Goal: Task Accomplishment & Management: Use online tool/utility

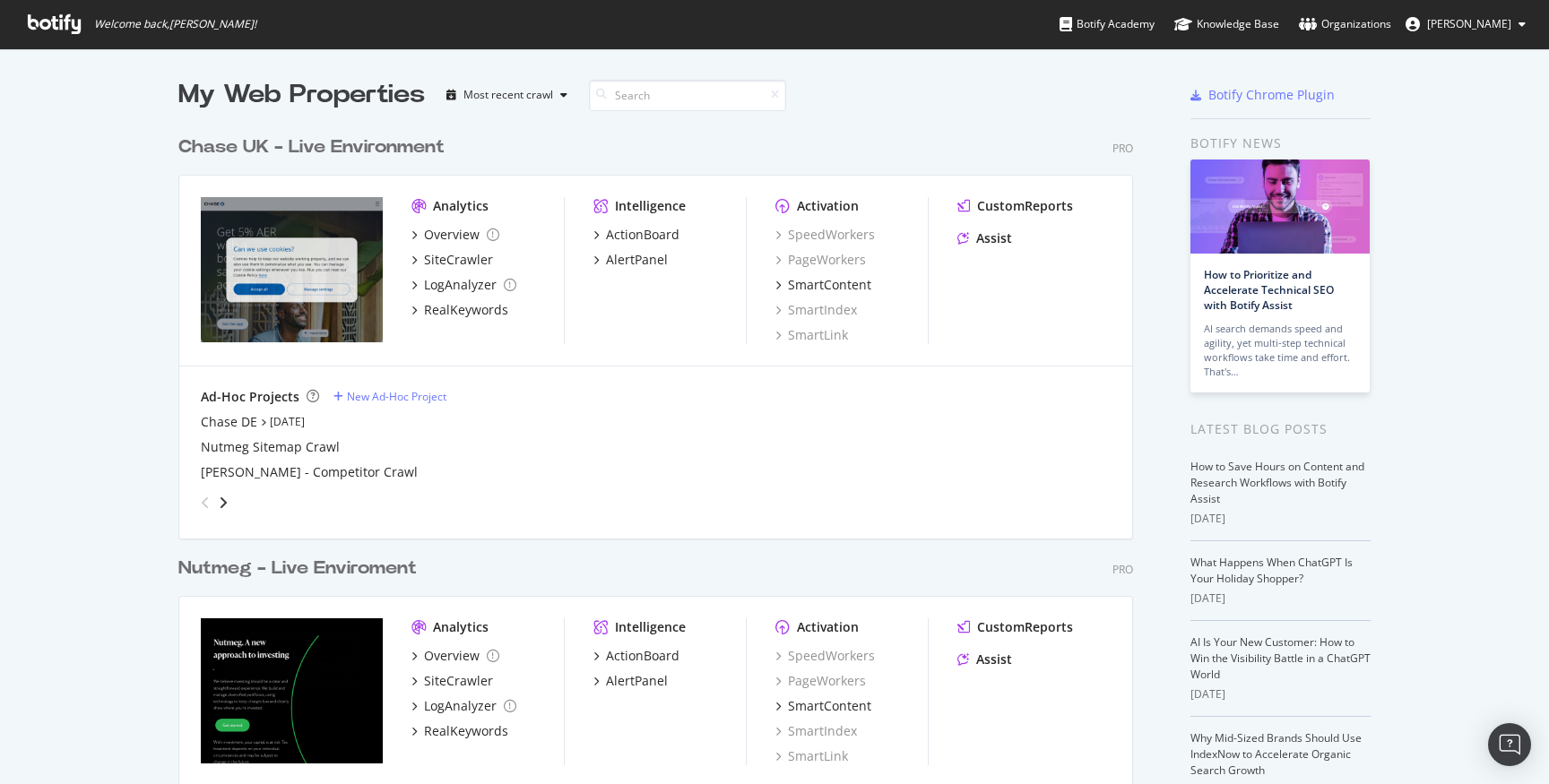
scroll to position [784, 1549]
click at [463, 676] on div "SiteCrawler" at bounding box center [458, 681] width 69 height 18
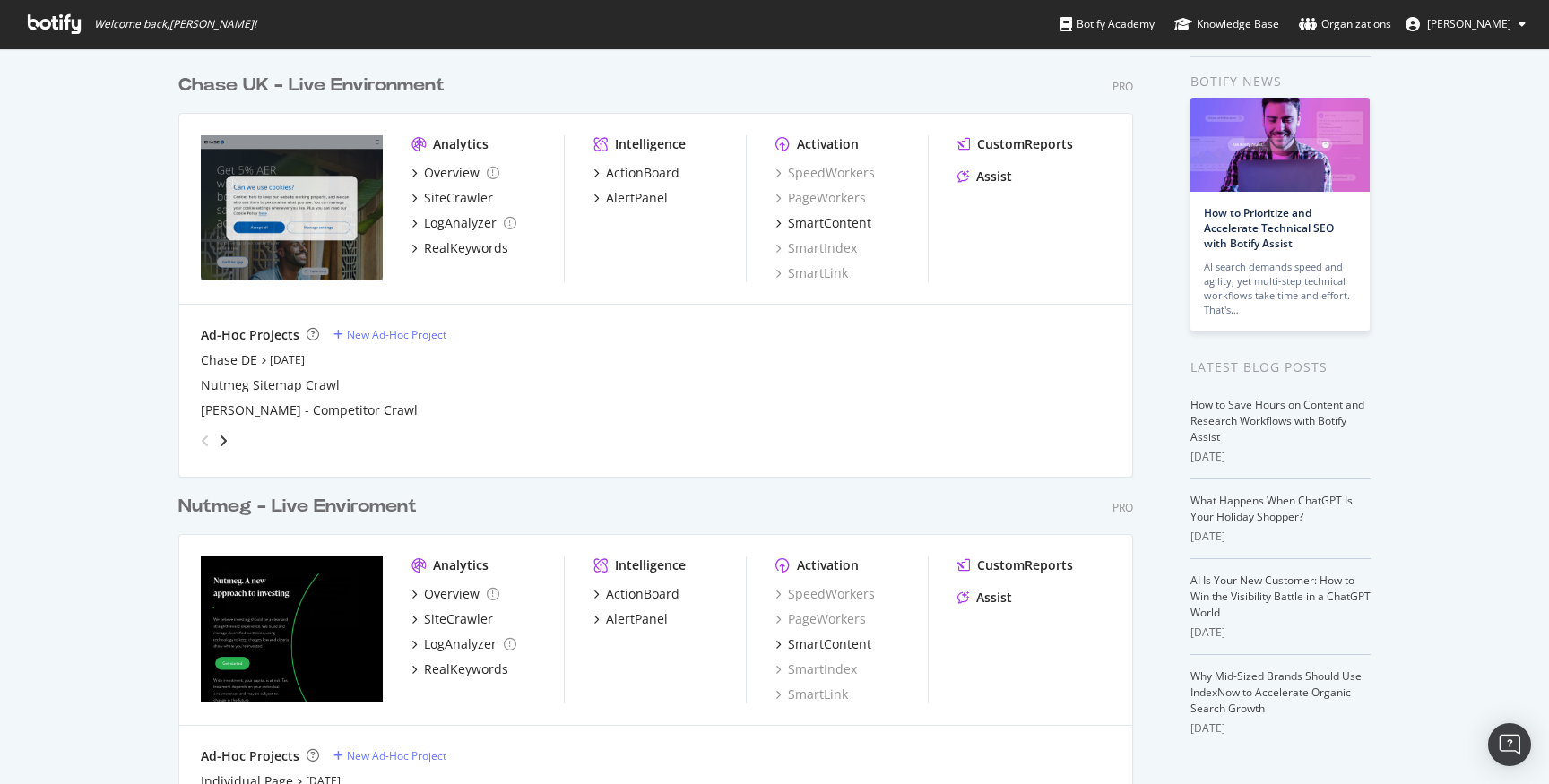
scroll to position [142, 0]
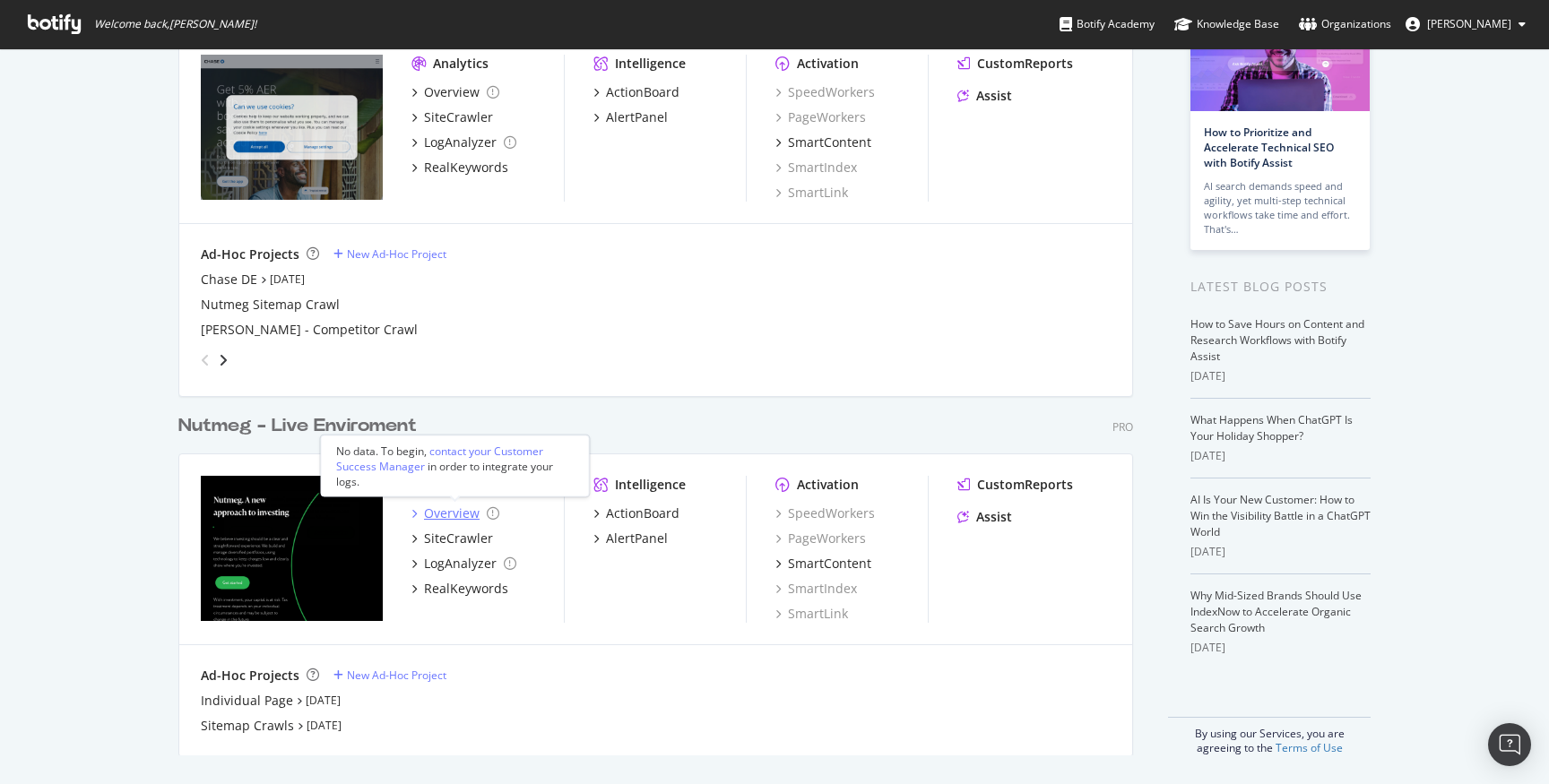
click at [434, 515] on div "Overview" at bounding box center [452, 514] width 56 height 18
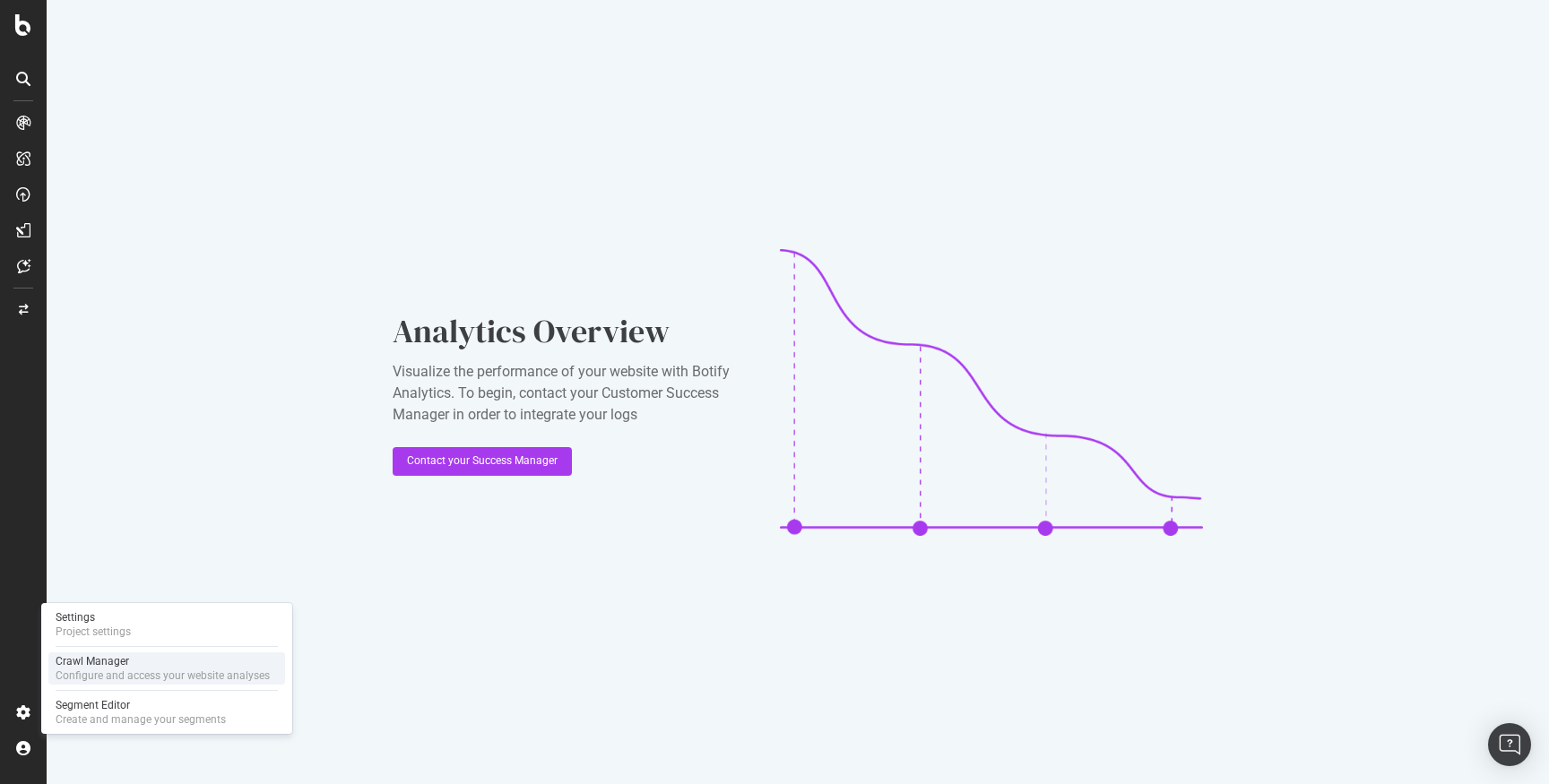
click at [123, 667] on div "Crawl Manager" at bounding box center [163, 661] width 215 height 14
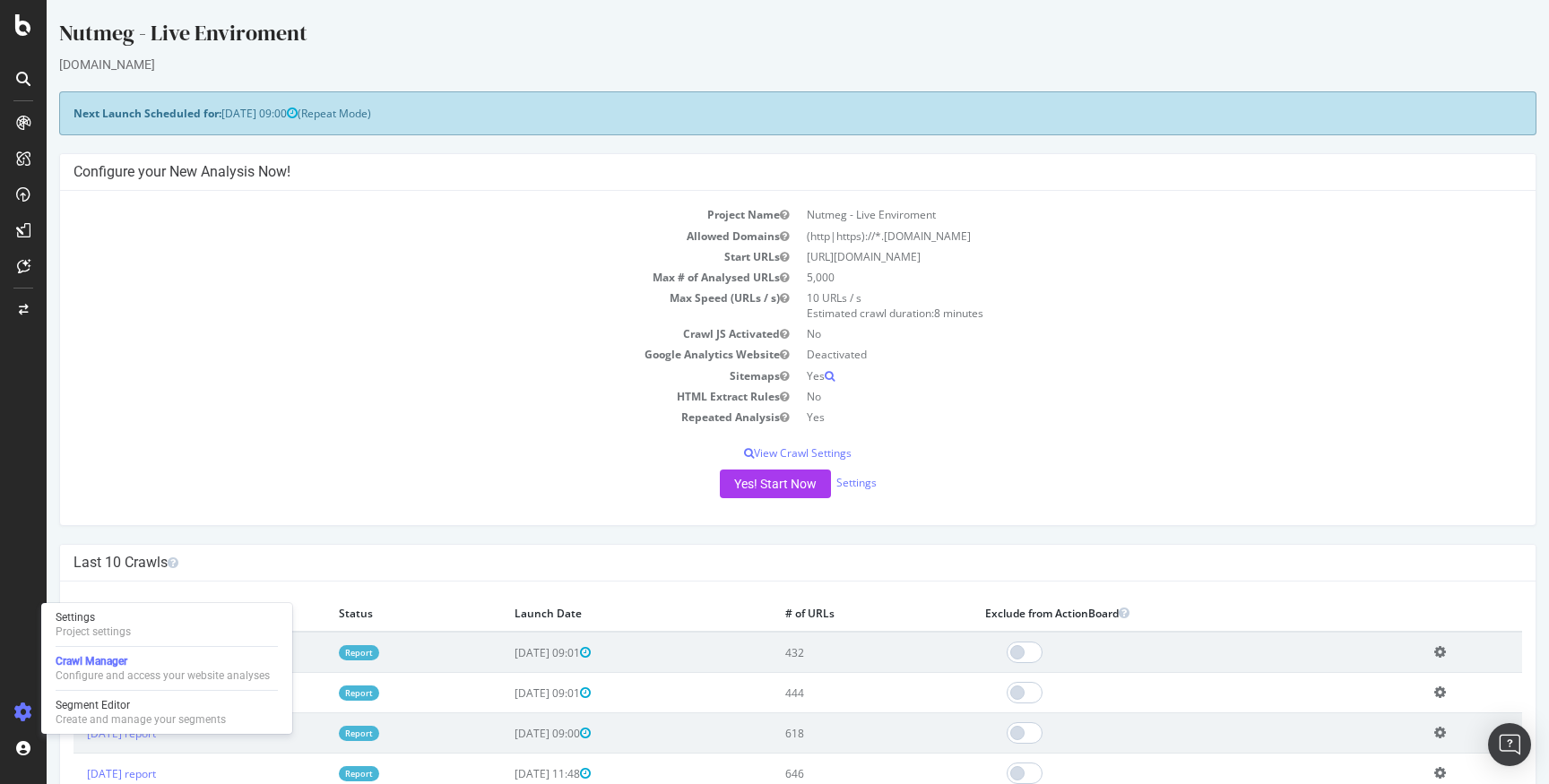
click at [542, 358] on td "Google Analytics Website" at bounding box center [435, 354] width 725 height 21
click at [910, 259] on td "https://www.nutmeg.com/" at bounding box center [1160, 256] width 725 height 21
click at [535, 146] on div "Nutmeg - Live Enviroment nutmeg.com × × Next Launch Scheduled for: 2025-09-15 0…" at bounding box center [798, 692] width 1503 height 1348
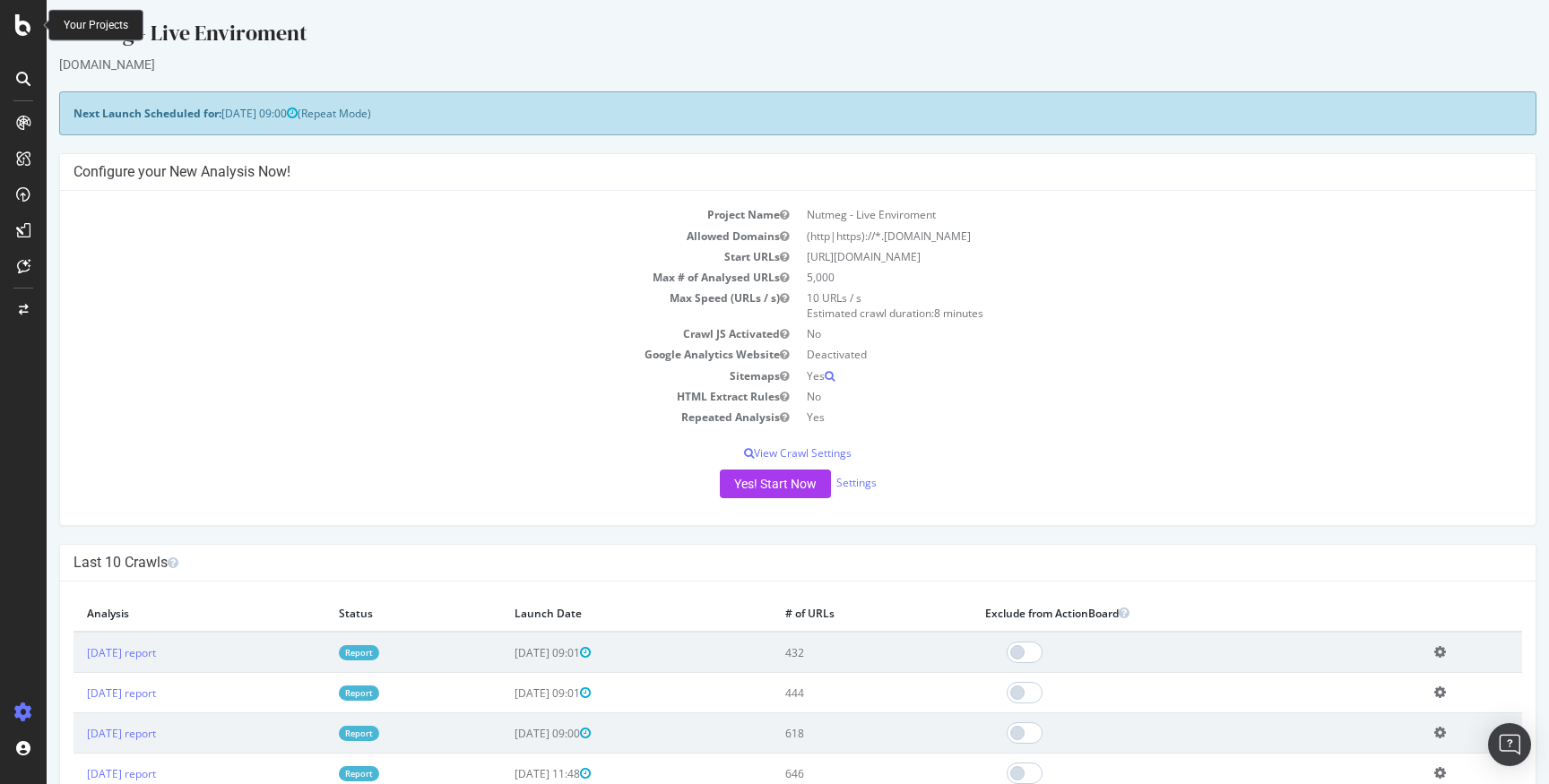
click at [21, 24] on icon at bounding box center [23, 25] width 16 height 22
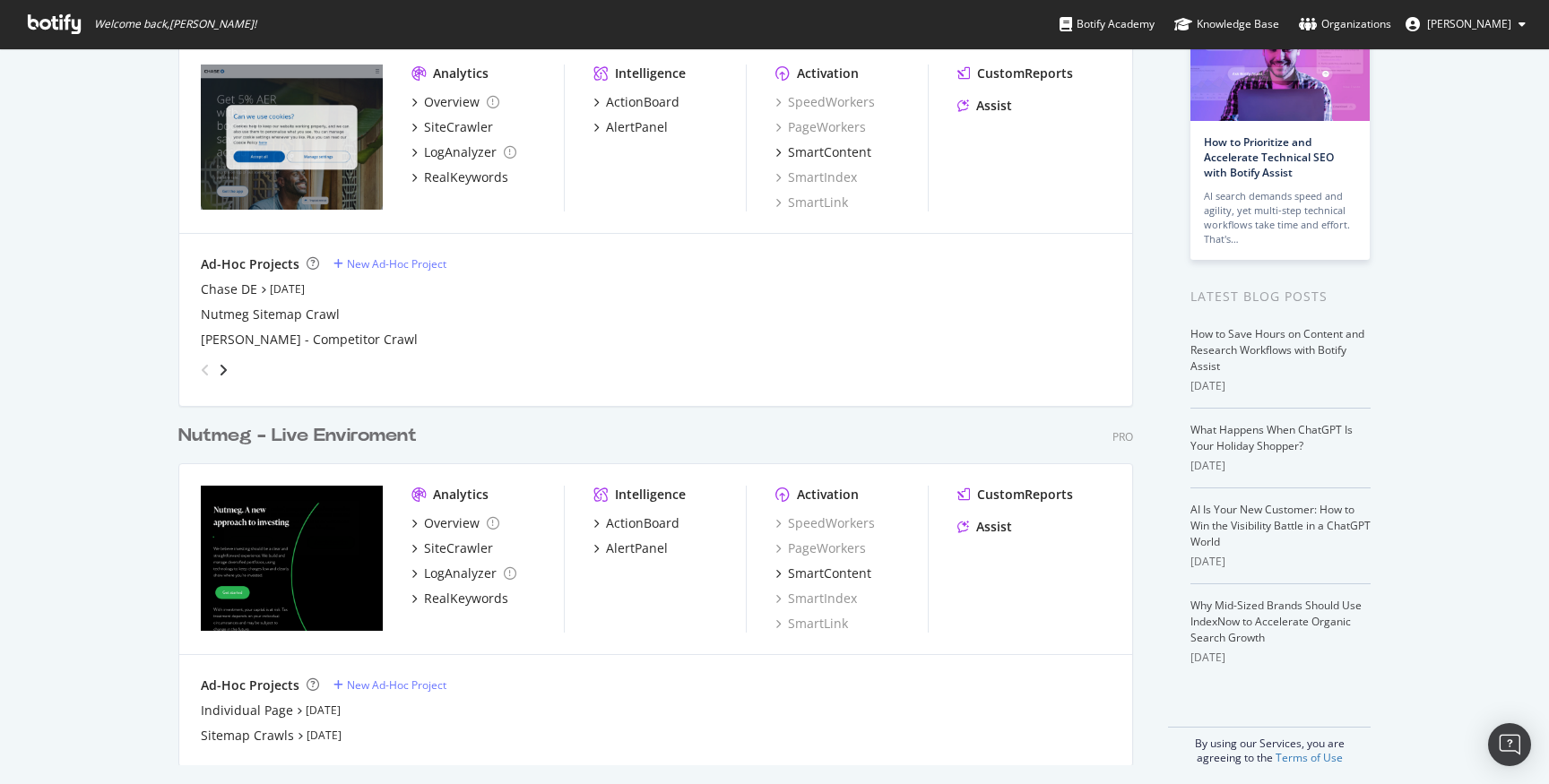
scroll to position [139, 0]
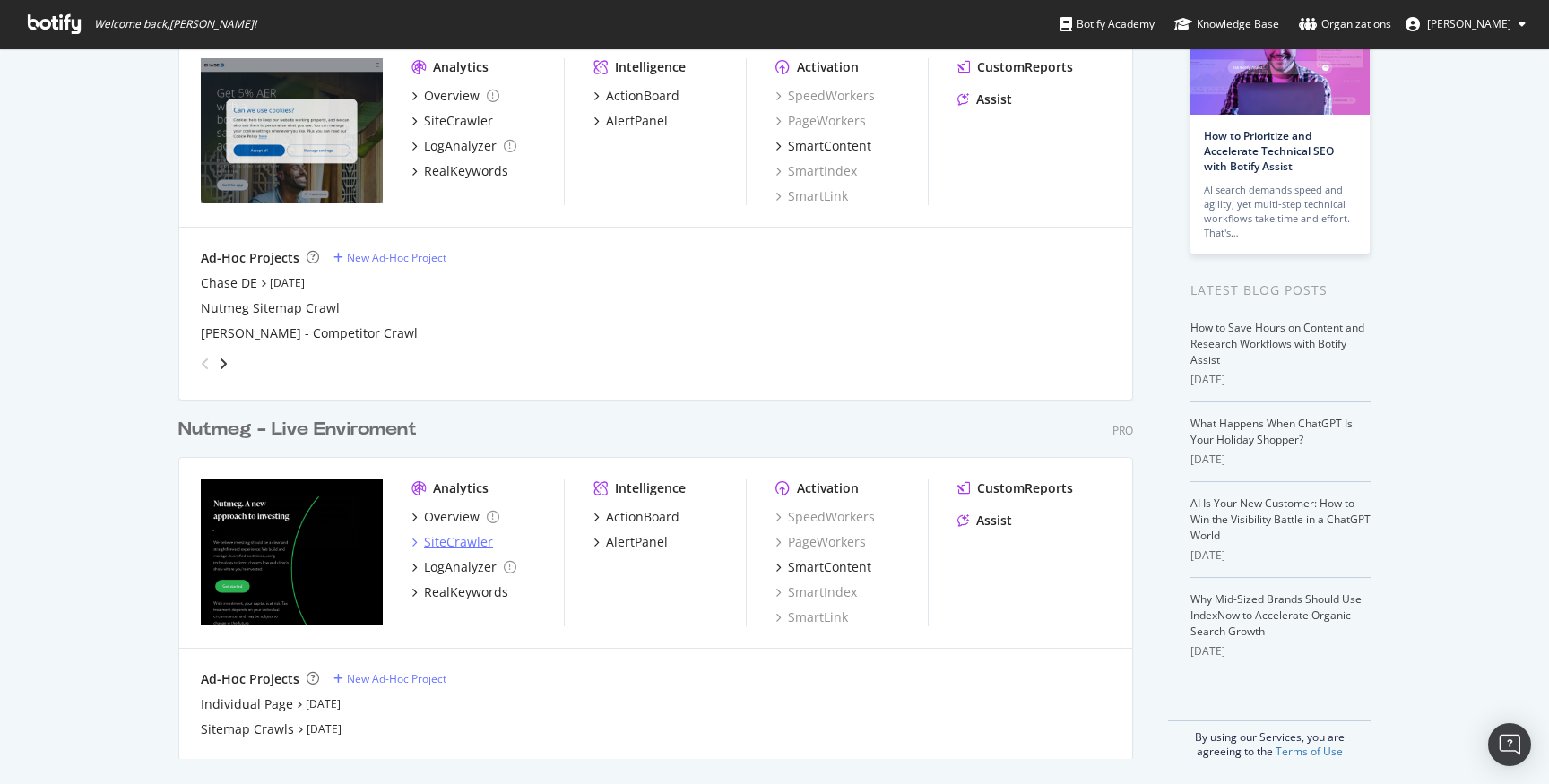
click at [464, 544] on div "SiteCrawler" at bounding box center [458, 543] width 69 height 18
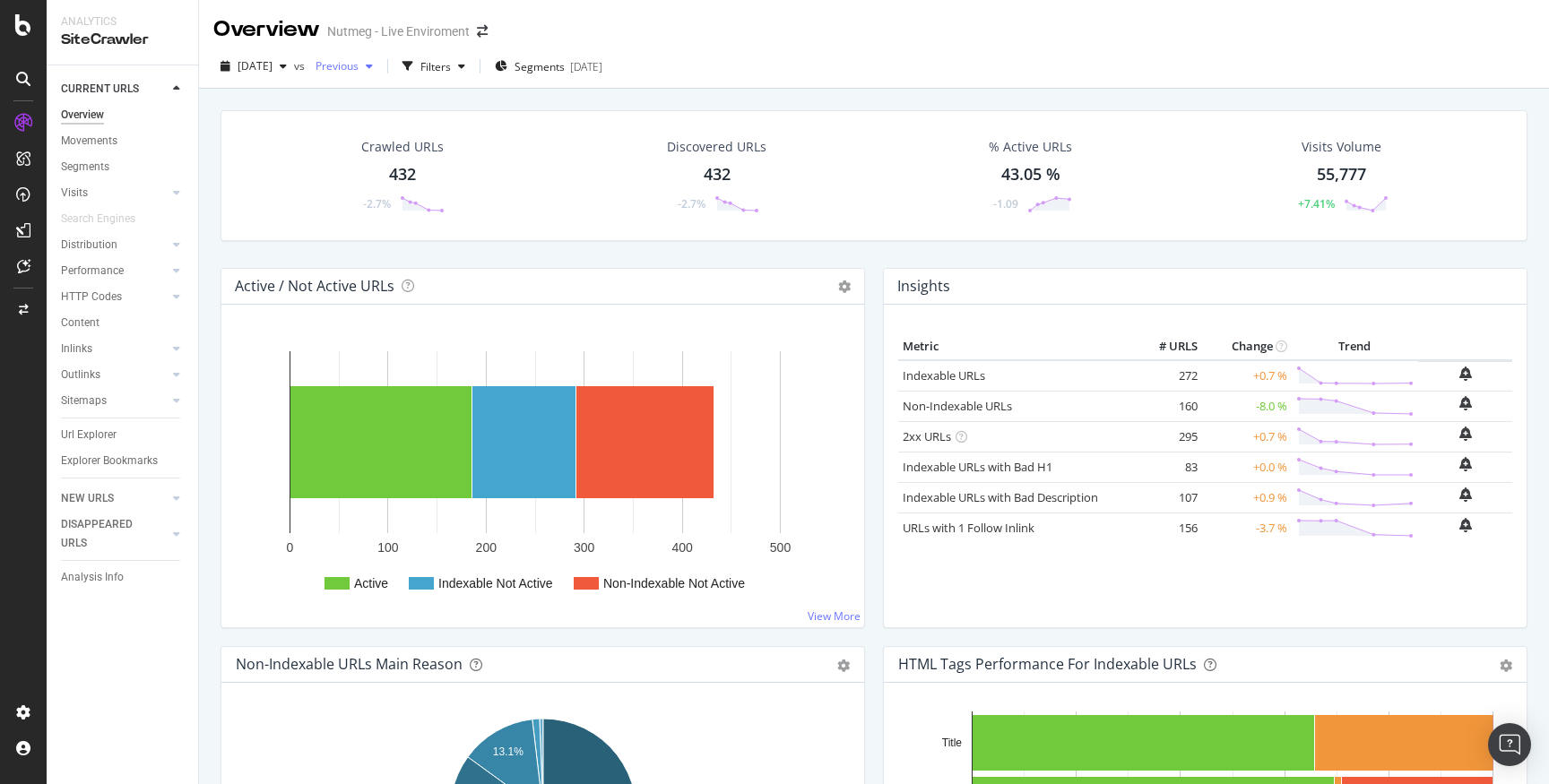
click at [370, 75] on div "Previous" at bounding box center [344, 66] width 72 height 27
click at [359, 69] on span "Previous" at bounding box center [333, 66] width 51 height 15
click at [96, 206] on div "ActionBoard" at bounding box center [101, 206] width 70 height 18
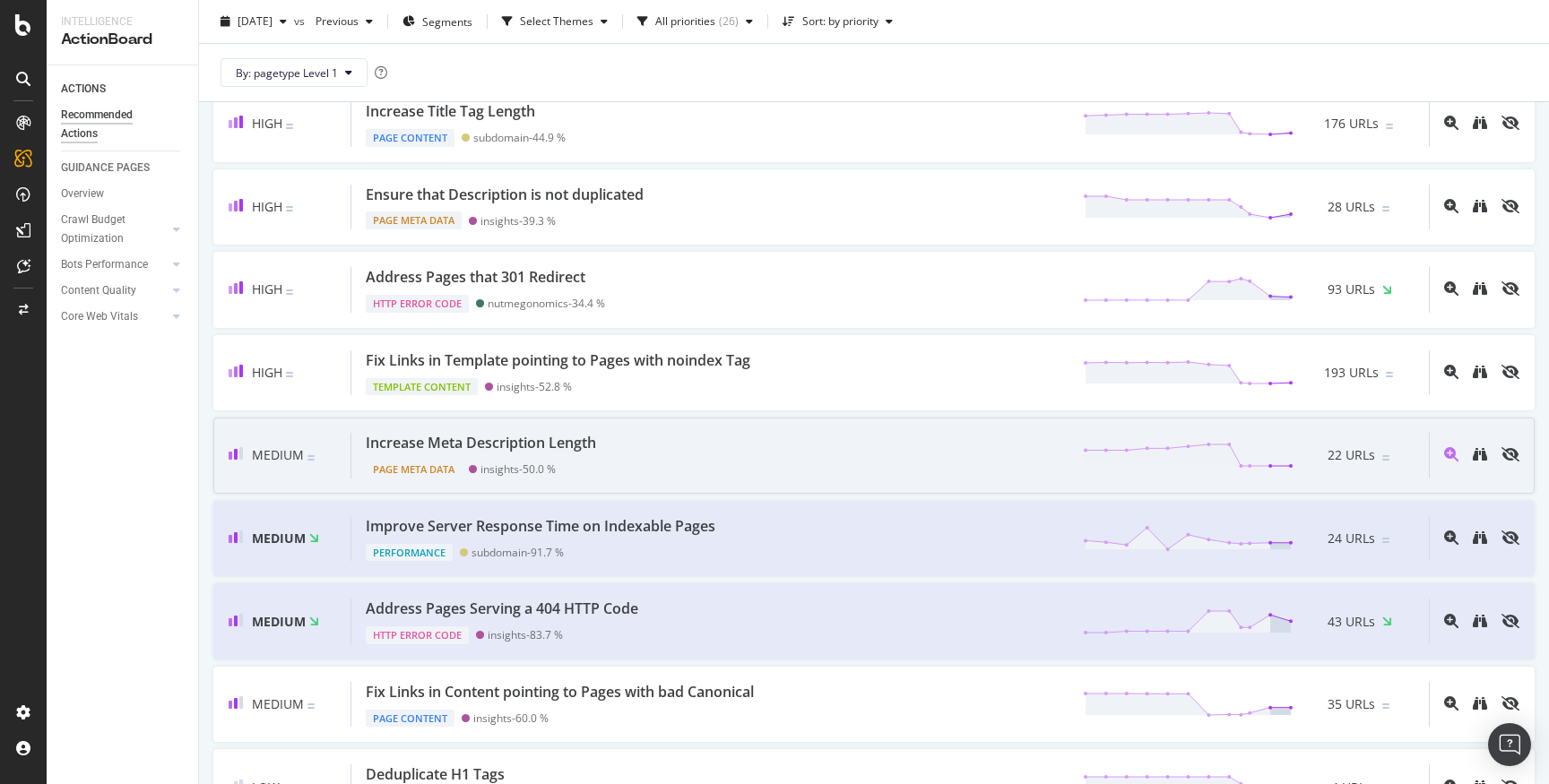
scroll to position [645, 0]
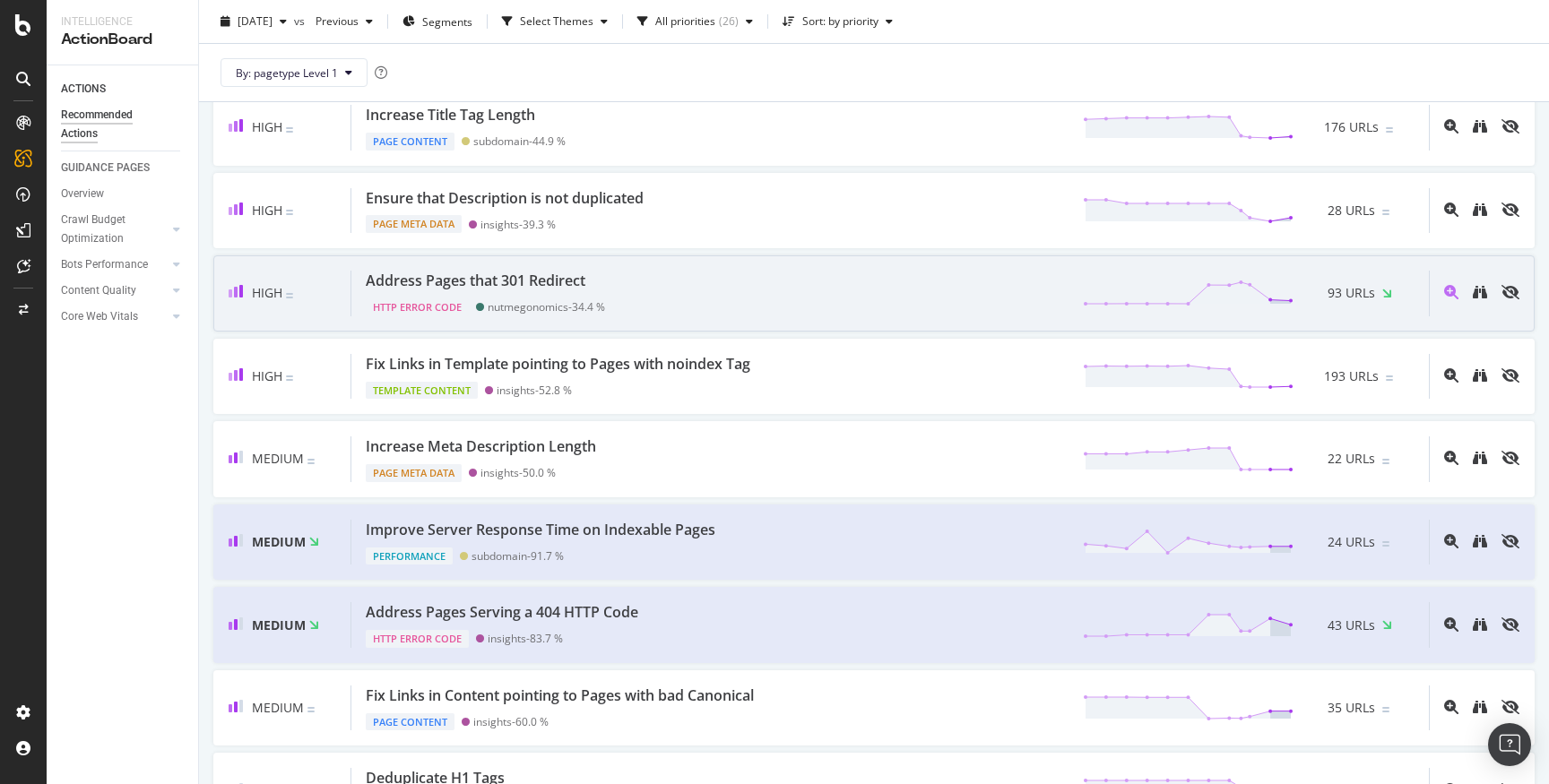
click at [643, 300] on div "Address Pages that 301 Redirect HTTP Error Code nutmegonomics - 34.4 % 93 URLs" at bounding box center [891, 293] width 1078 height 46
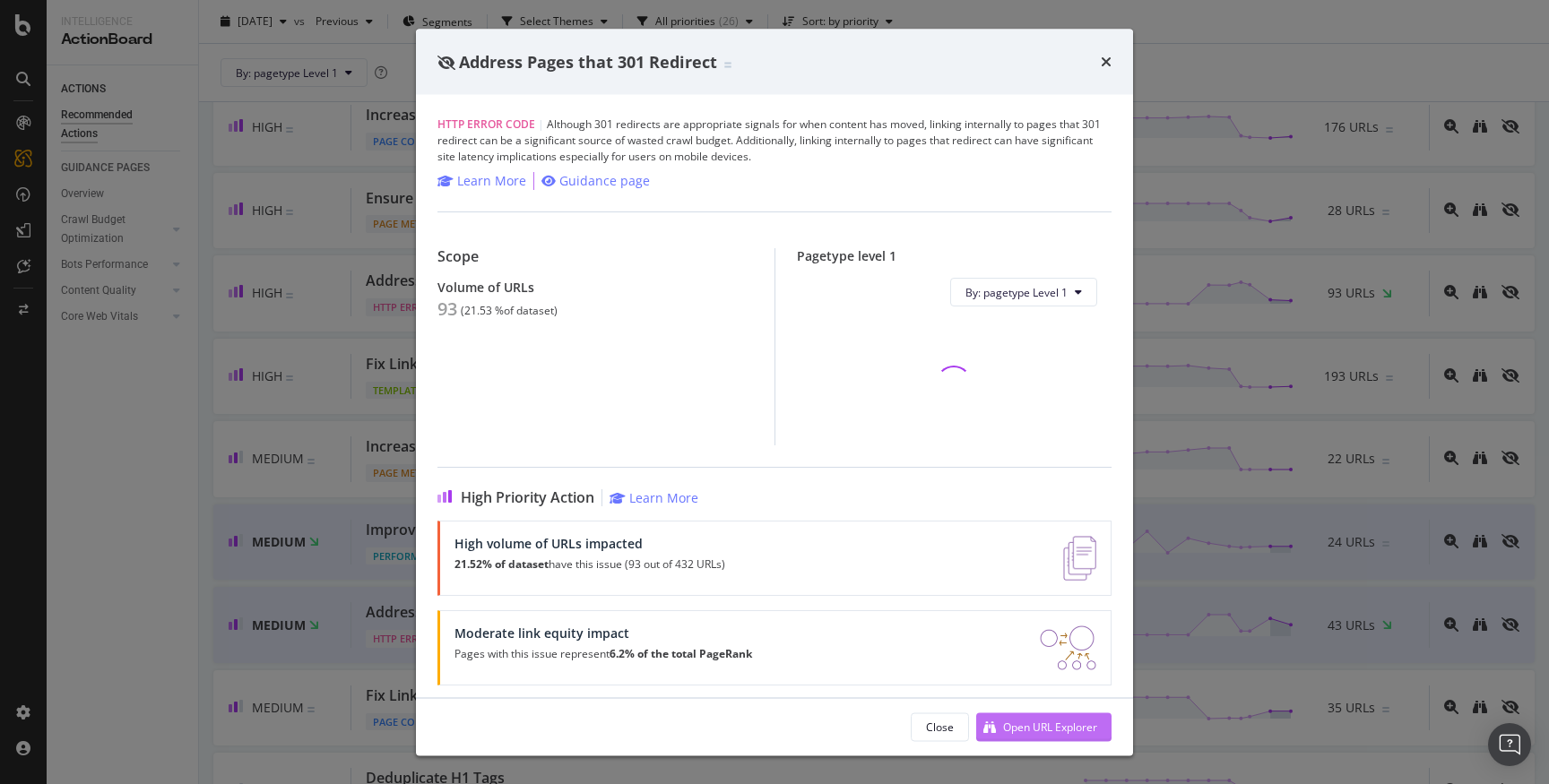
click at [1055, 726] on div "Open URL Explorer" at bounding box center [1050, 725] width 94 height 15
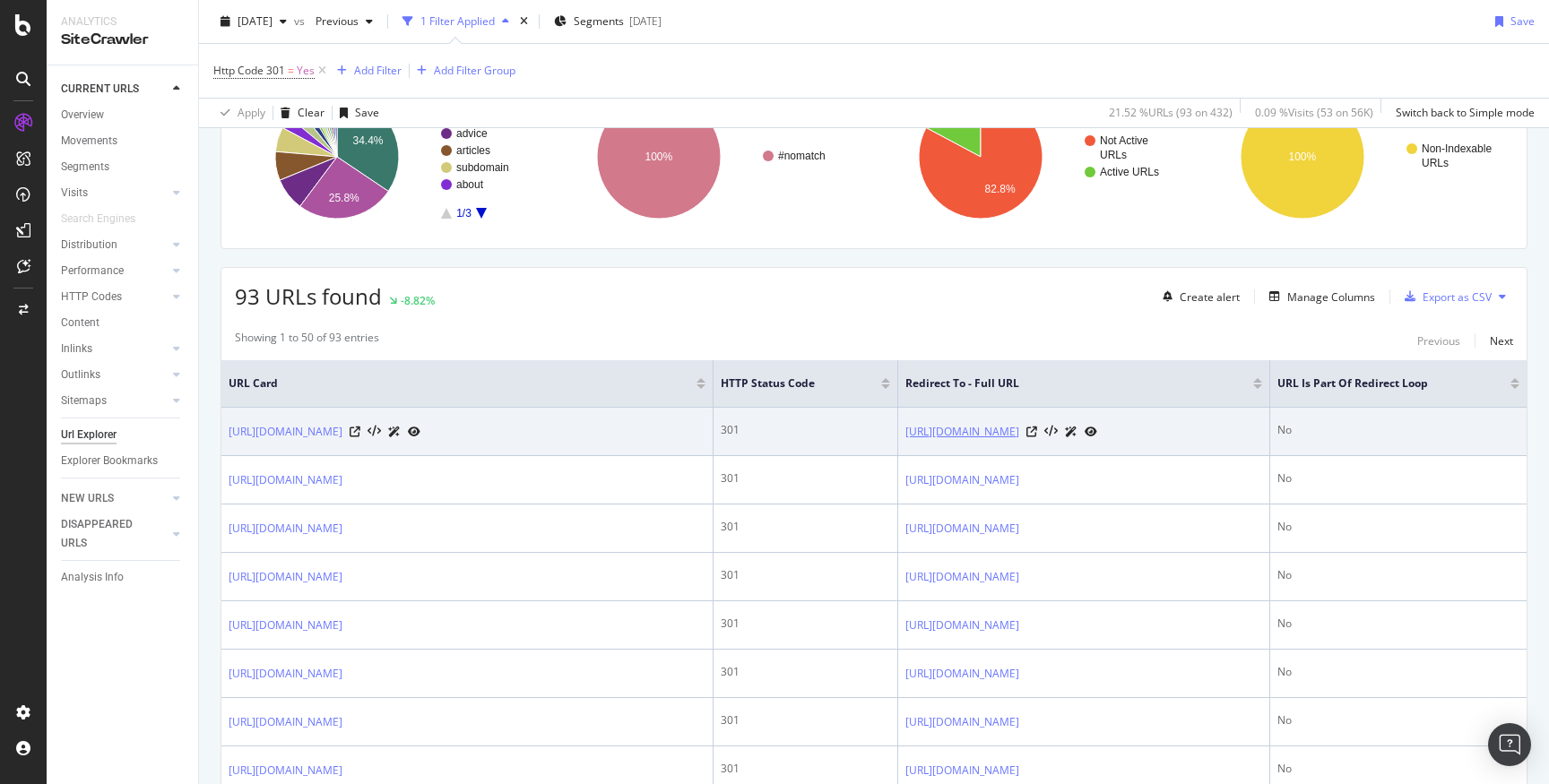
scroll to position [185, 0]
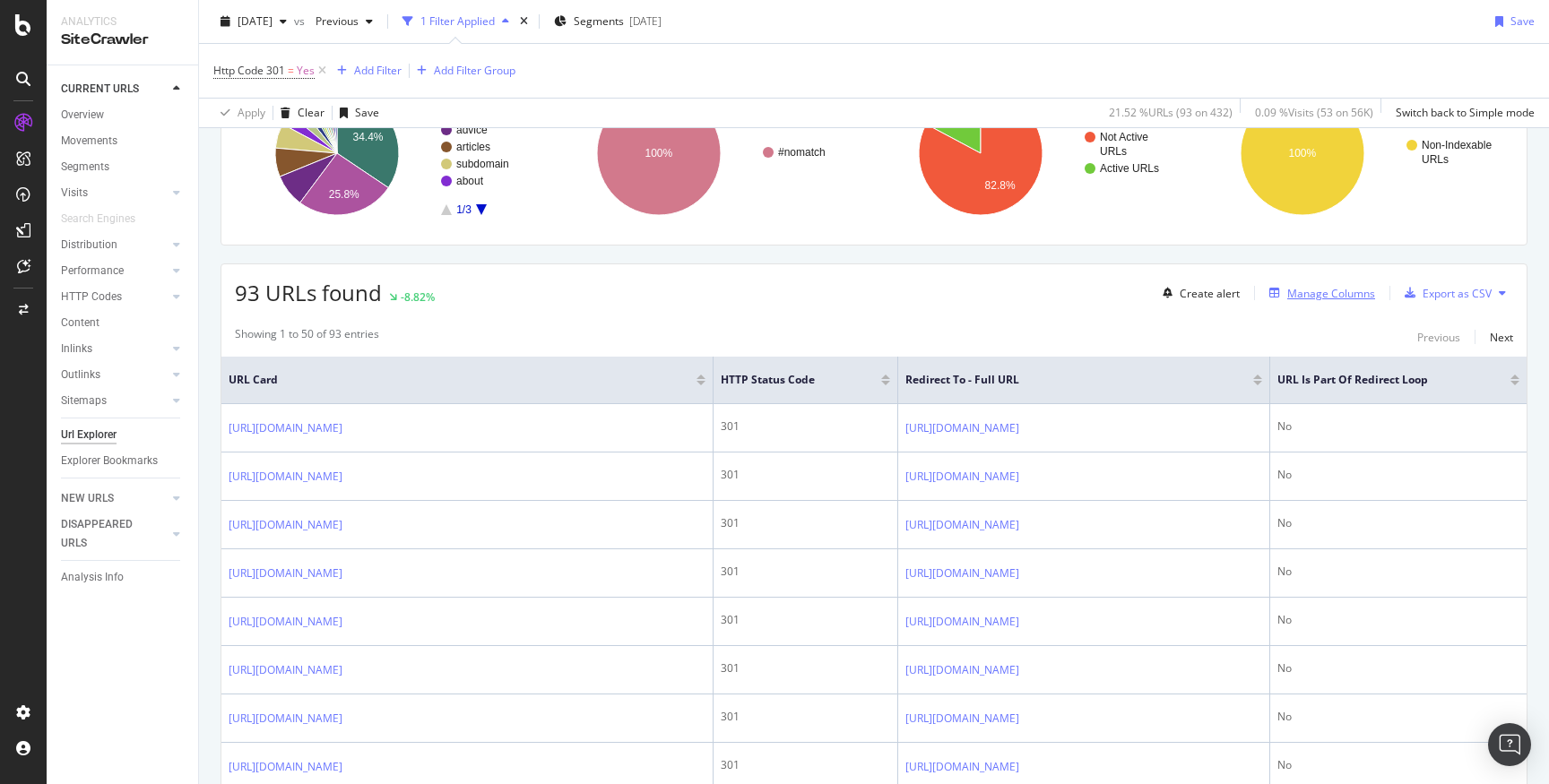
click at [1335, 296] on div "Manage Columns" at bounding box center [1331, 293] width 87 height 15
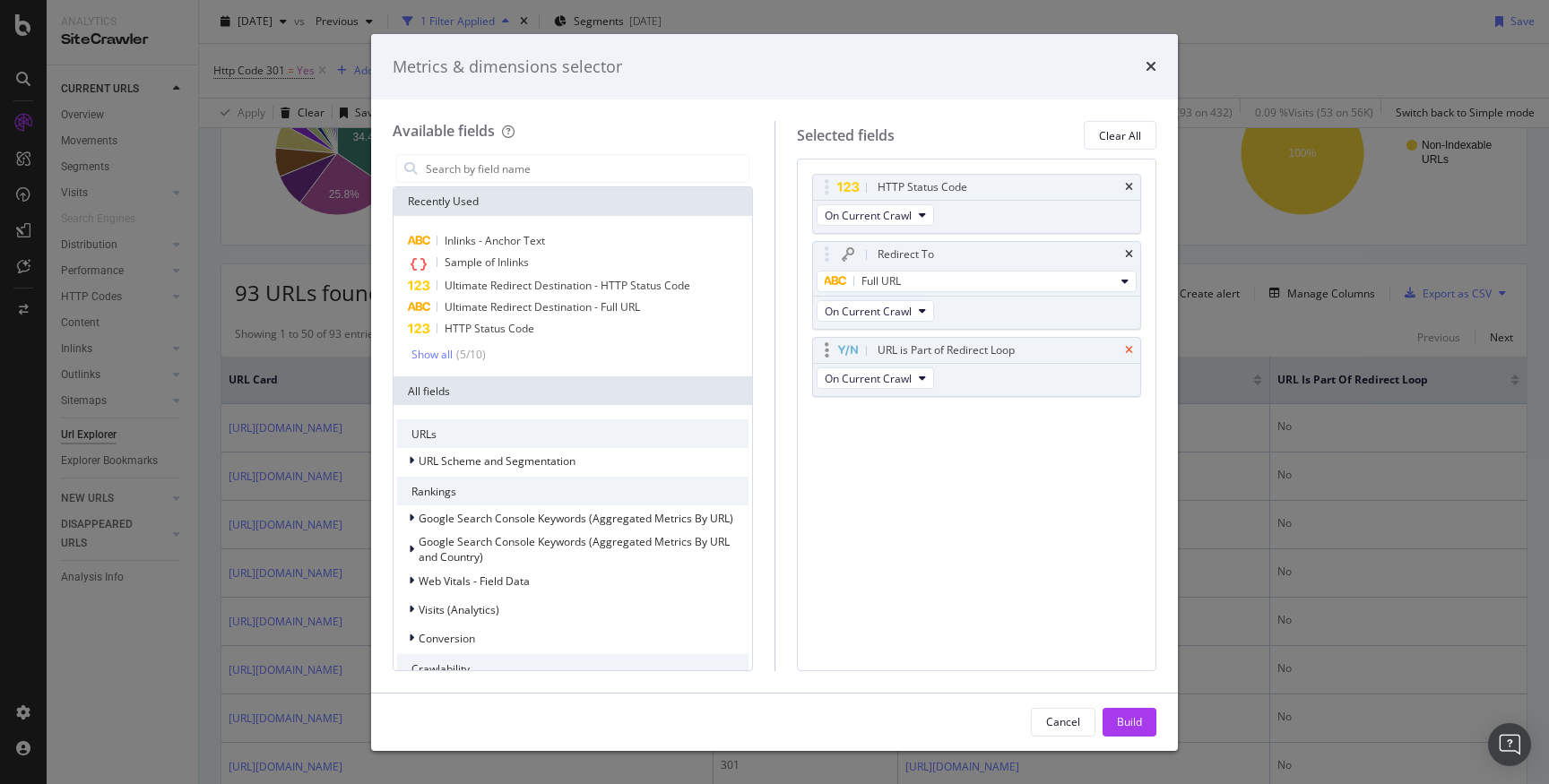
click at [1129, 351] on icon "times" at bounding box center [1129, 350] width 8 height 11
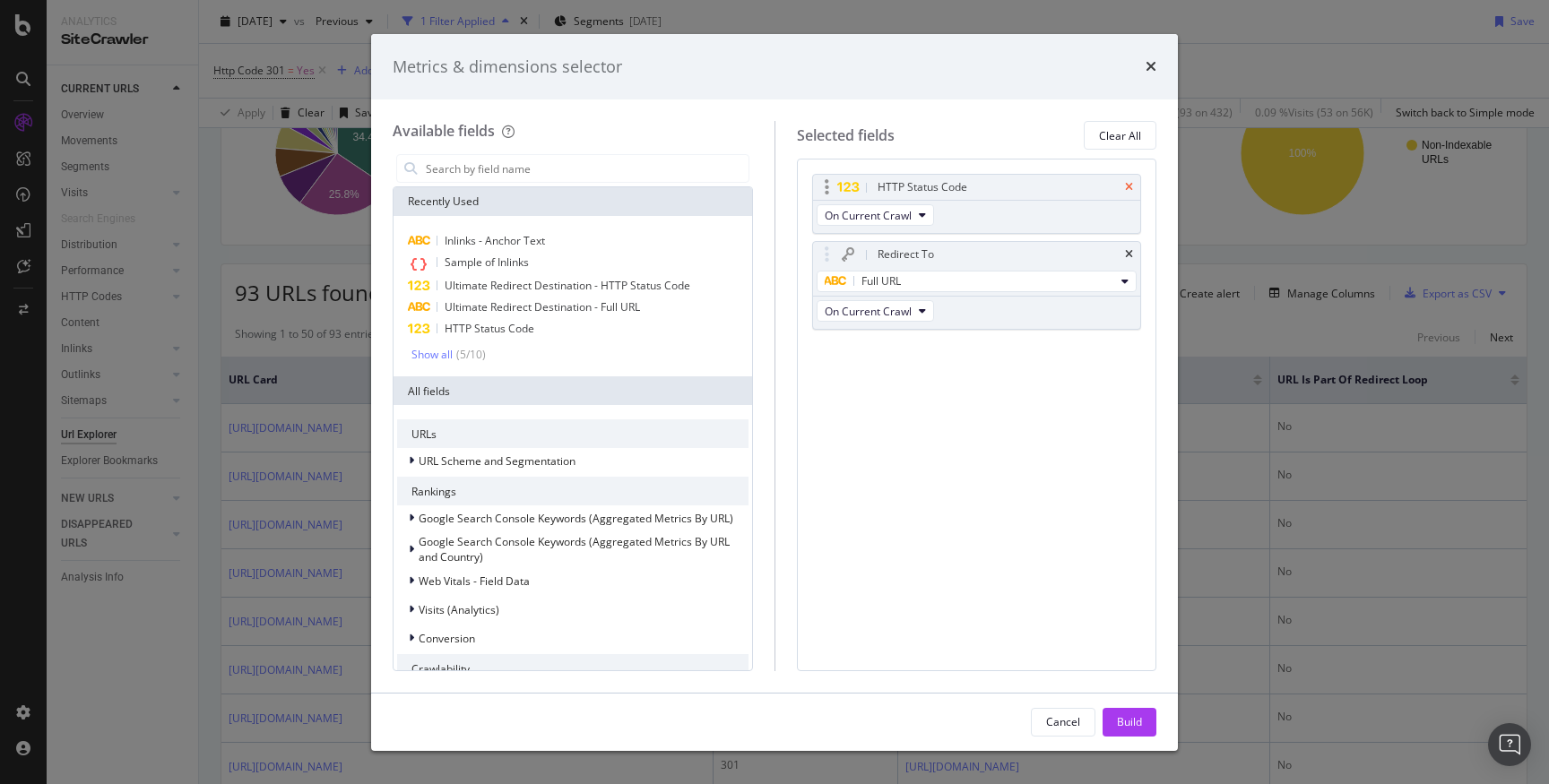
click at [1129, 187] on icon "times" at bounding box center [1129, 187] width 8 height 11
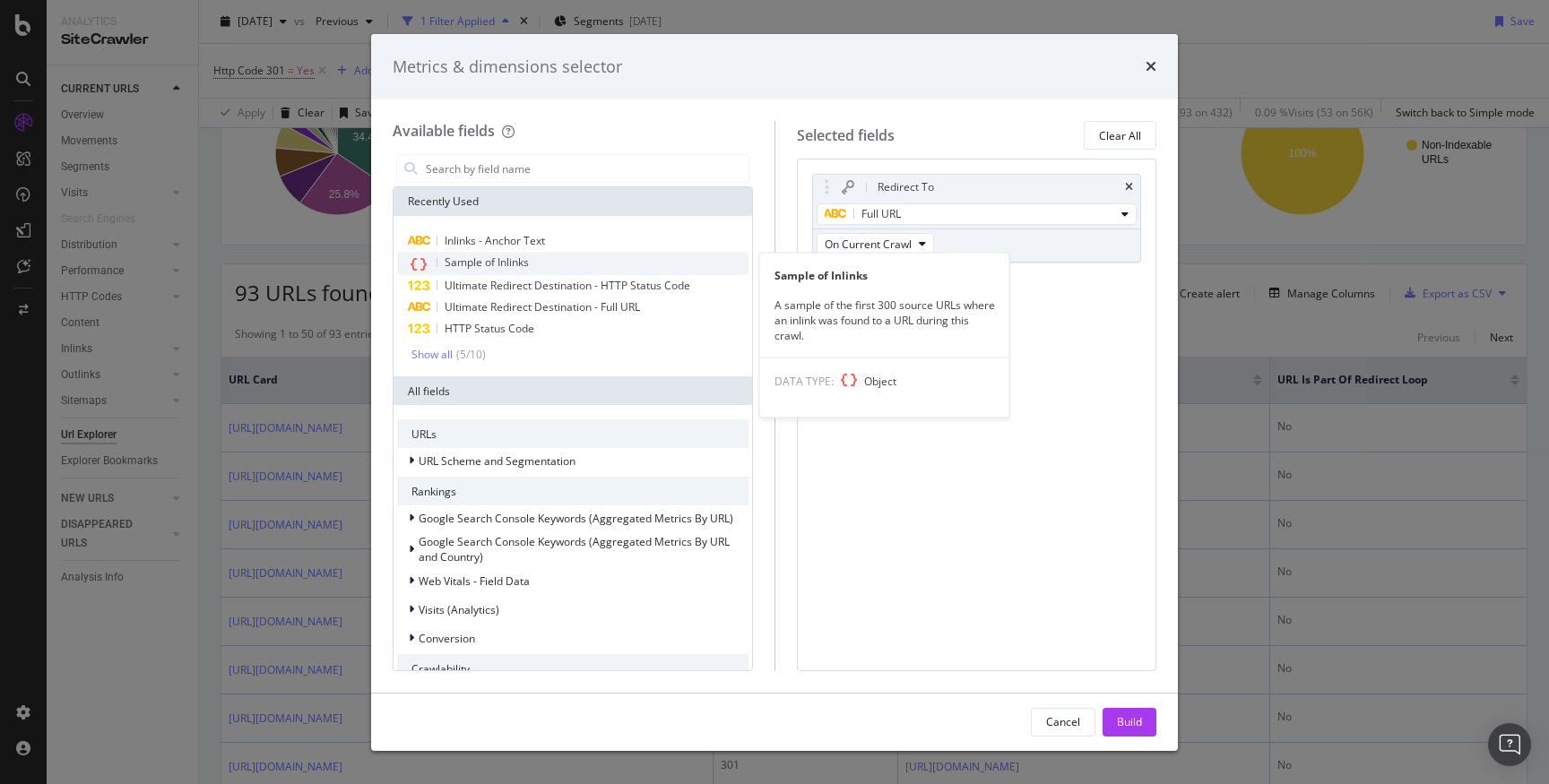
click at [548, 265] on div "Sample of Inlinks" at bounding box center [574, 262] width 352 height 23
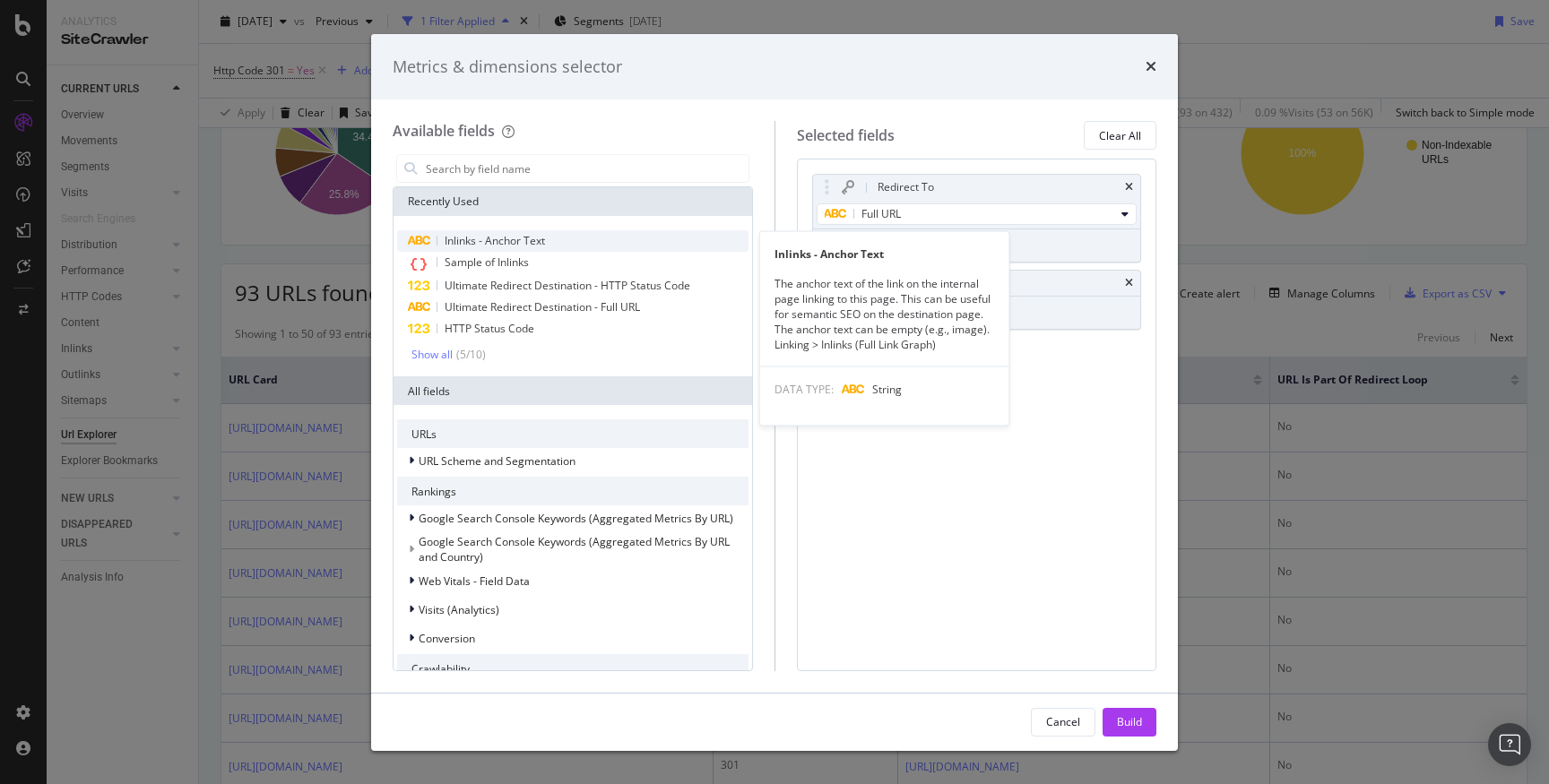
click at [612, 243] on div "Inlinks - Anchor Text" at bounding box center [574, 241] width 352 height 22
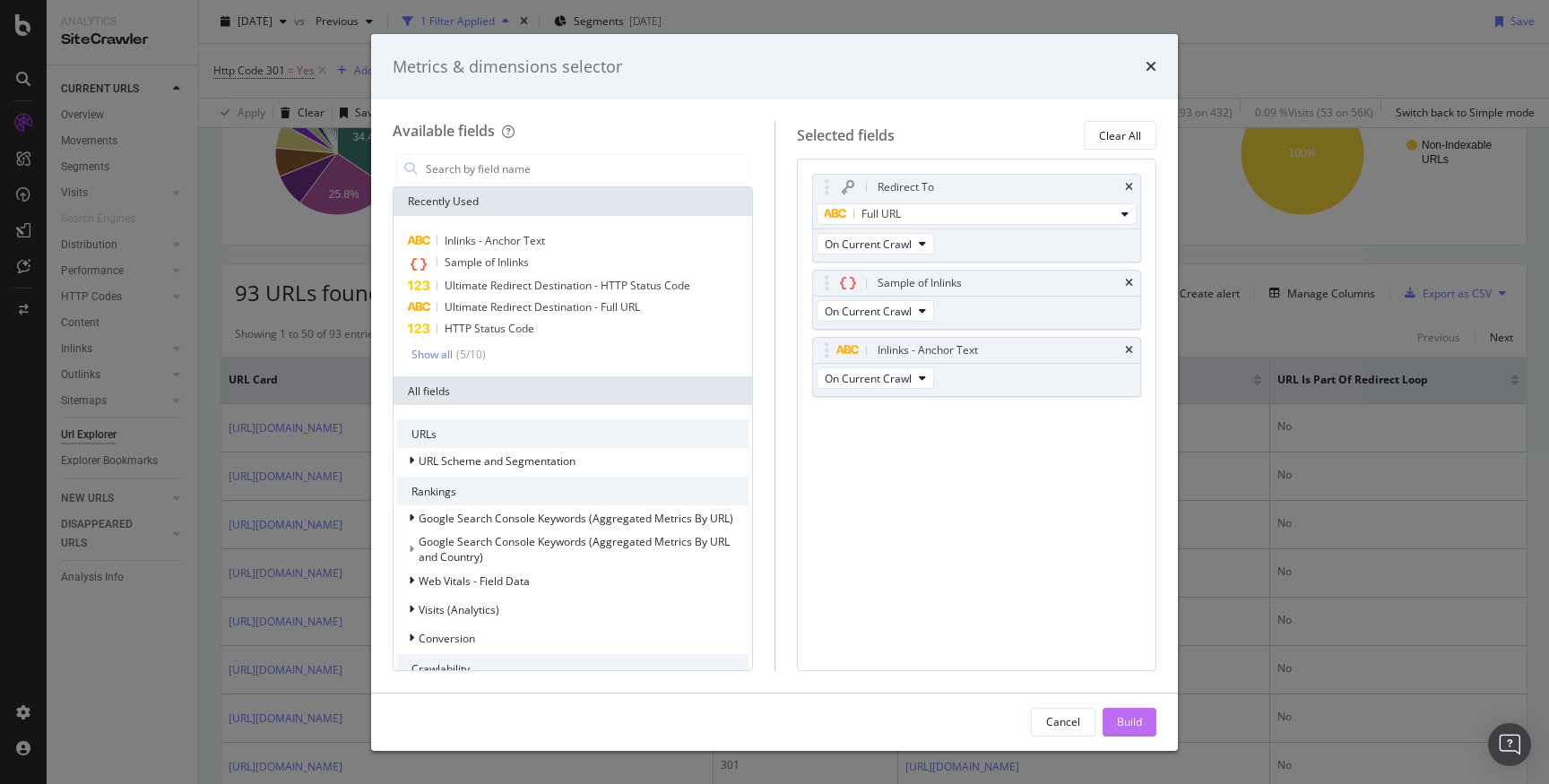
click at [1144, 726] on button "Build" at bounding box center [1129, 721] width 54 height 29
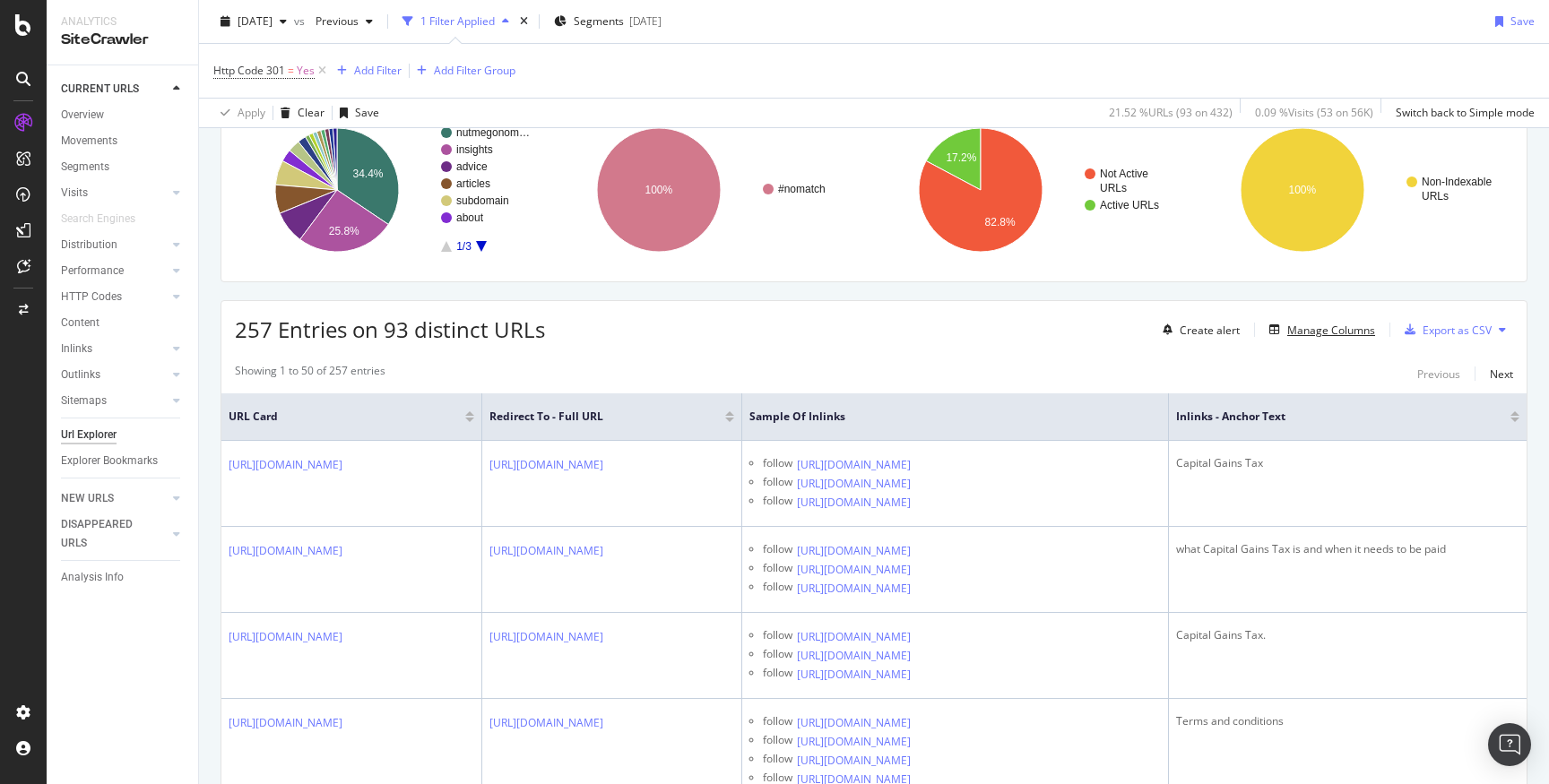
scroll to position [143, 0]
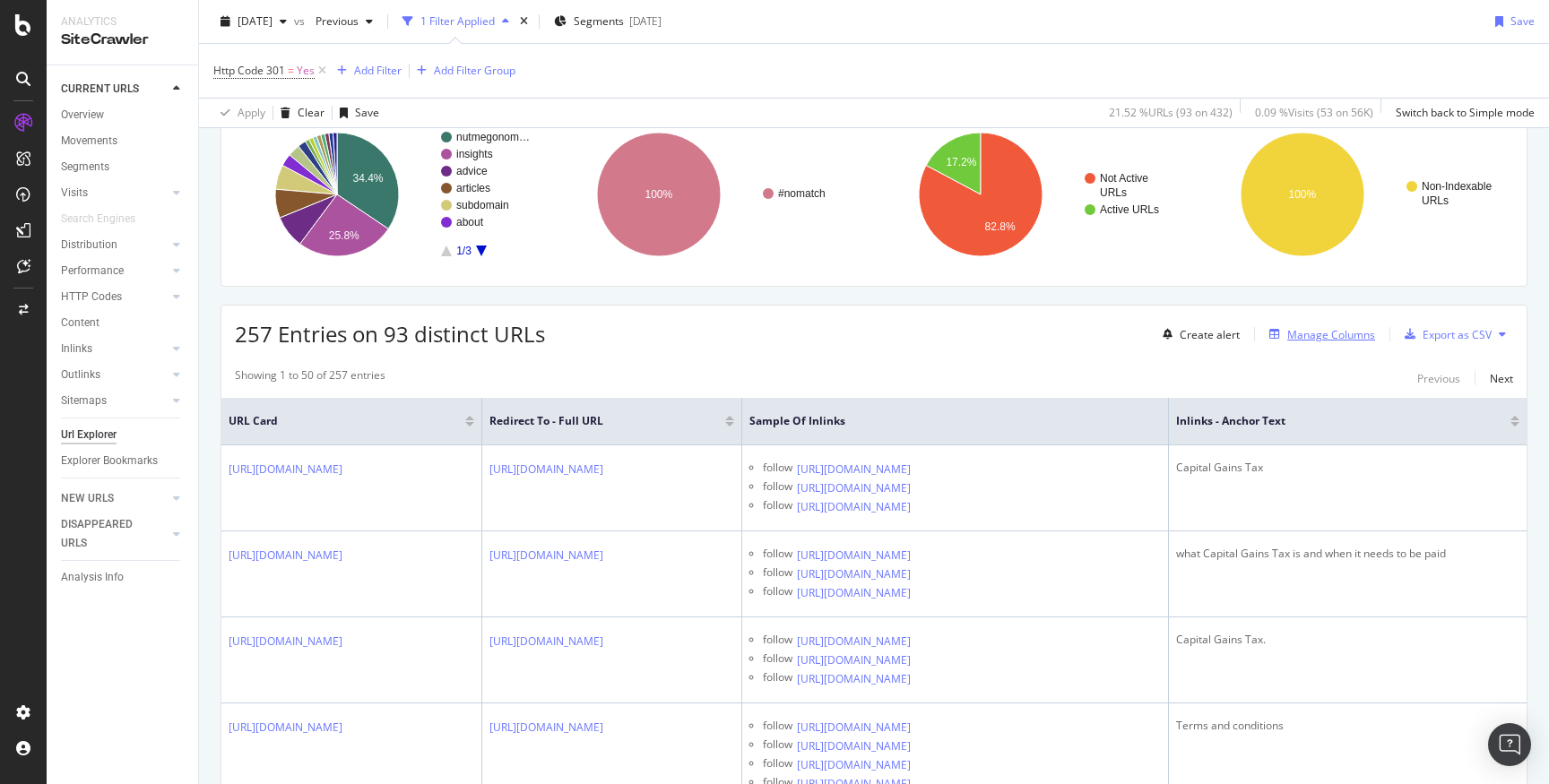
click at [1330, 341] on div "Manage Columns" at bounding box center [1331, 334] width 87 height 15
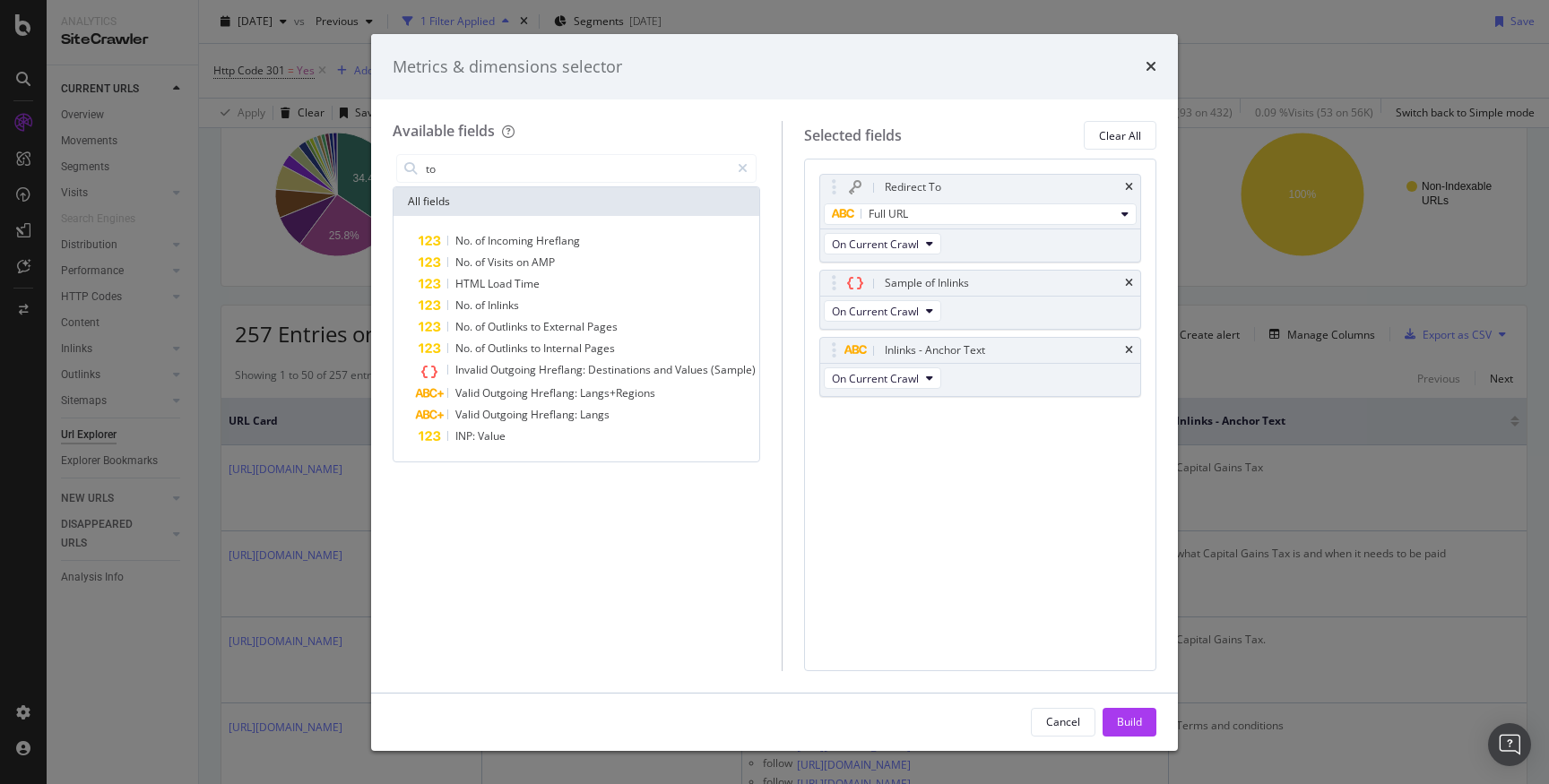
type input "t"
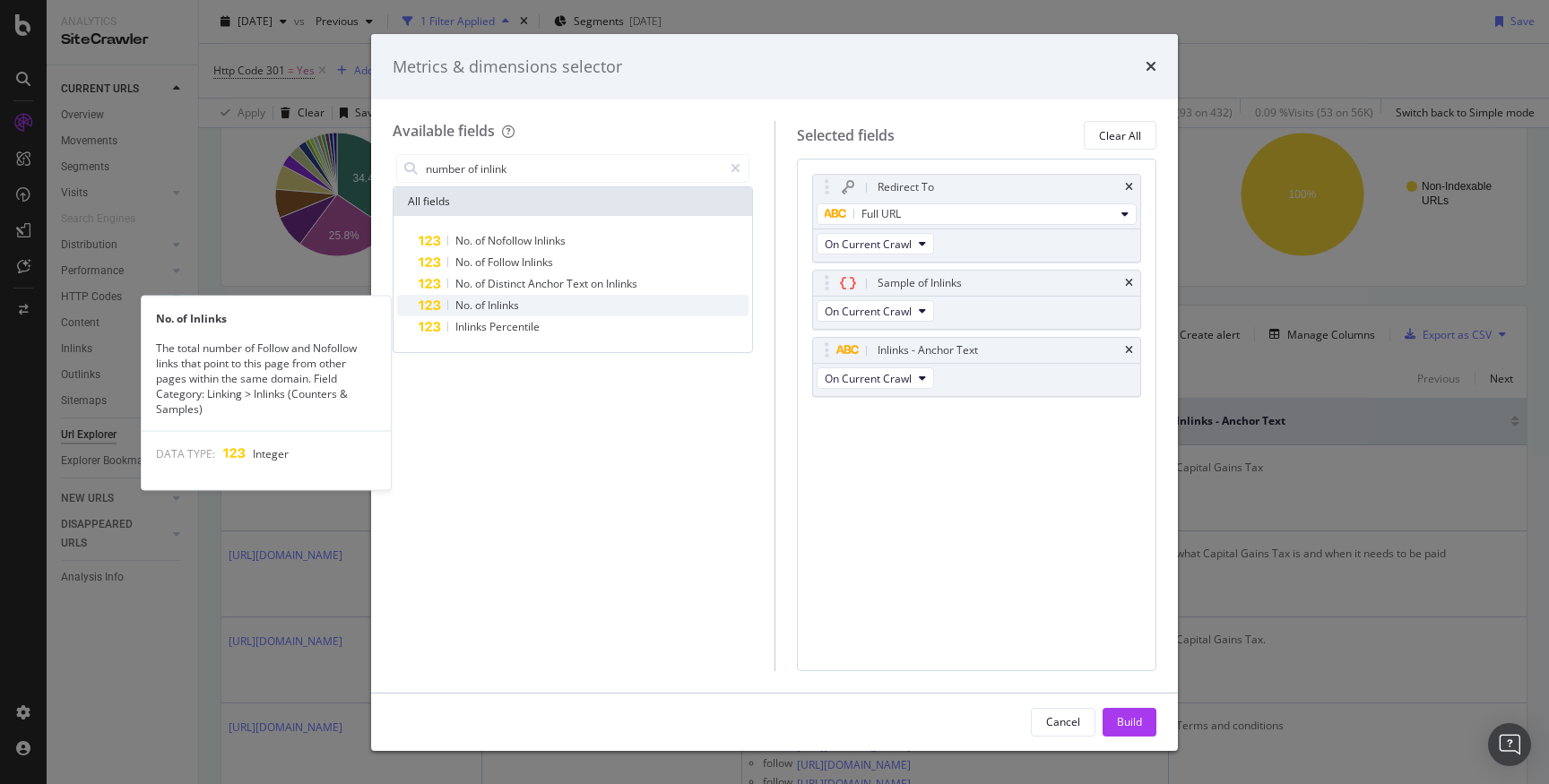
type input "number of inlink"
click at [519, 306] on span "Inlinks" at bounding box center [504, 304] width 32 height 15
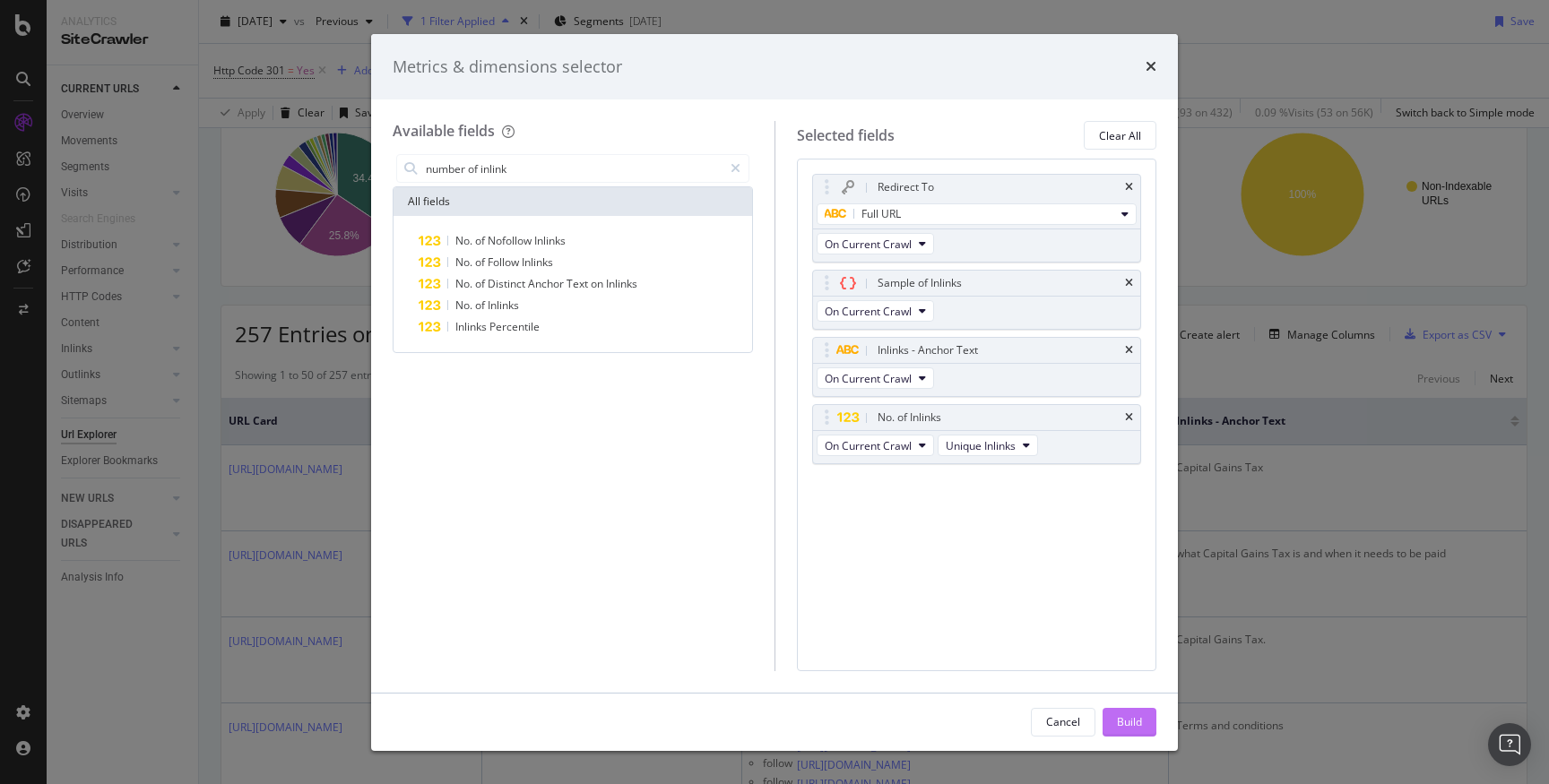
click at [1132, 731] on div "Build" at bounding box center [1129, 721] width 25 height 27
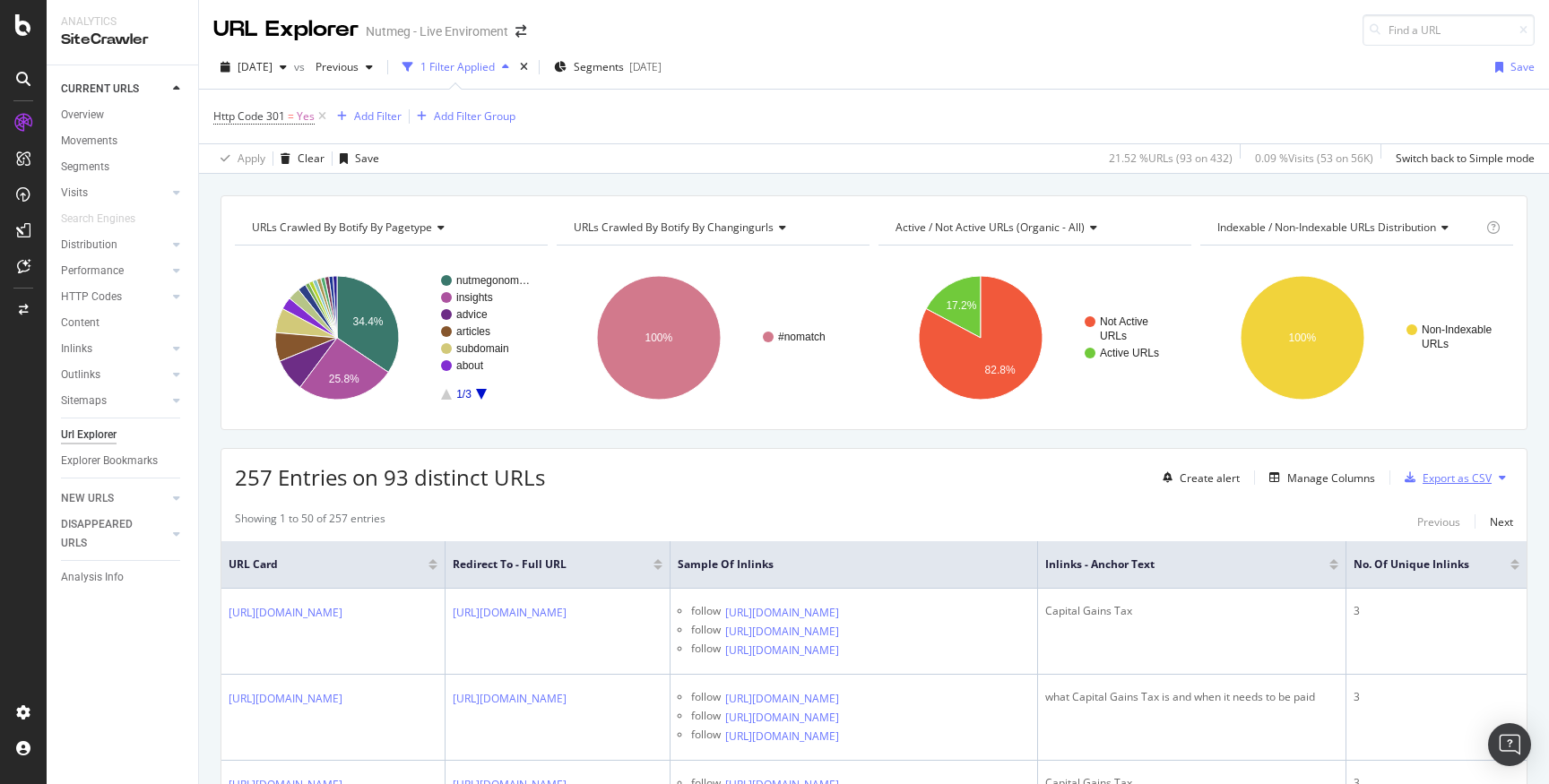
click at [1490, 479] on div "Export as CSV" at bounding box center [1457, 477] width 69 height 15
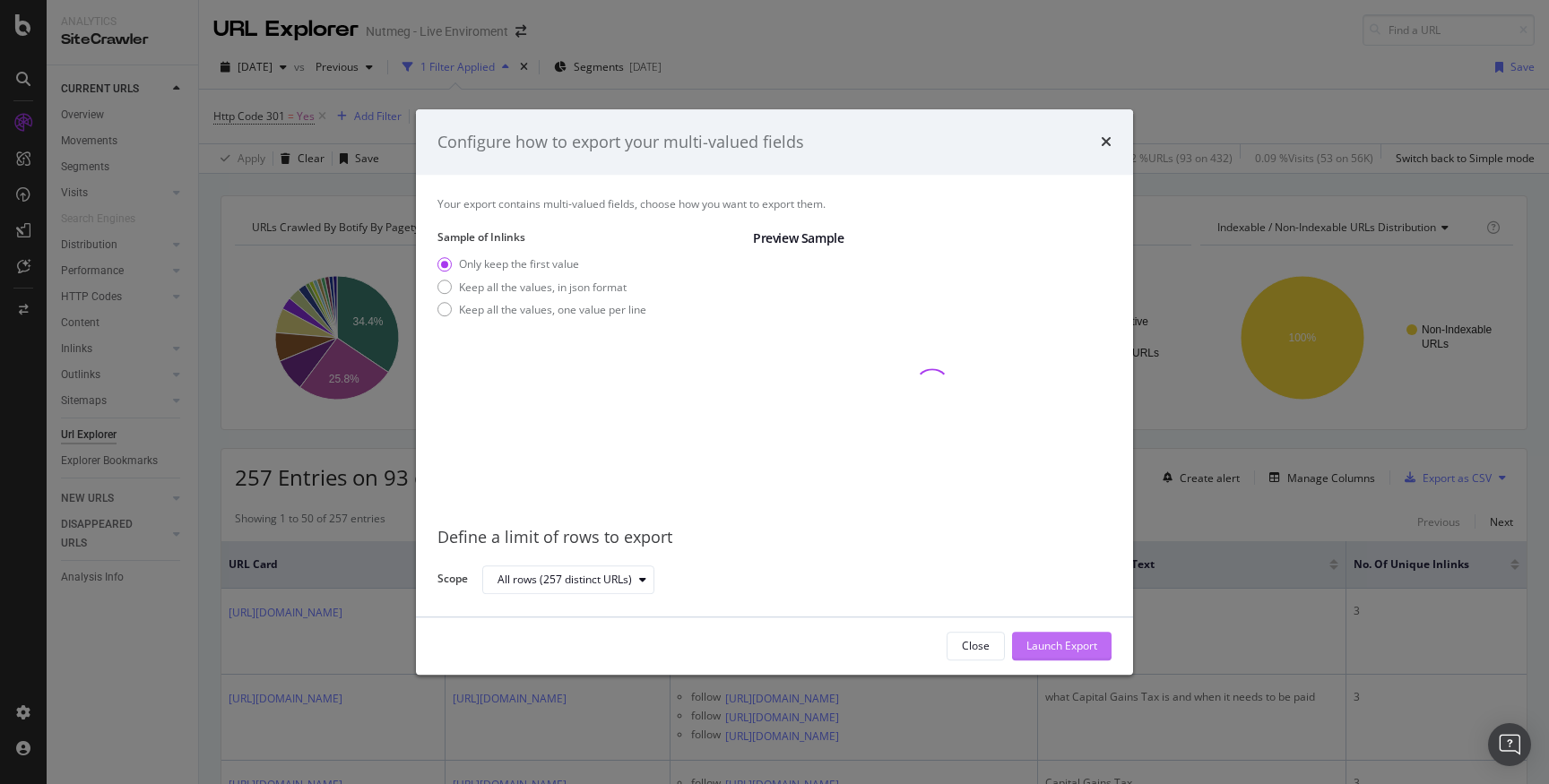
click at [1057, 653] on div "Launch Export" at bounding box center [1062, 646] width 71 height 15
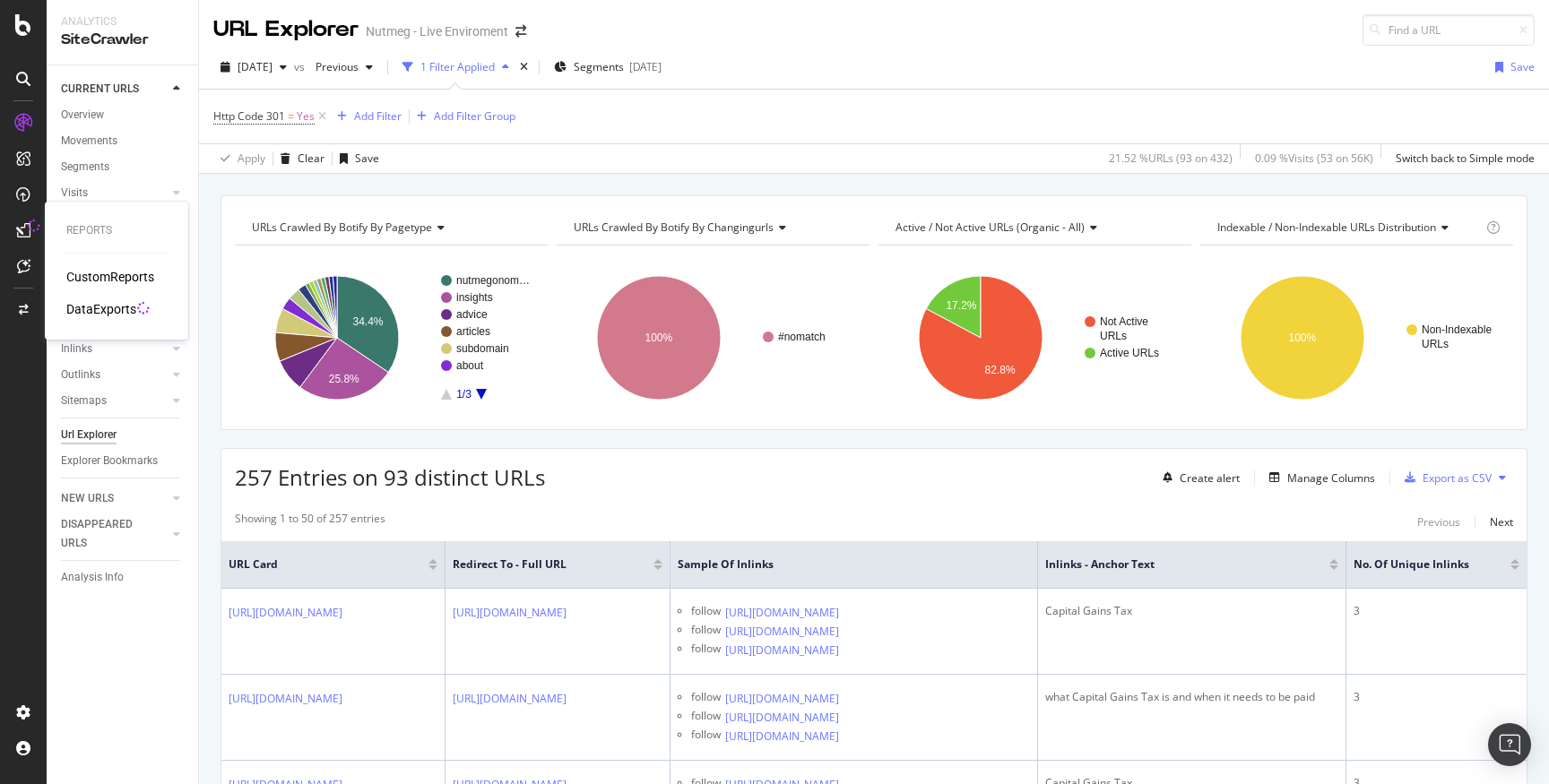
click at [120, 311] on div "DataExports" at bounding box center [101, 309] width 70 height 18
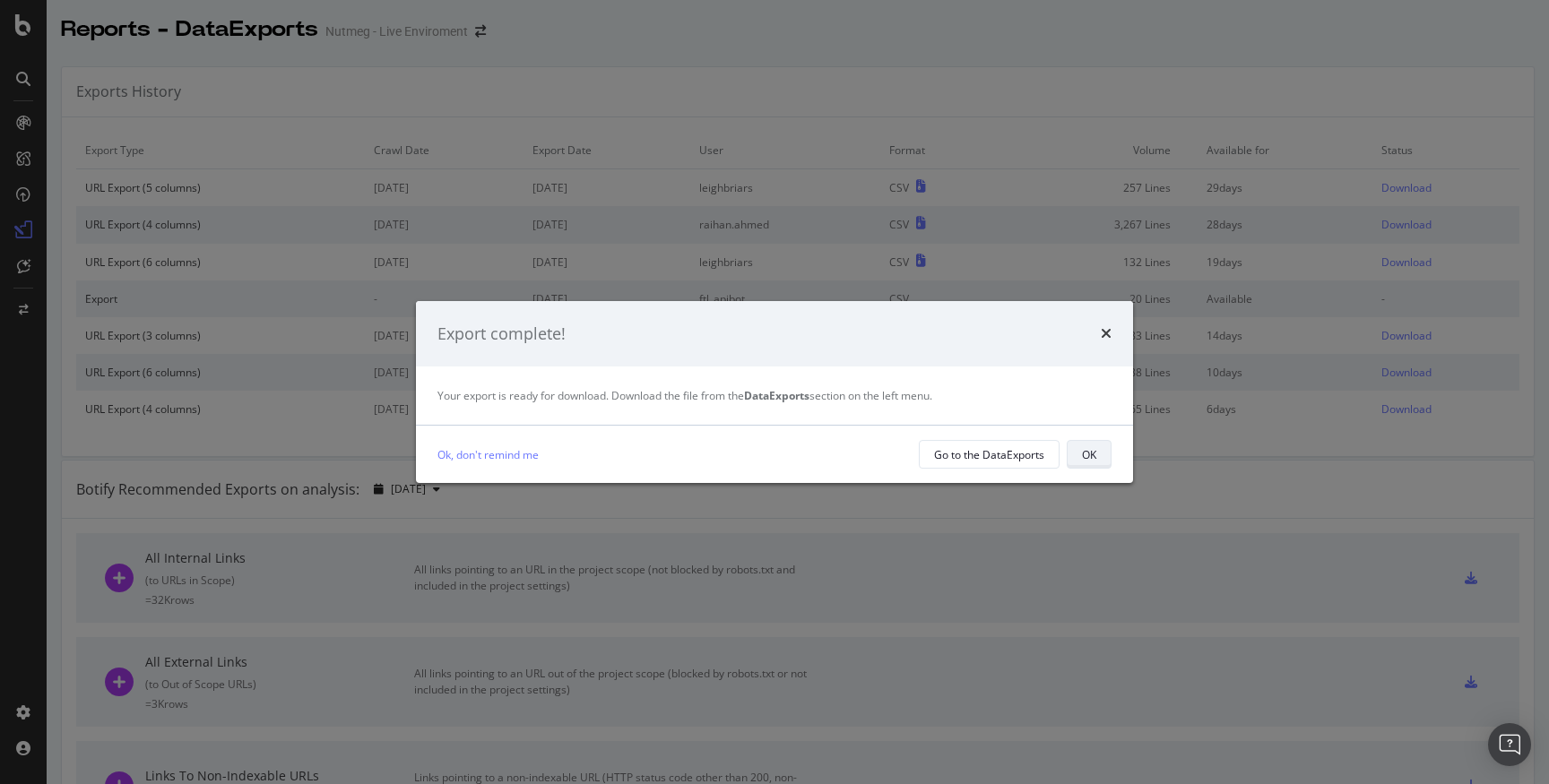
click at [1083, 457] on div "OK" at bounding box center [1090, 454] width 14 height 15
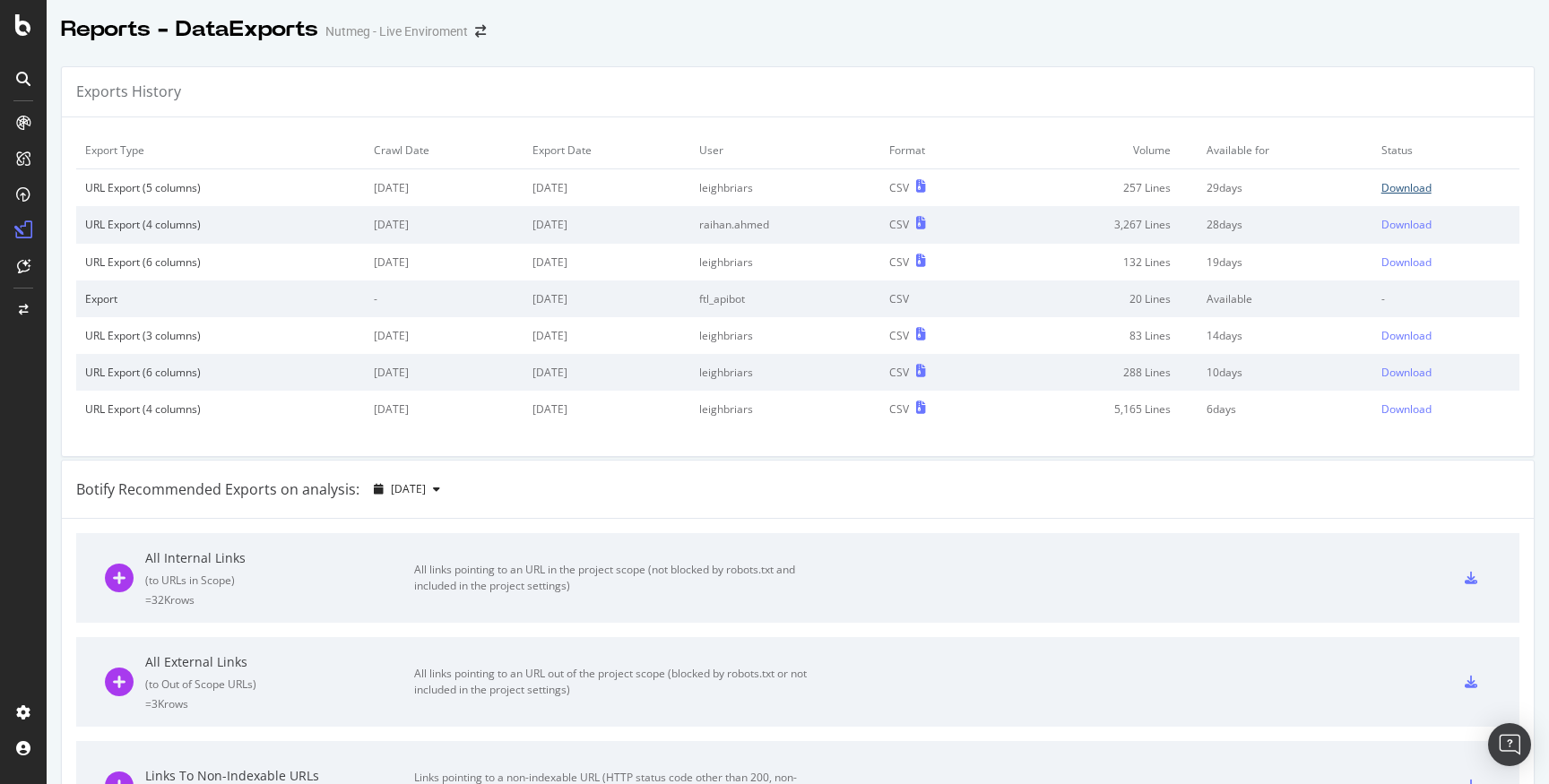
click at [1418, 186] on div "Download" at bounding box center [1407, 187] width 51 height 15
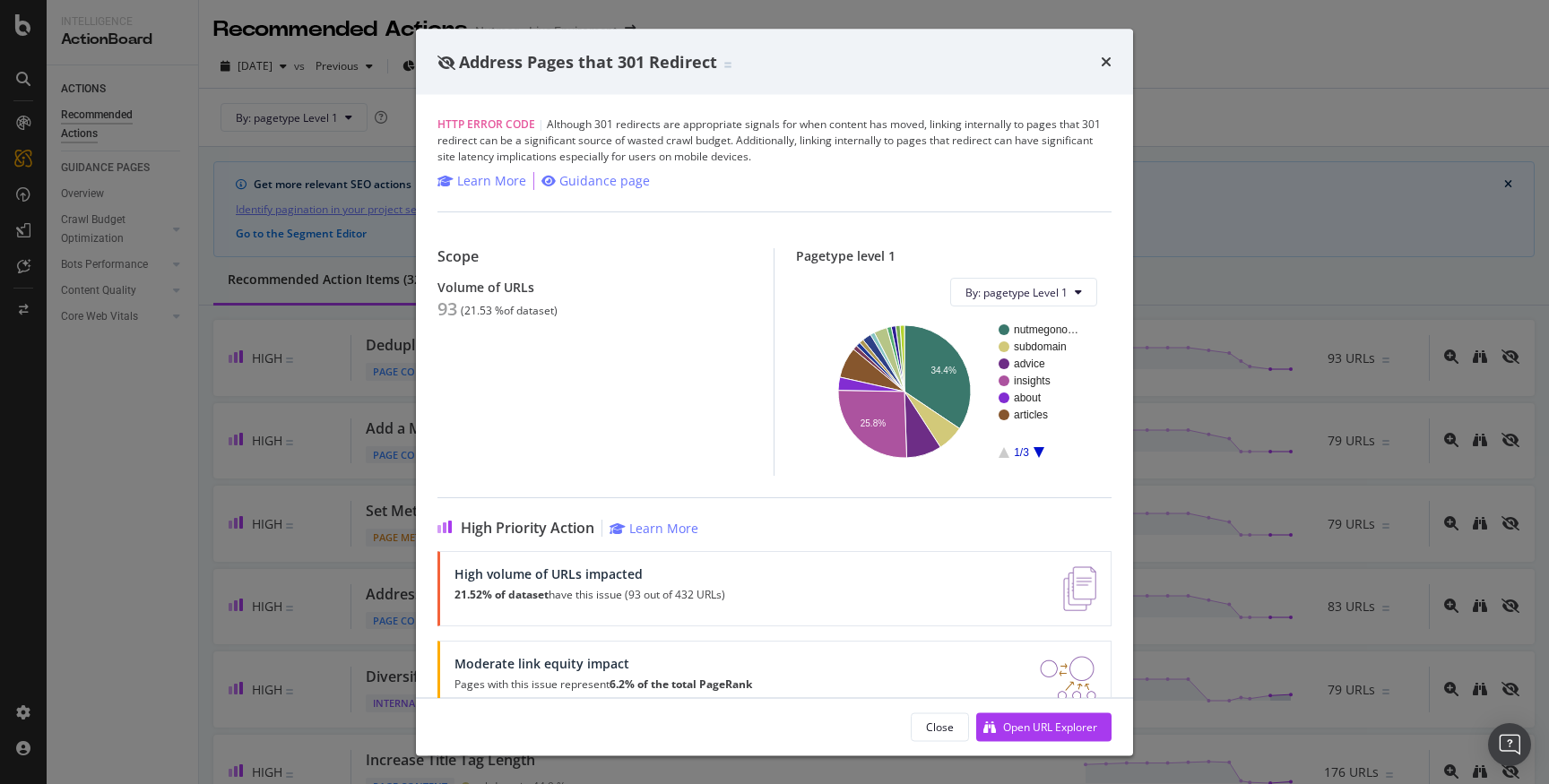
scroll to position [645, 0]
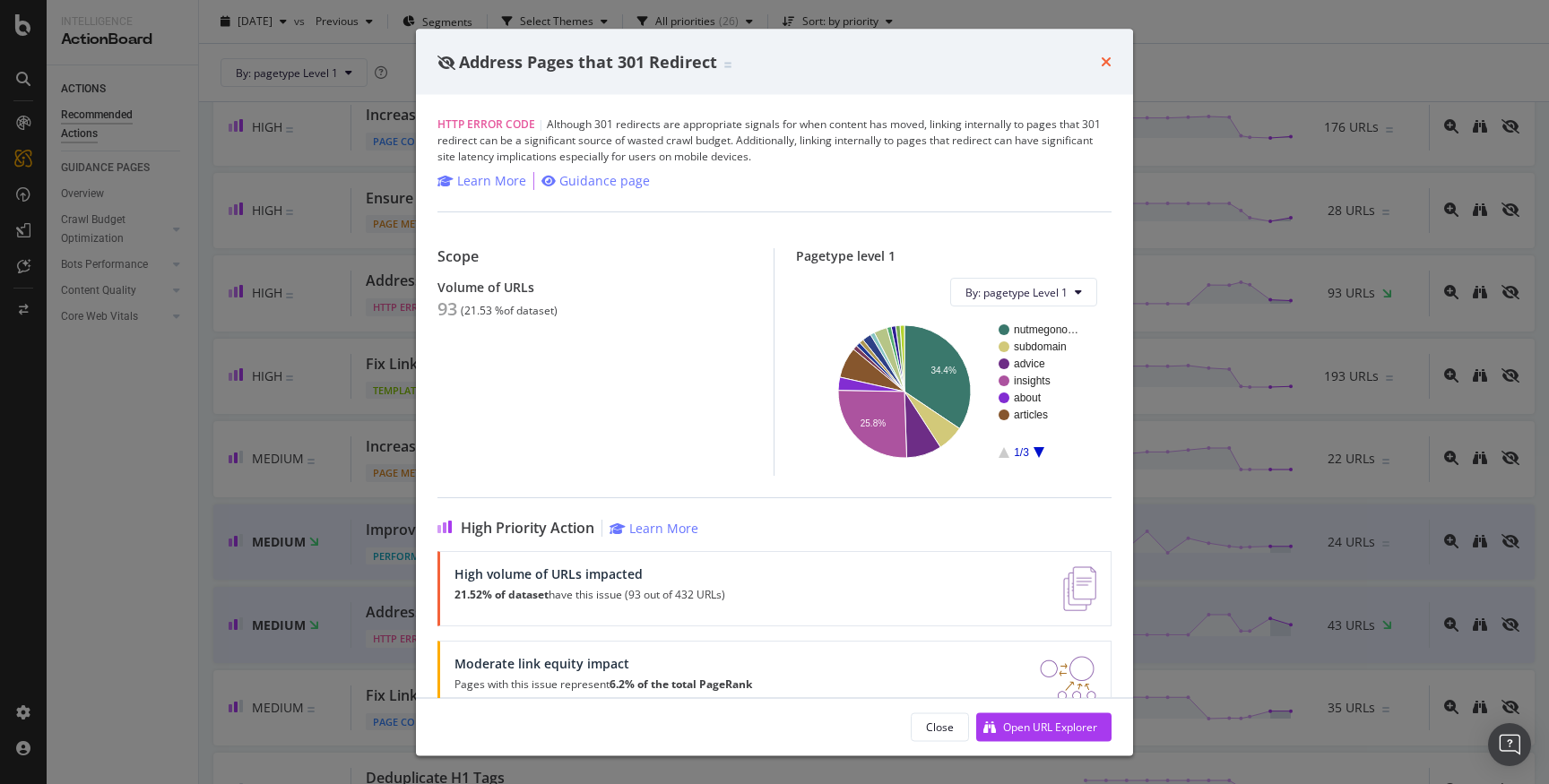
click at [1107, 56] on icon "times" at bounding box center [1106, 62] width 11 height 14
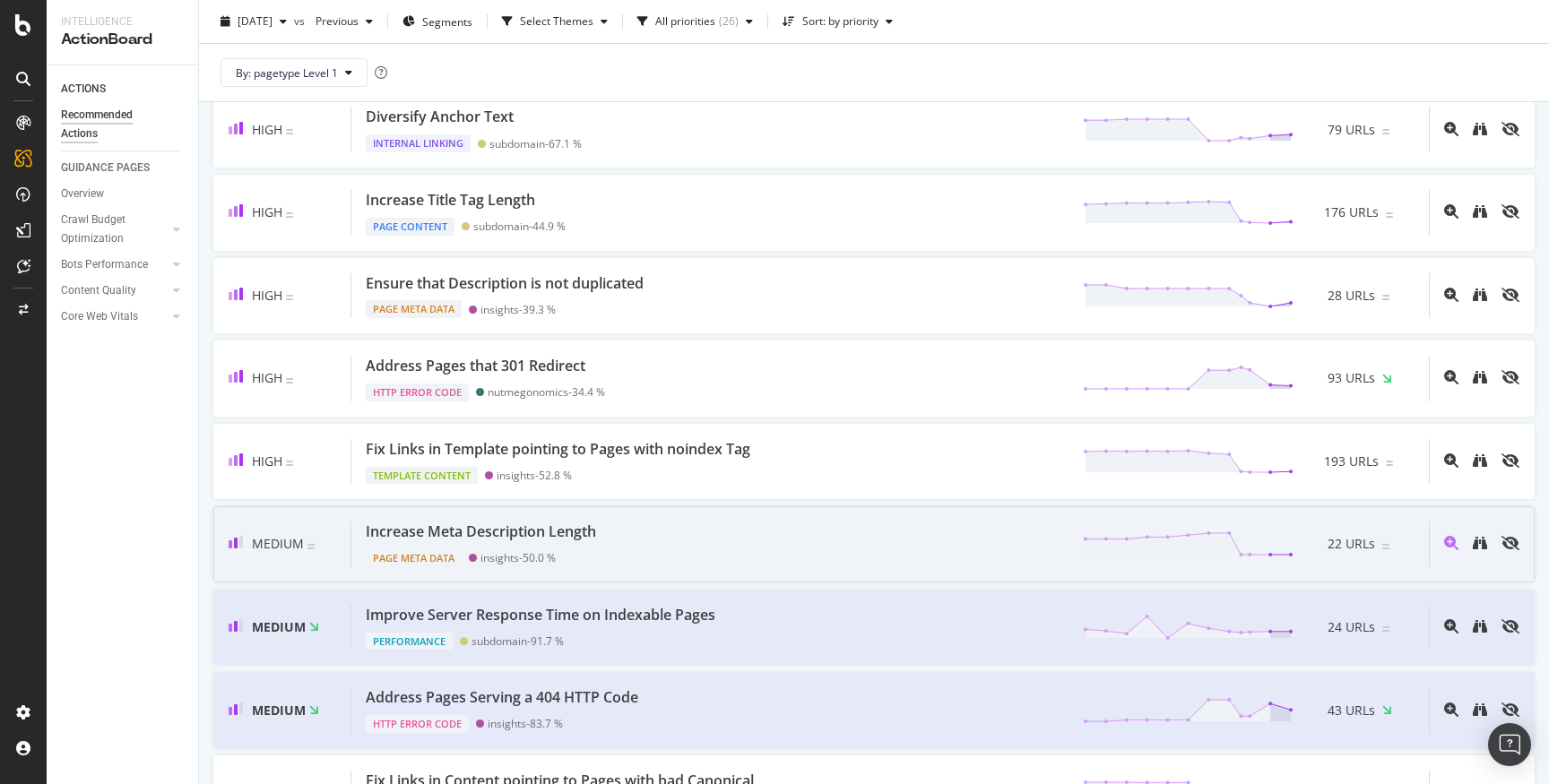
scroll to position [597, 0]
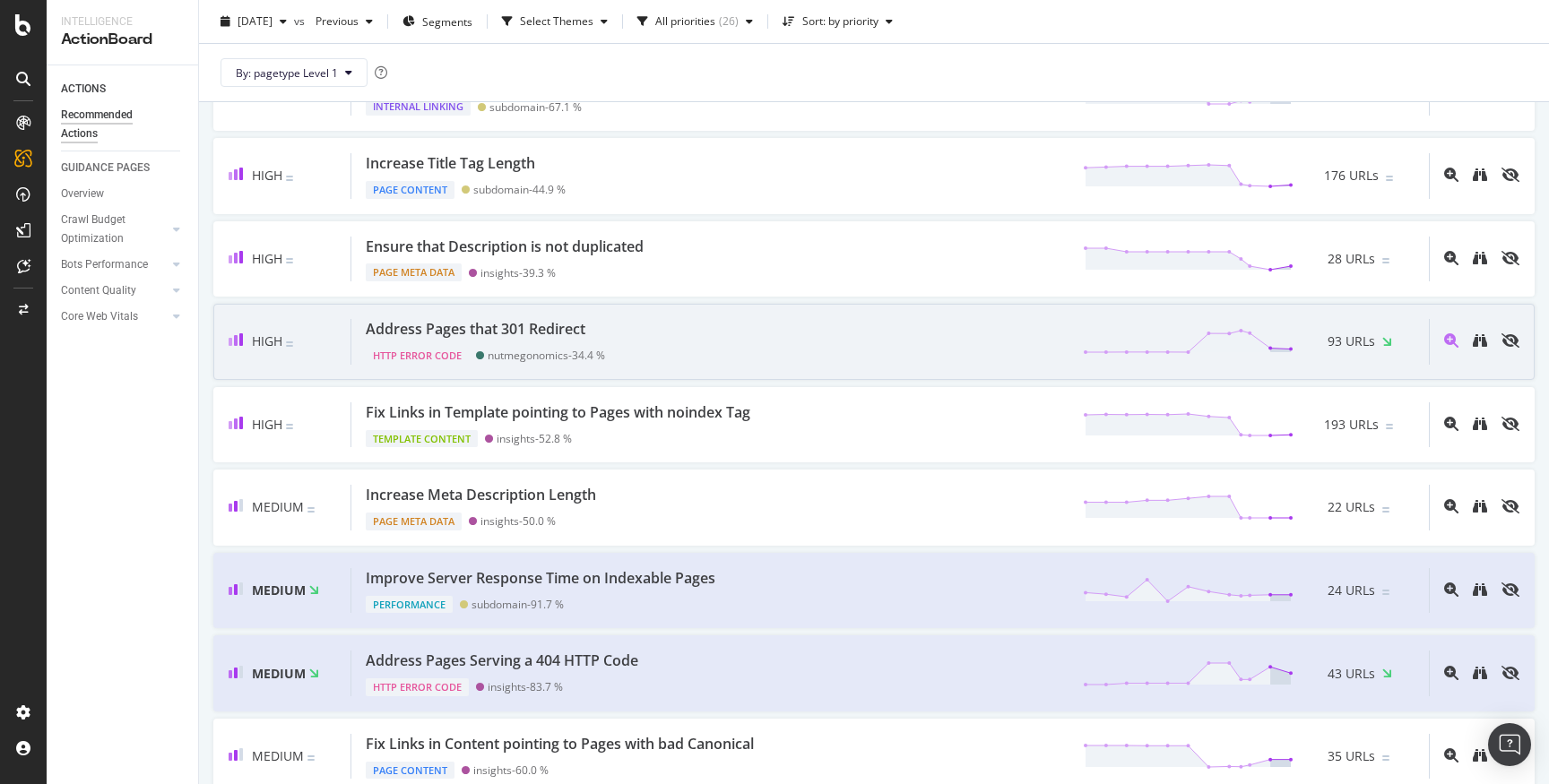
click at [725, 357] on div "Address Pages that 301 Redirect HTTP Error Code nutmegonomics - 34.4 % 93 URLs" at bounding box center [891, 342] width 1078 height 46
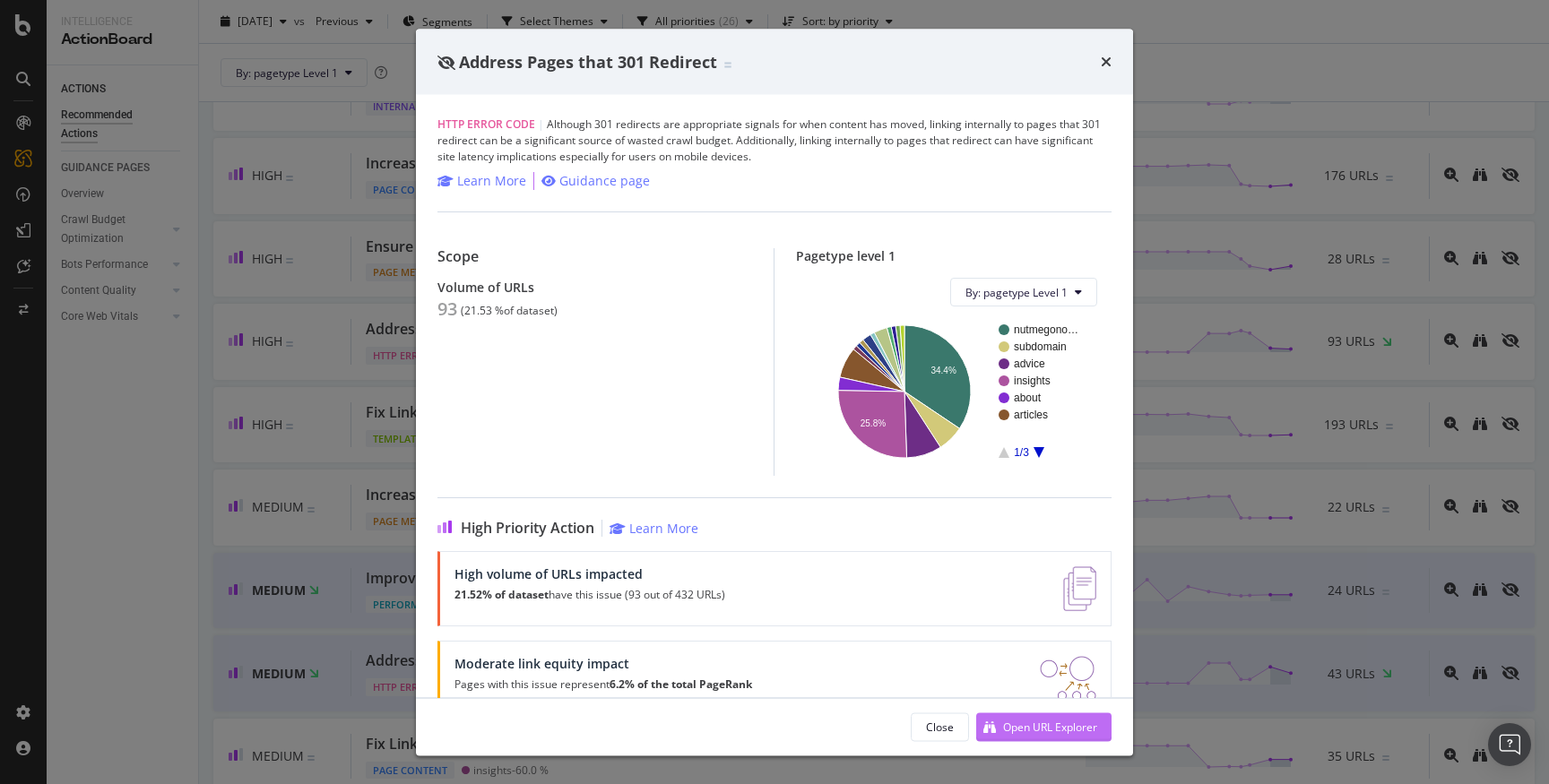
click at [1019, 727] on div "Open URL Explorer" at bounding box center [1050, 725] width 94 height 15
click at [1113, 67] on div "Address Pages that 301 Redirect" at bounding box center [774, 62] width 717 height 67
click at [1111, 63] on icon "times" at bounding box center [1106, 62] width 11 height 14
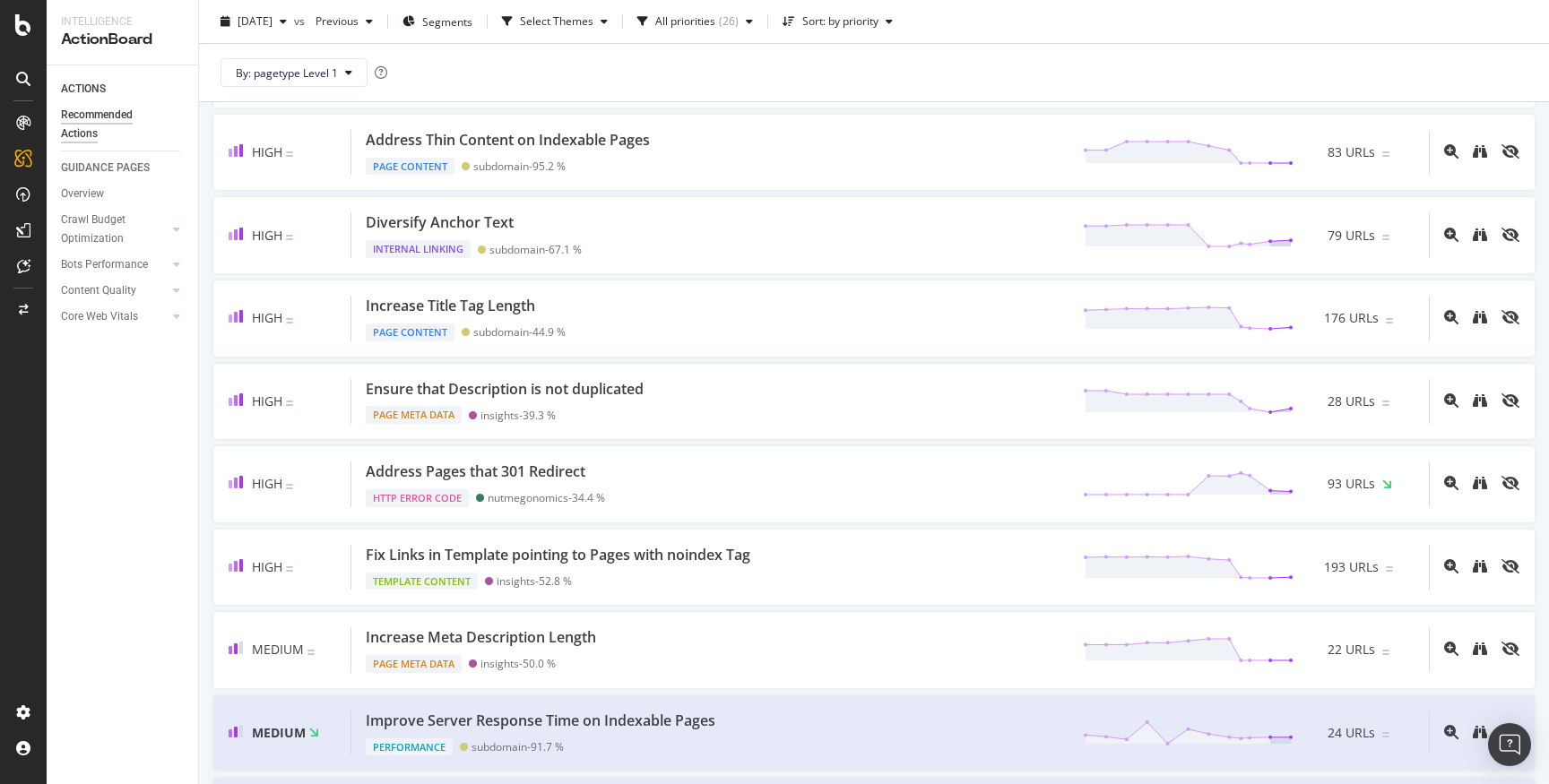
scroll to position [464, 0]
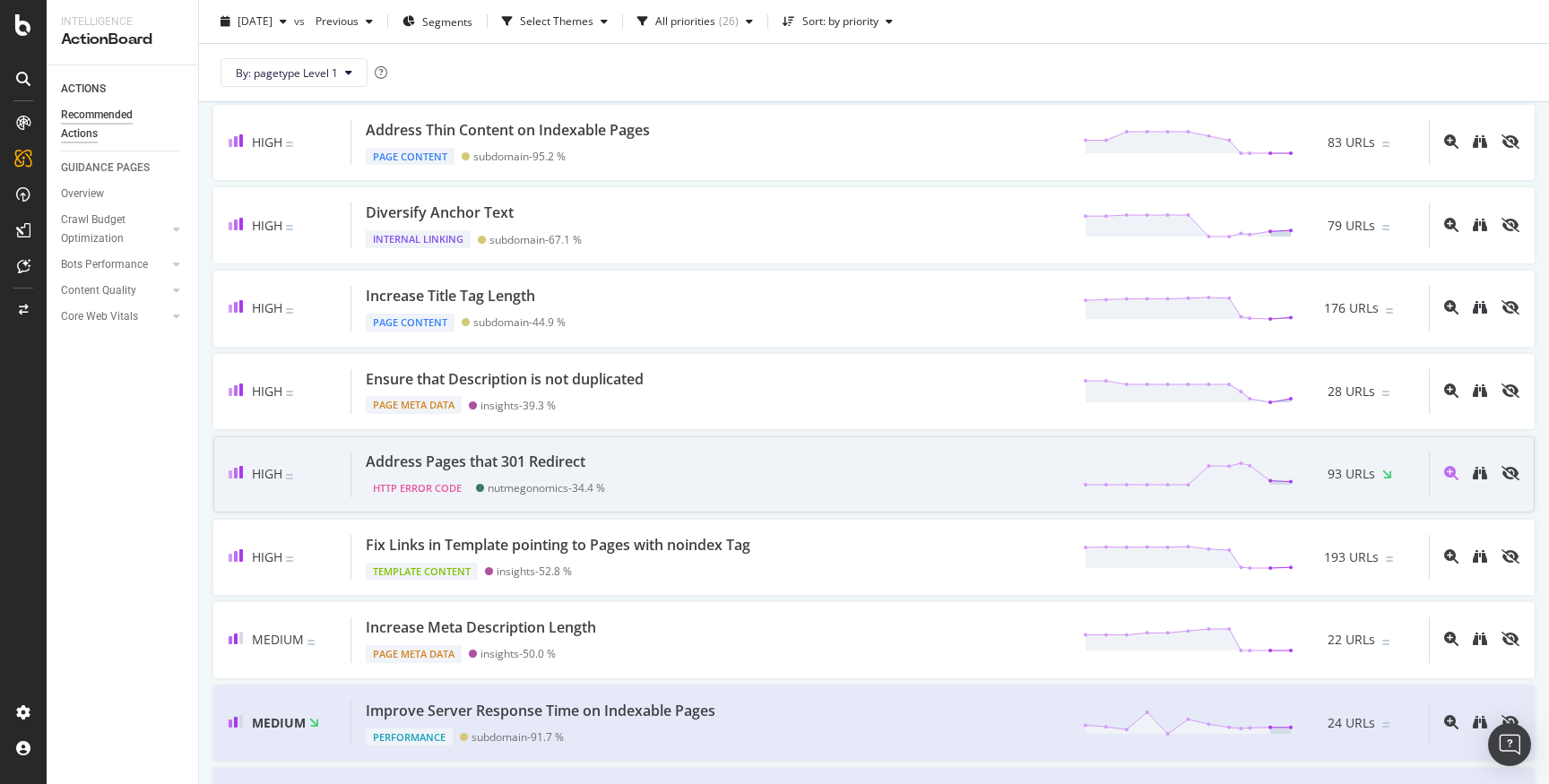
click at [666, 461] on div "Address Pages that 301 Redirect HTTP Error Code nutmegonomics - 34.4 % 93 URLs" at bounding box center [891, 475] width 1078 height 46
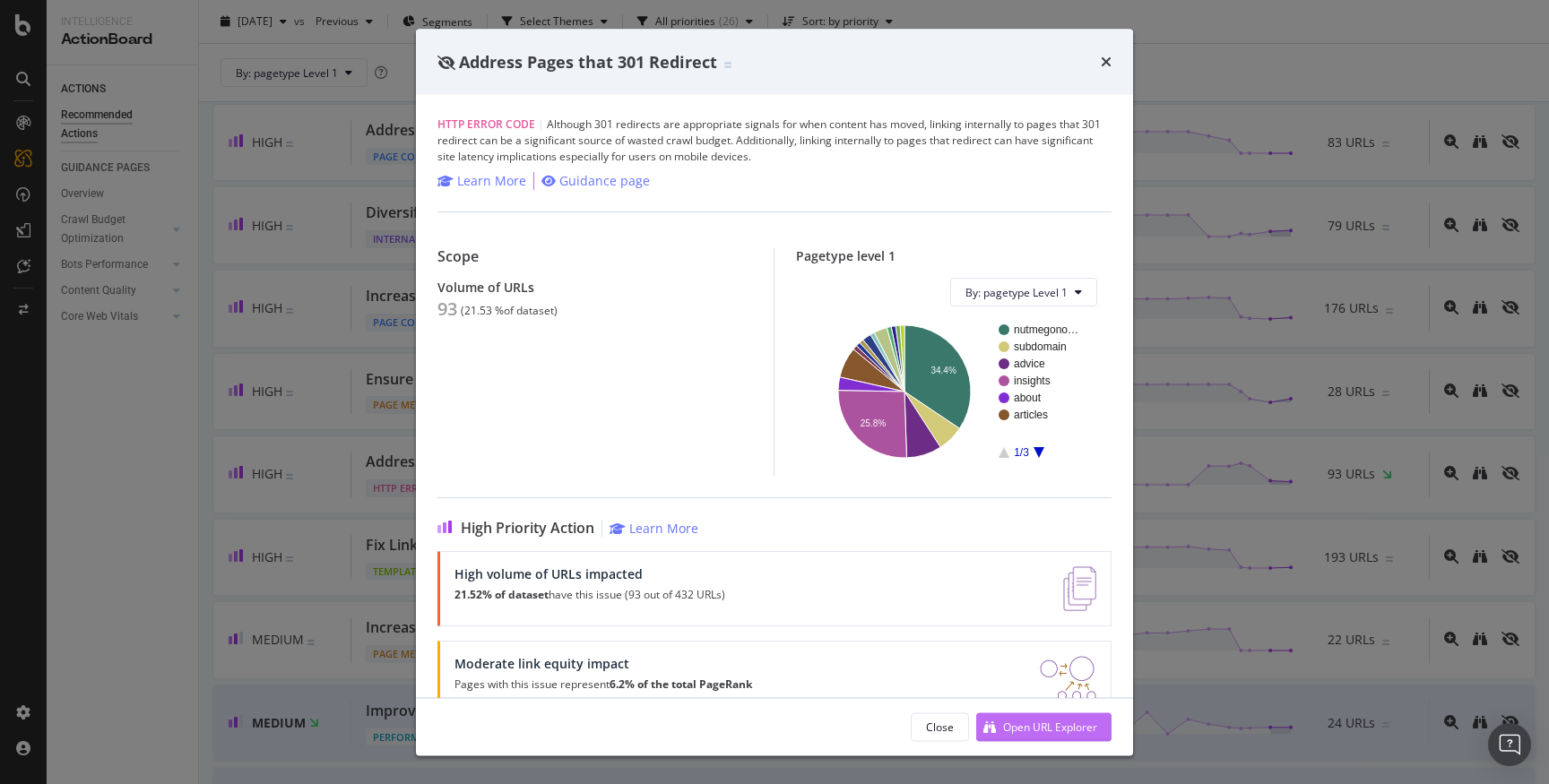
click at [1052, 726] on div "Open URL Explorer" at bounding box center [1050, 725] width 94 height 15
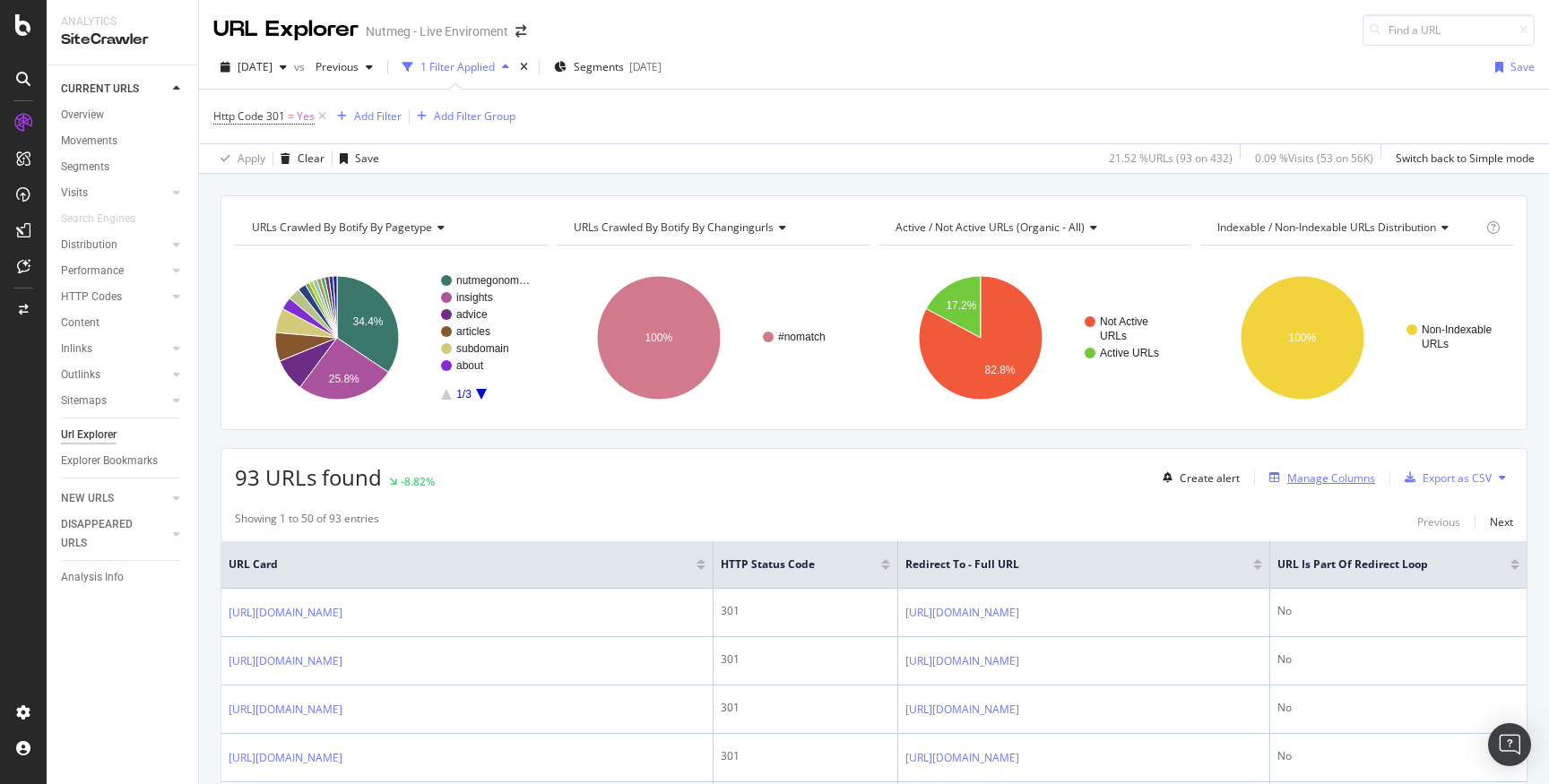
click at [1350, 479] on div "Manage Columns" at bounding box center [1331, 477] width 87 height 15
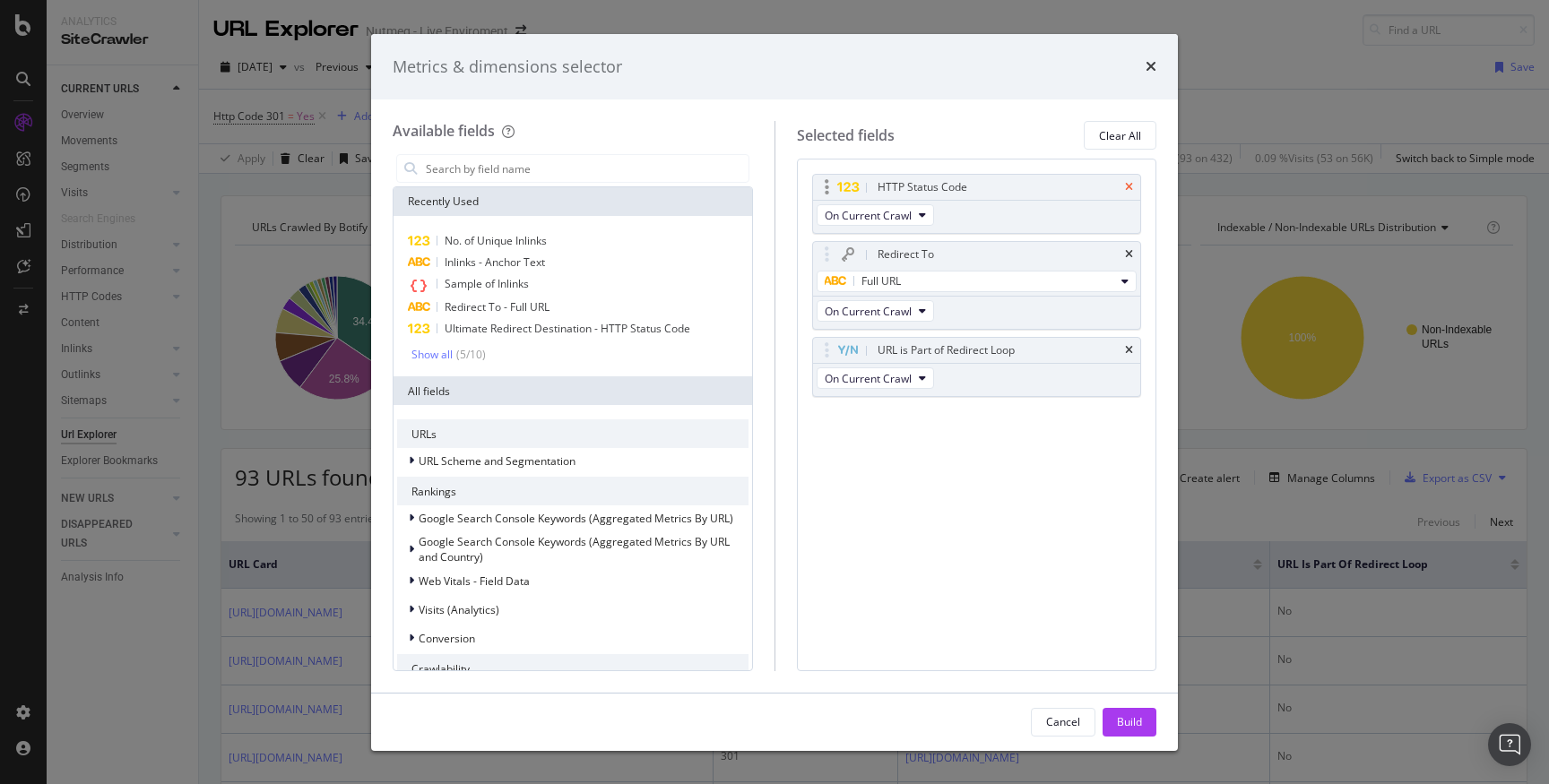
click at [1130, 188] on icon "times" at bounding box center [1129, 187] width 8 height 11
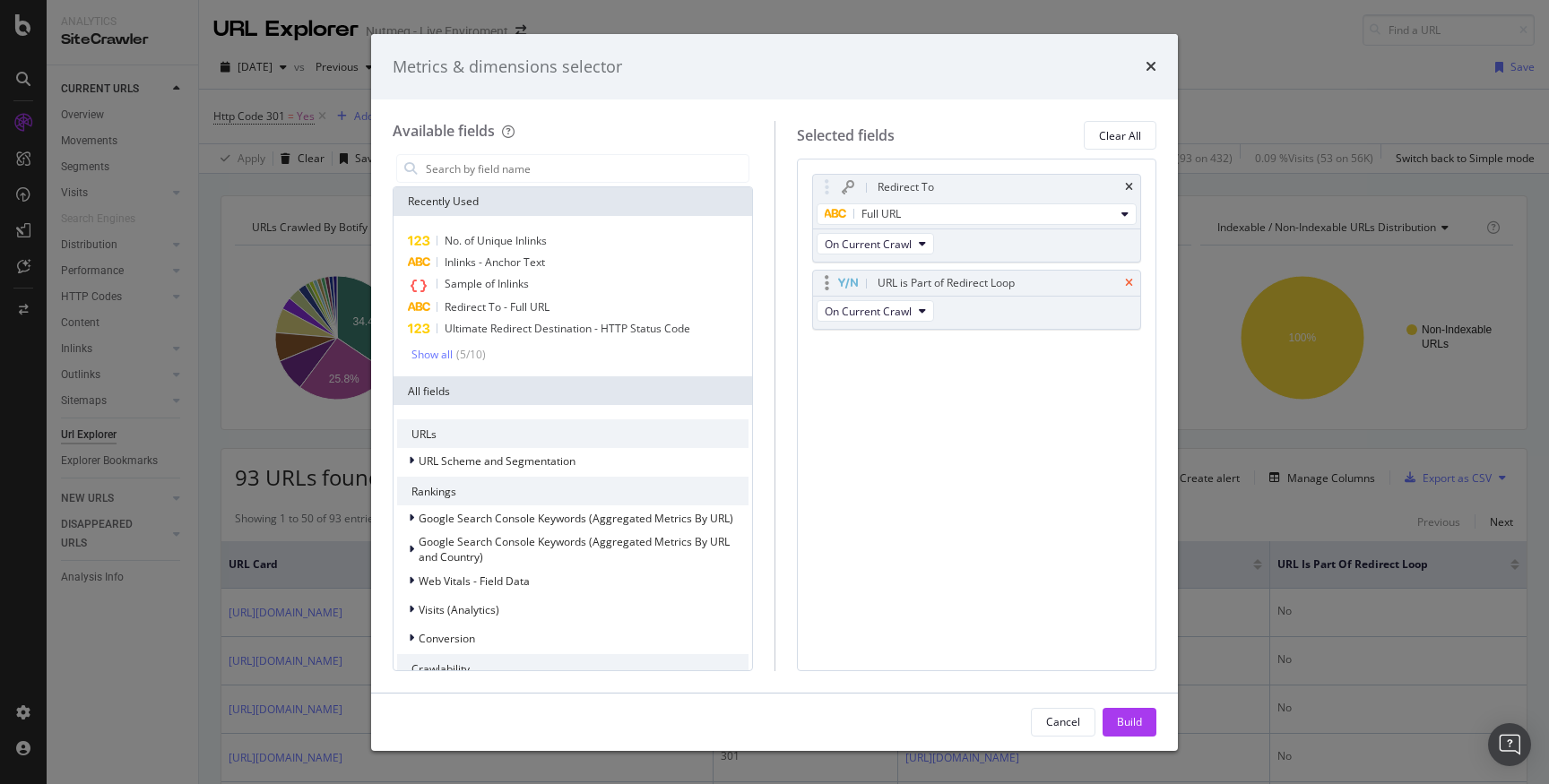
click at [1128, 283] on icon "times" at bounding box center [1129, 283] width 8 height 11
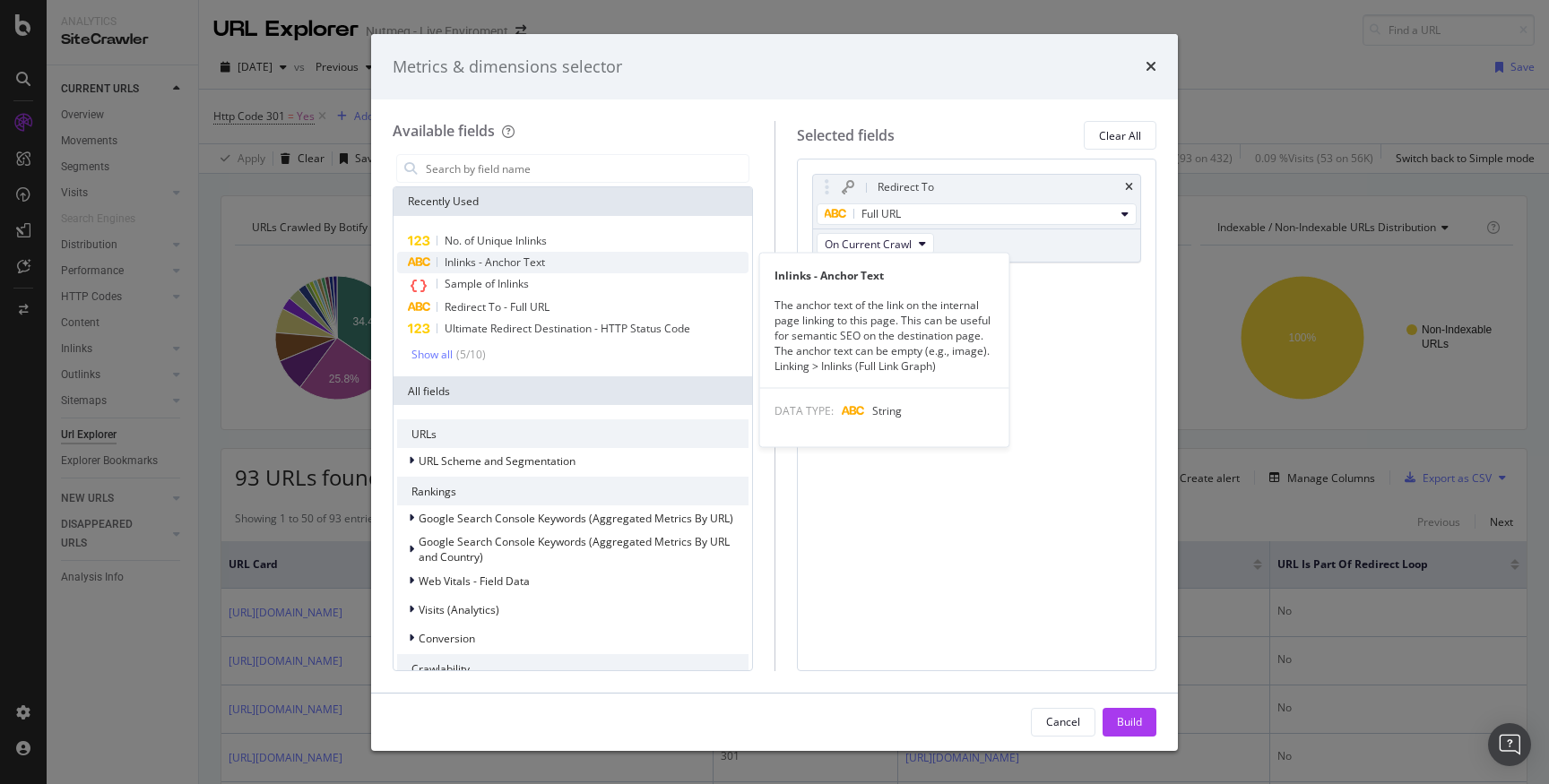
click at [570, 260] on div "Inlinks - Anchor Text" at bounding box center [574, 262] width 352 height 22
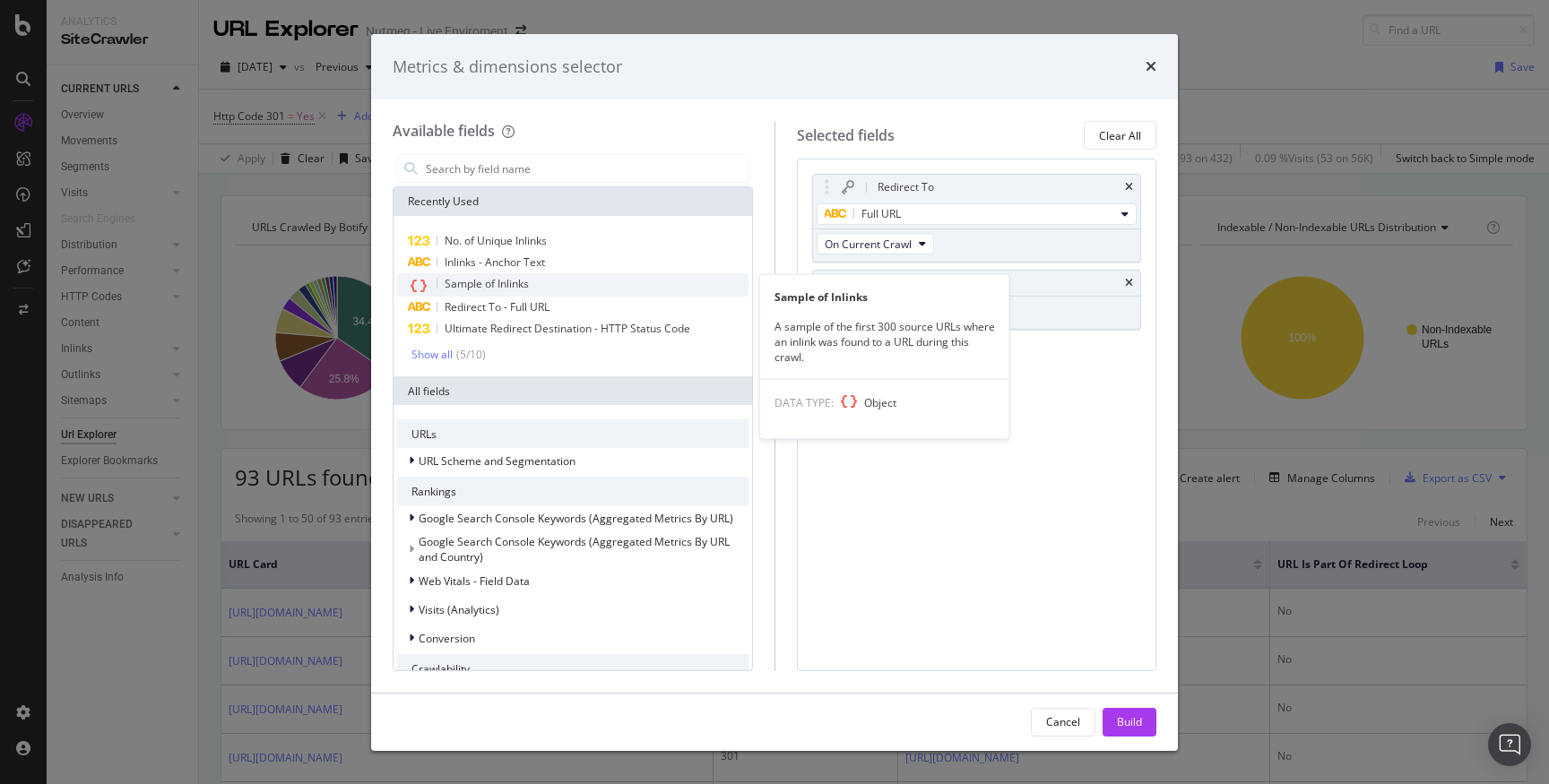
click at [656, 278] on div "Sample of Inlinks" at bounding box center [574, 284] width 352 height 23
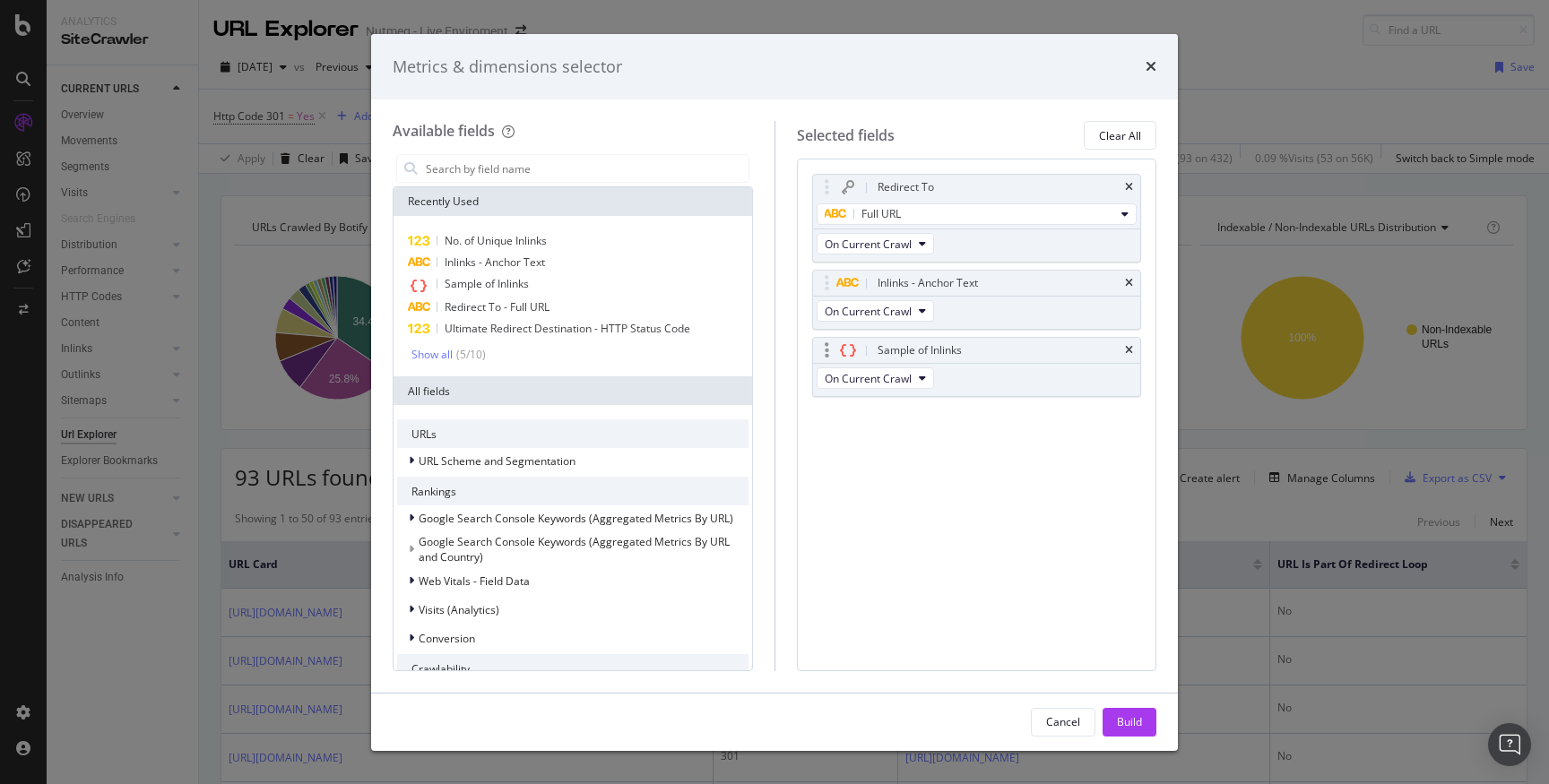
click at [1134, 351] on div "Sample of Inlinks" at bounding box center [977, 350] width 328 height 25
click at [1129, 348] on icon "times" at bounding box center [1129, 350] width 8 height 11
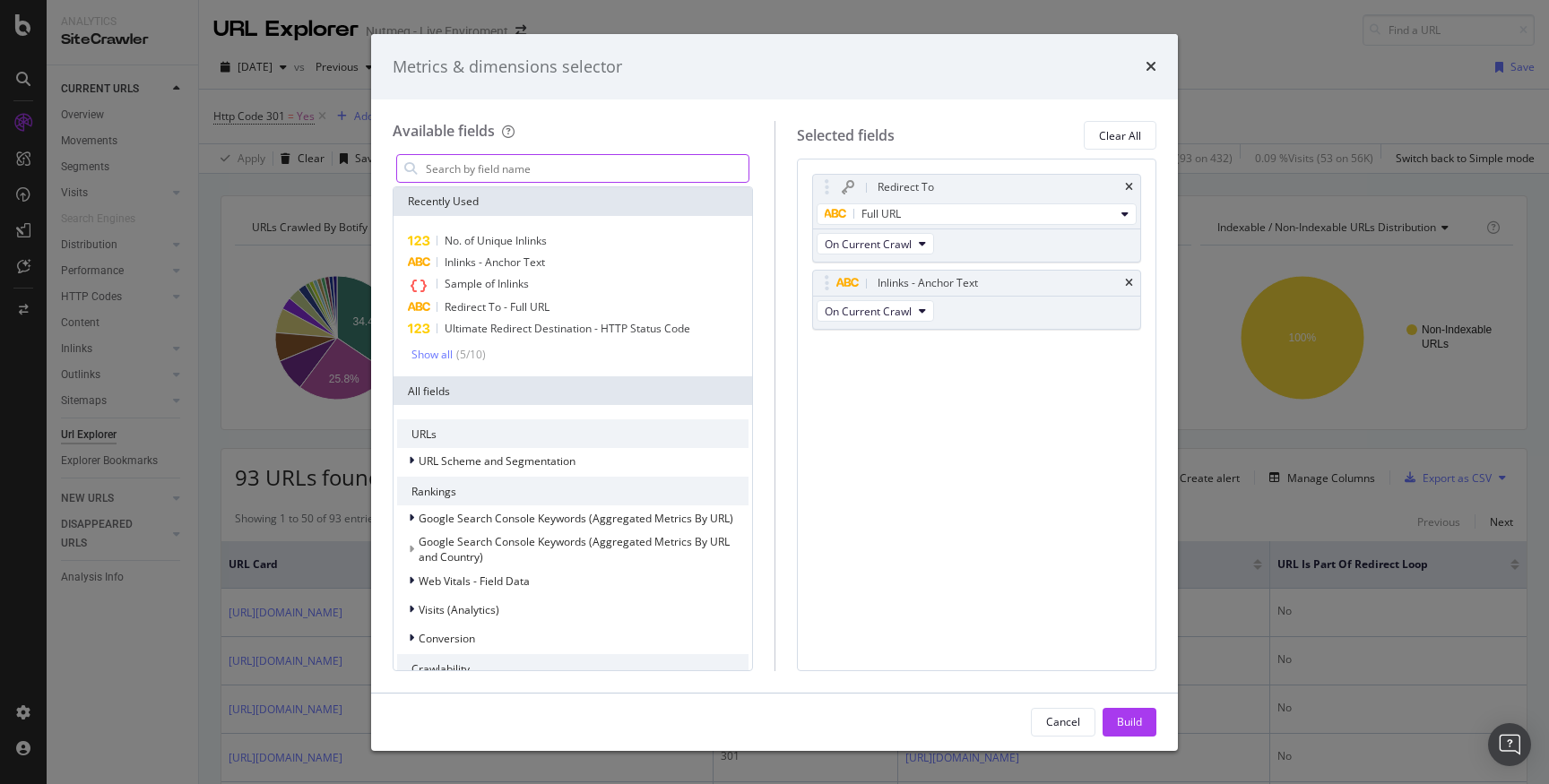
click at [530, 162] on input "modal" at bounding box center [587, 168] width 324 height 27
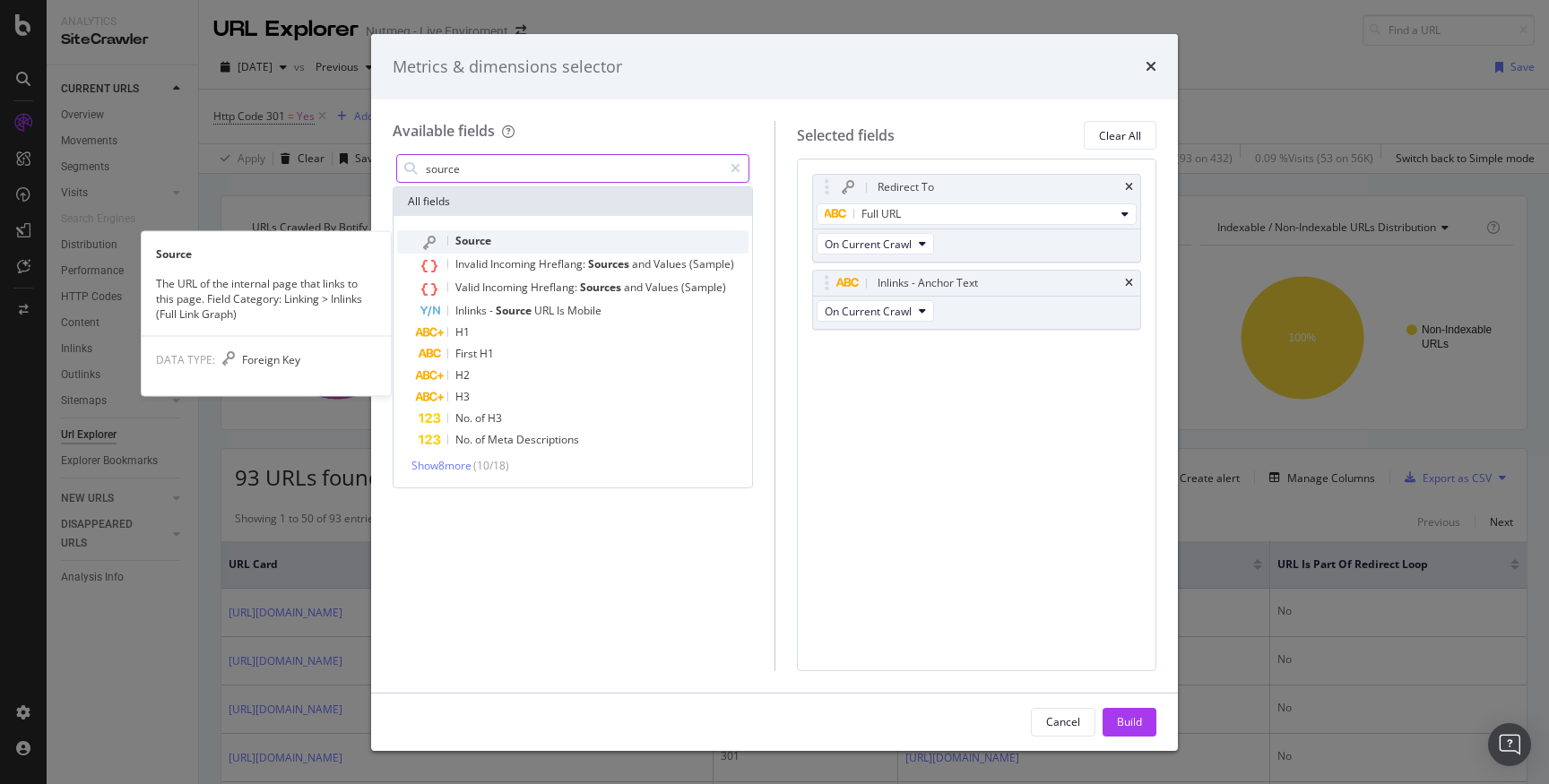
type input "source"
click at [577, 235] on div "Source" at bounding box center [584, 241] width 330 height 23
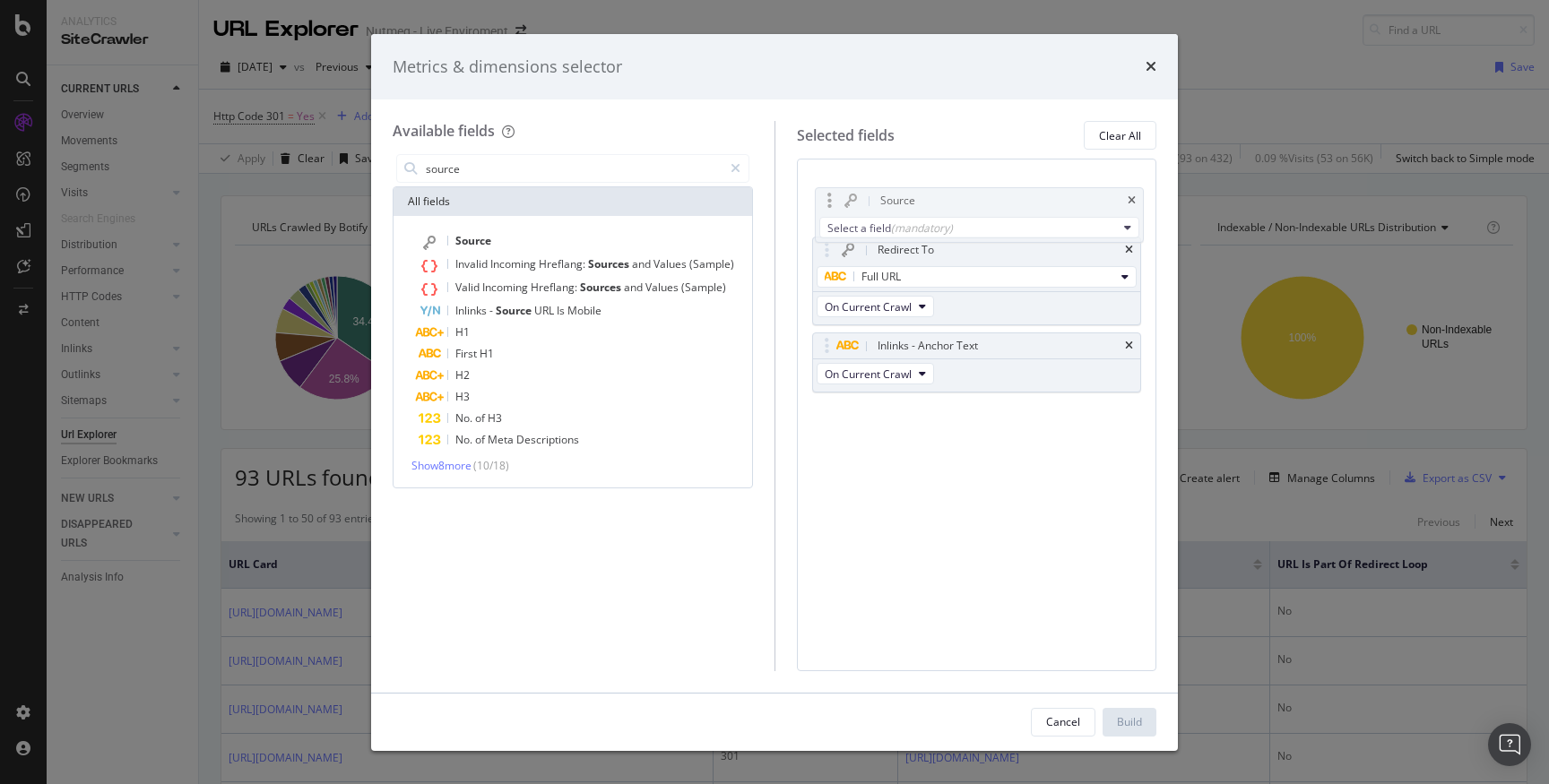
drag, startPoint x: 944, startPoint y: 354, endPoint x: 946, endPoint y: 201, distance: 153.0
click at [946, 201] on body "Analytics SiteCrawler CURRENT URLS Overview Movements Segments Visits Analysis …" at bounding box center [774, 392] width 1549 height 784
click at [955, 209] on div "Select a field (mandatory)" at bounding box center [970, 214] width 290 height 15
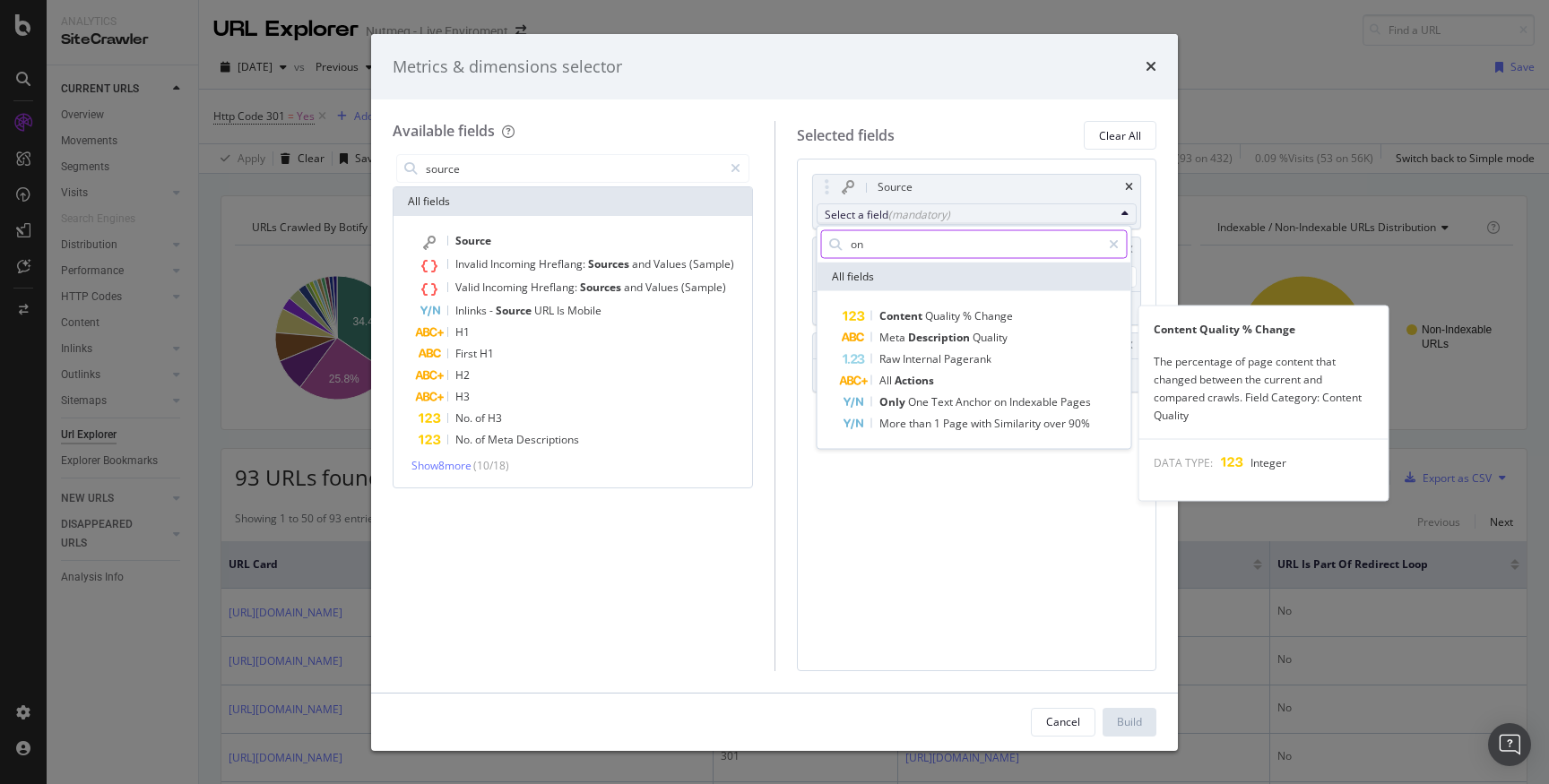
type input "o"
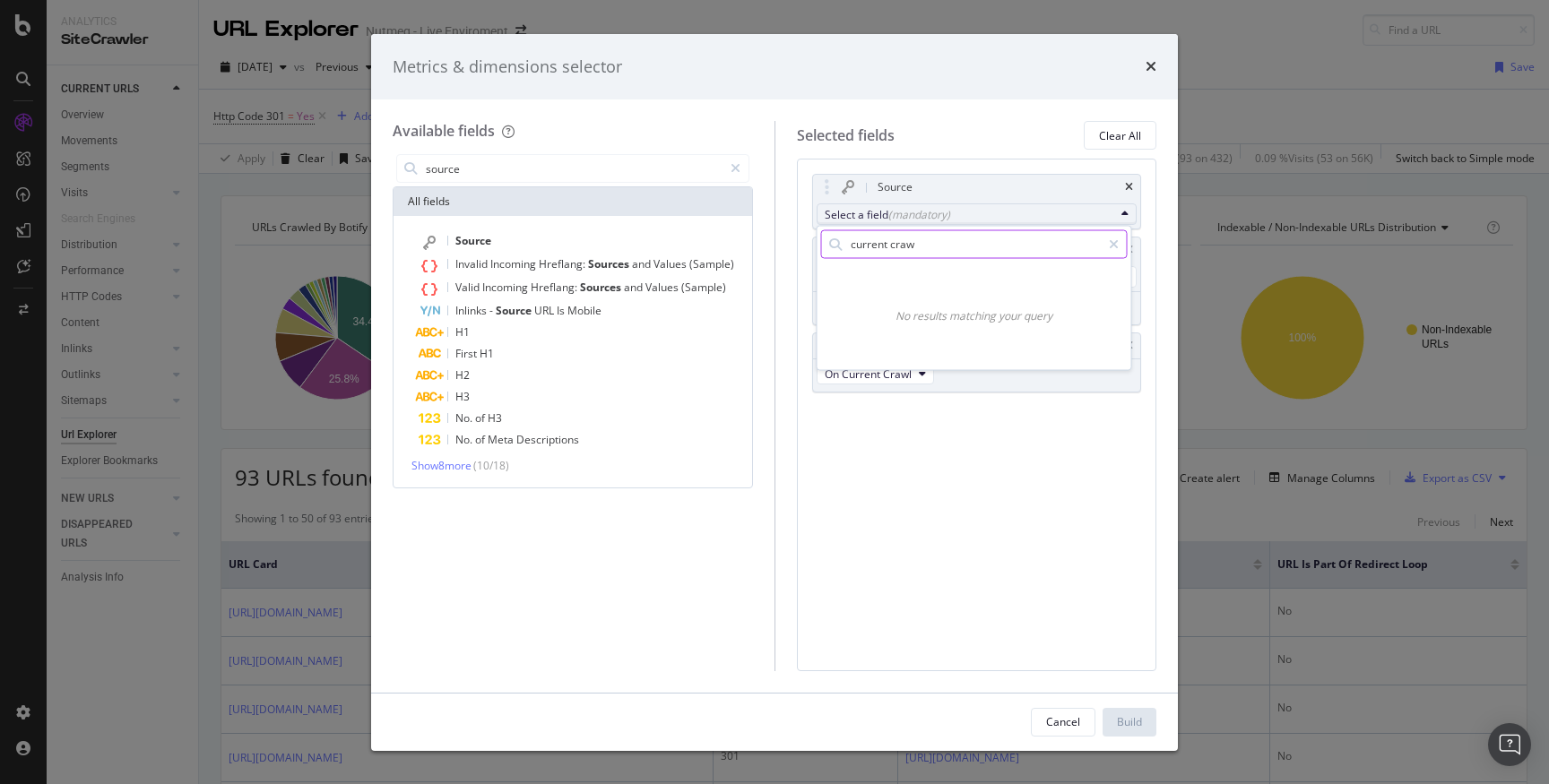
type input "current crawl"
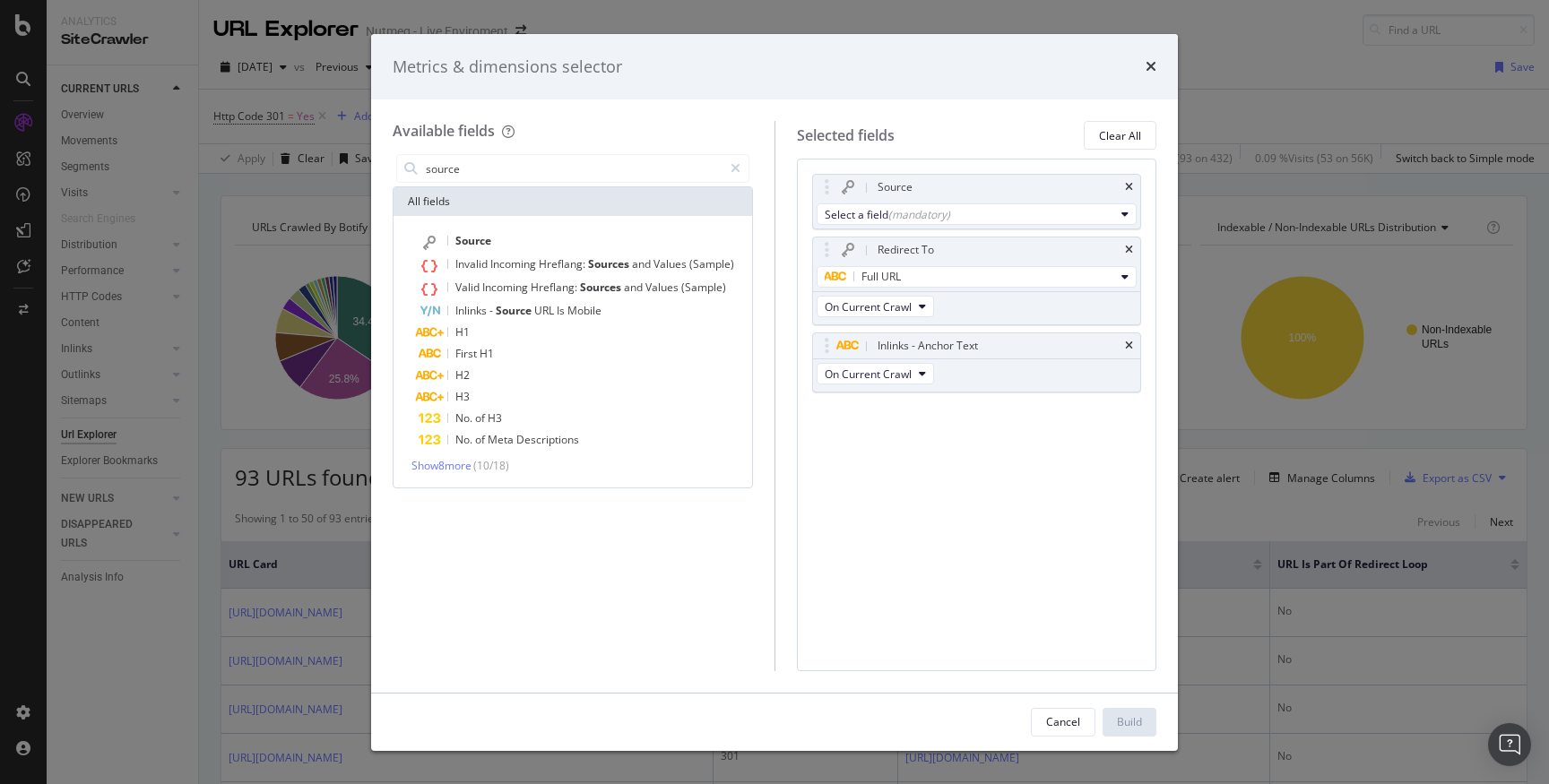
click at [921, 434] on div "Source Select a field (mandatory) Redirect To Full URL On Current Crawl Inlinks…" at bounding box center [977, 414] width 361 height 512
click at [969, 208] on div "Select a field (mandatory)" at bounding box center [970, 214] width 290 height 15
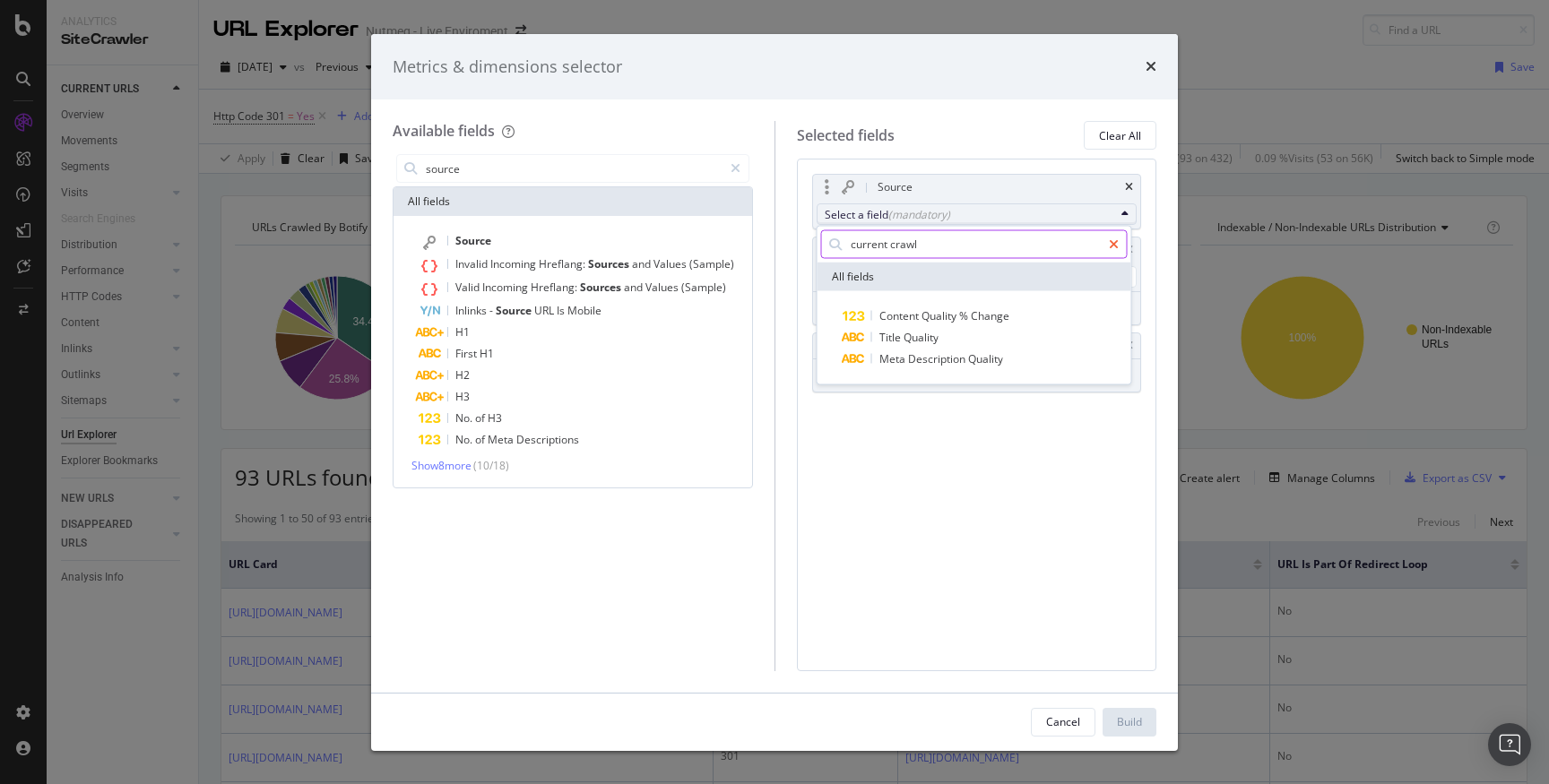
click at [1111, 239] on icon "modal" at bounding box center [1115, 243] width 10 height 13
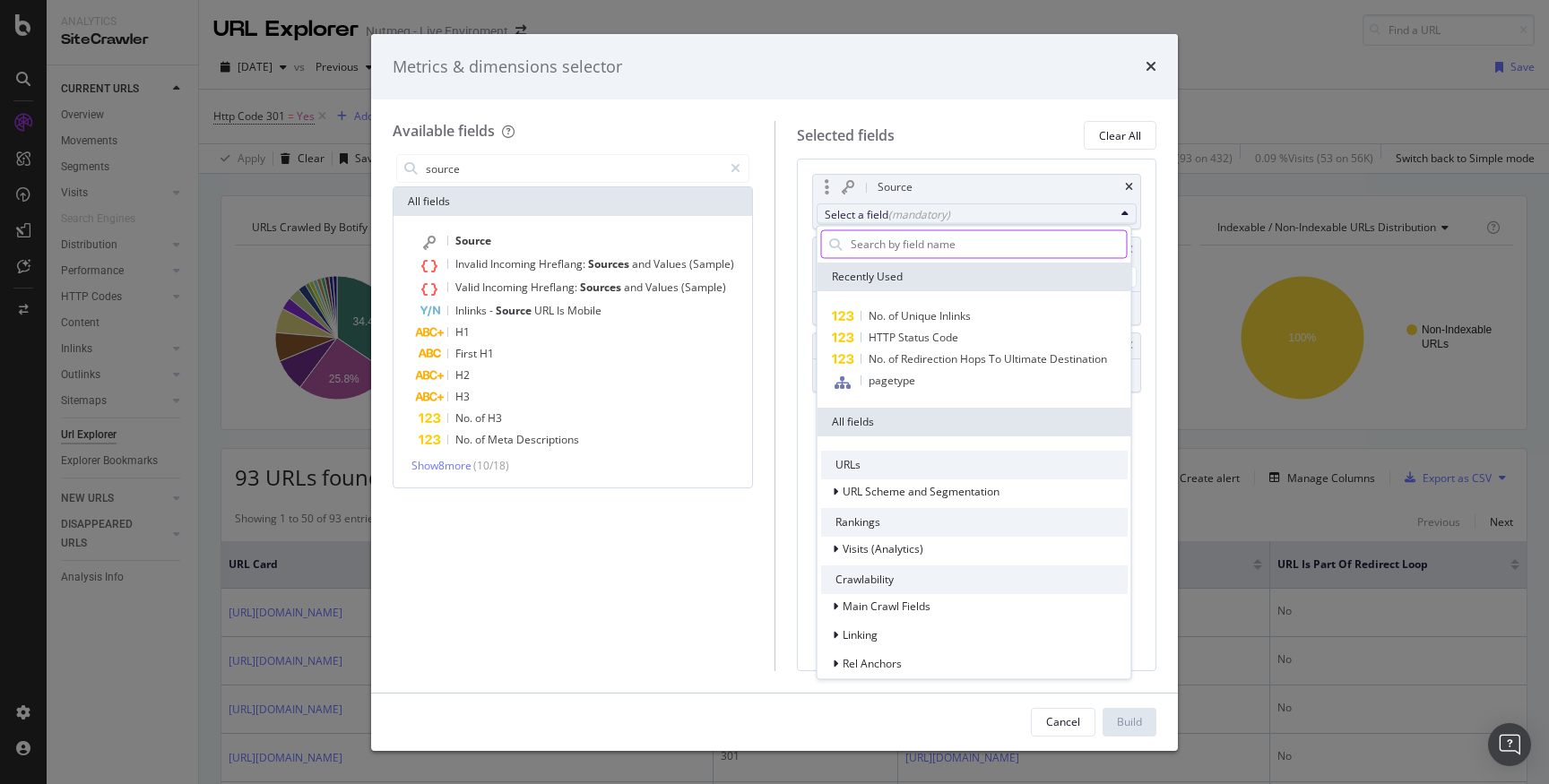
click at [972, 243] on input "modal" at bounding box center [988, 243] width 278 height 27
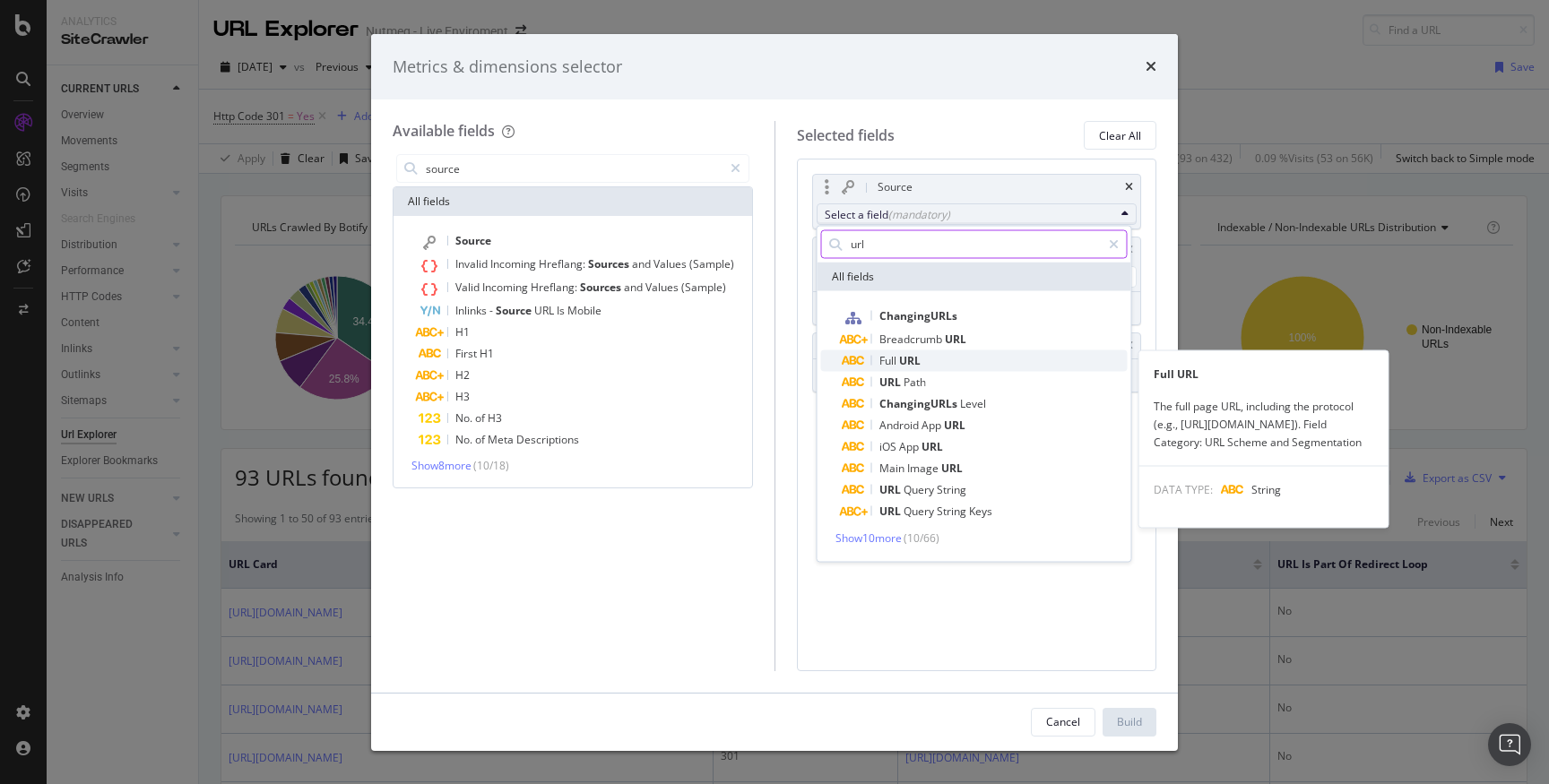
type input "url"
click at [928, 361] on span "Full URL" at bounding box center [985, 361] width 285 height 22
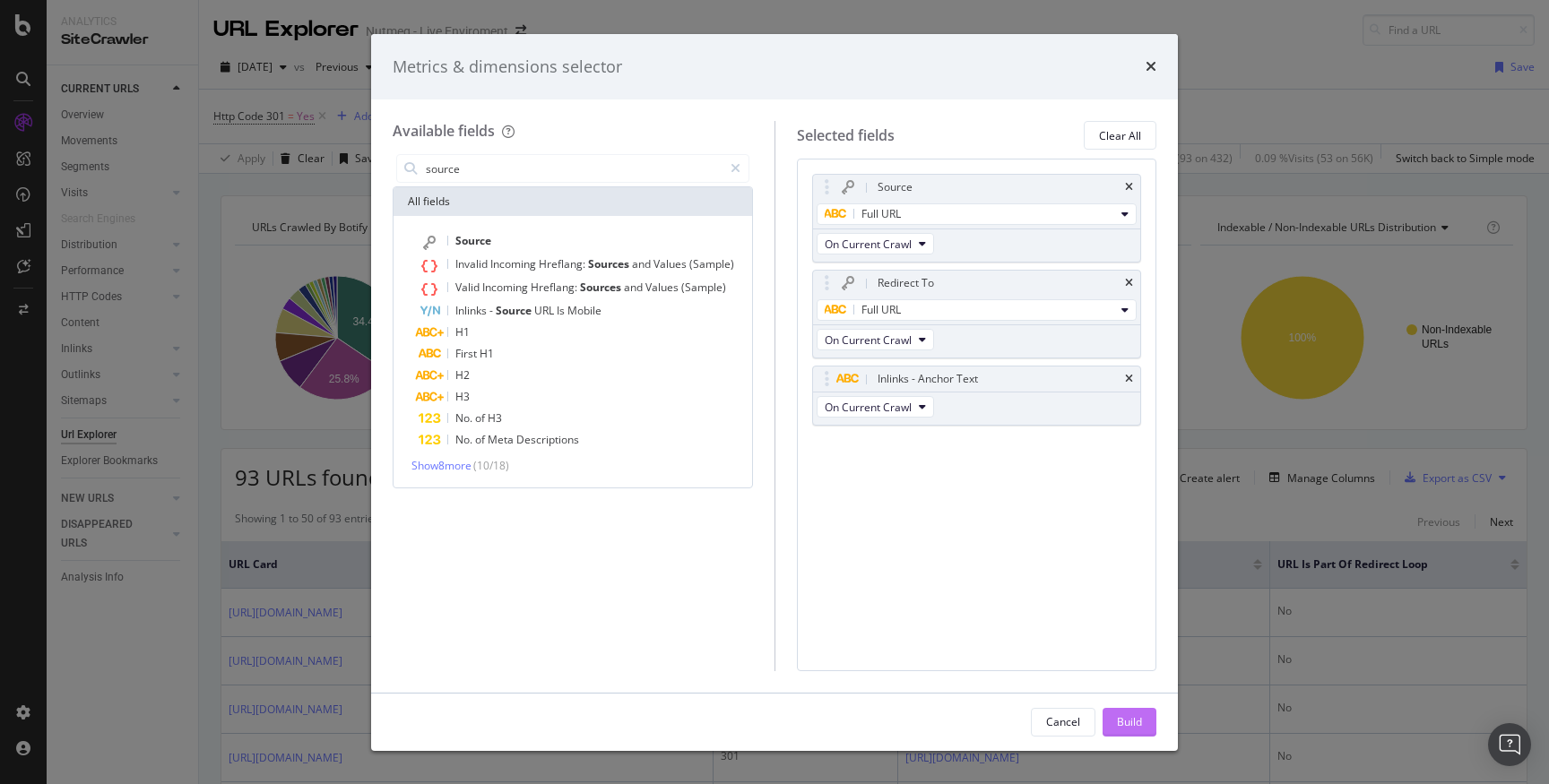
click at [1137, 718] on div "Build" at bounding box center [1129, 721] width 25 height 15
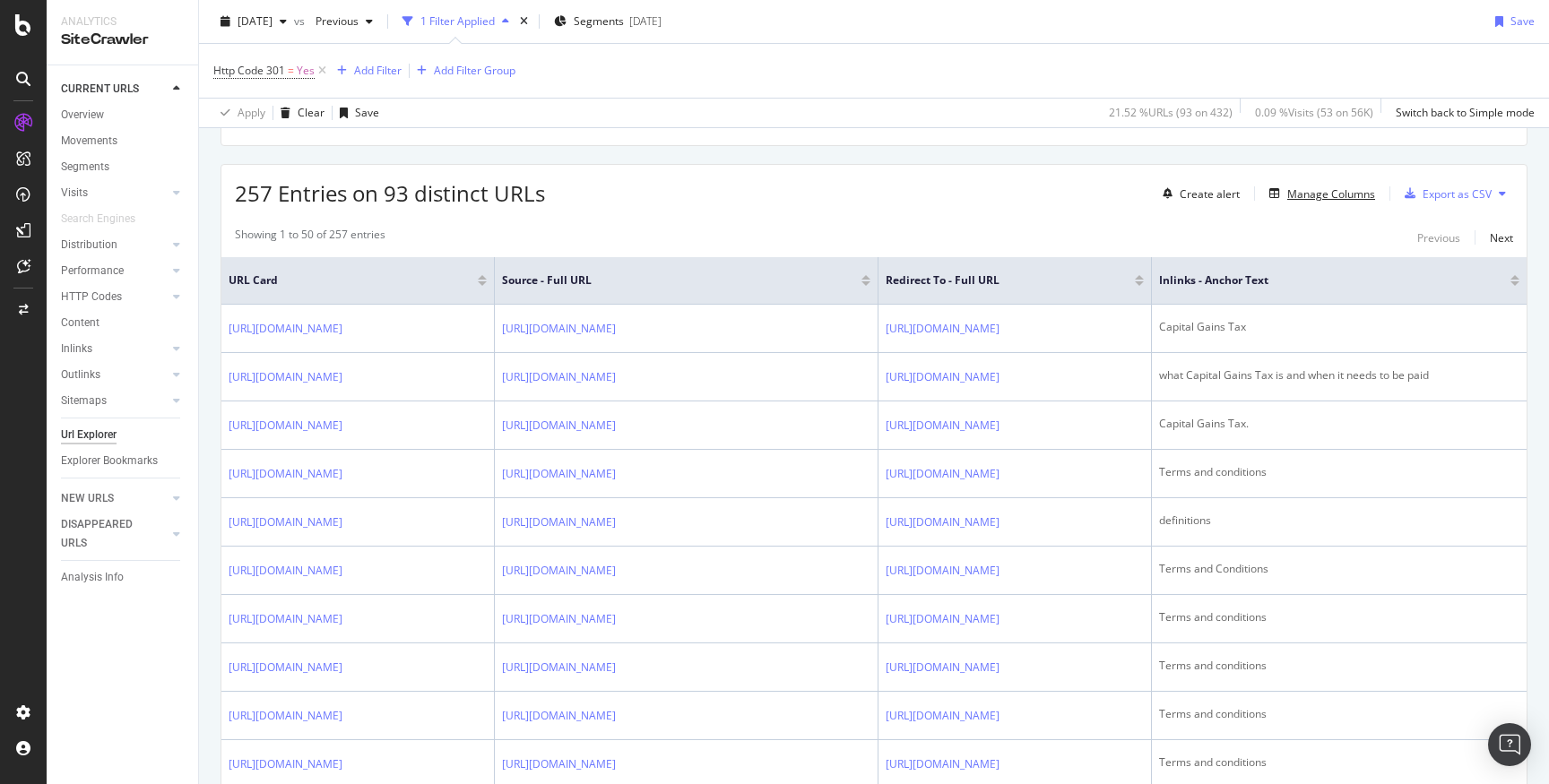
scroll to position [286, 0]
click at [871, 284] on div at bounding box center [866, 281] width 9 height 5
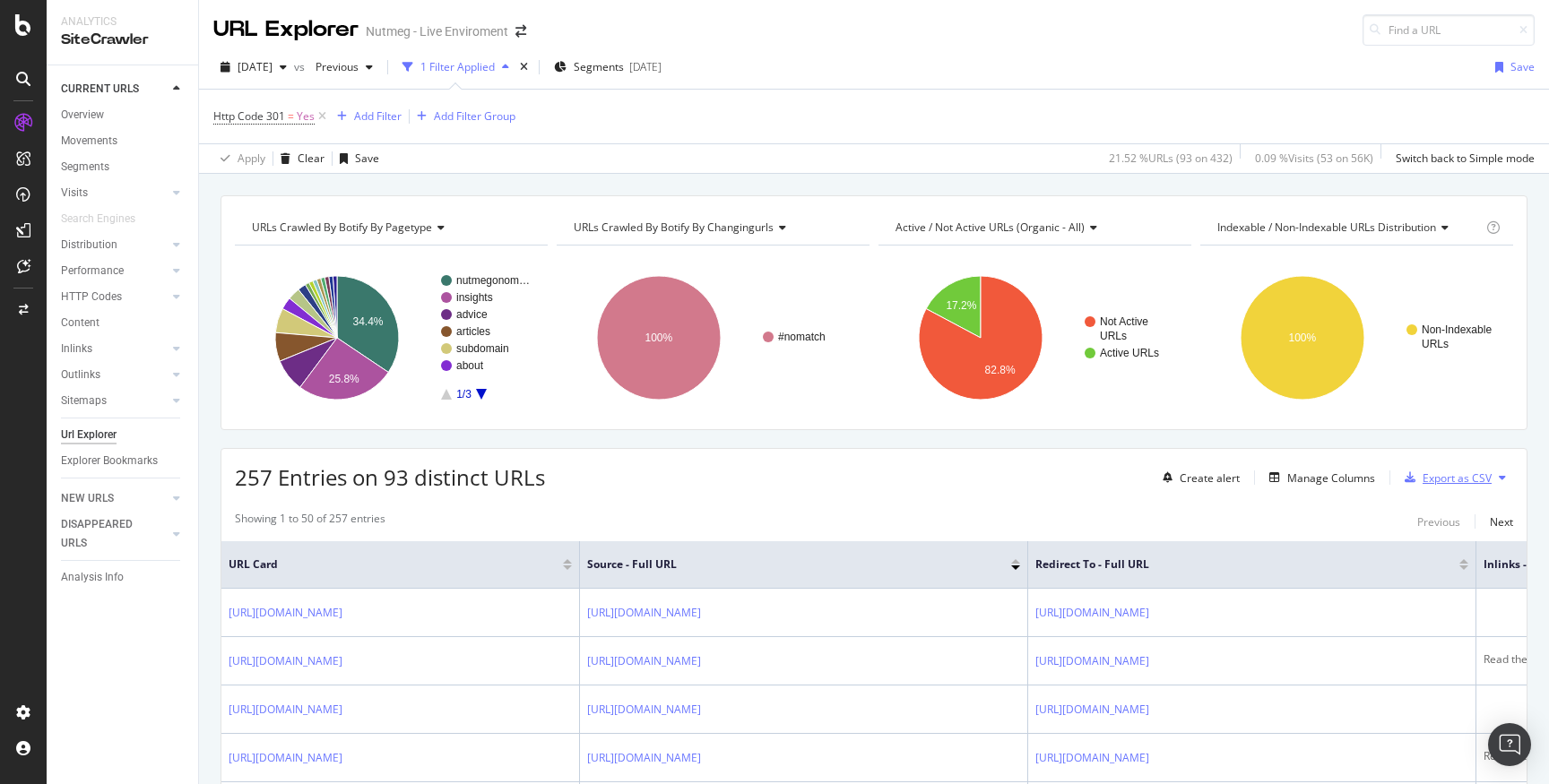
click at [1483, 478] on div "Export as CSV" at bounding box center [1457, 477] width 69 height 15
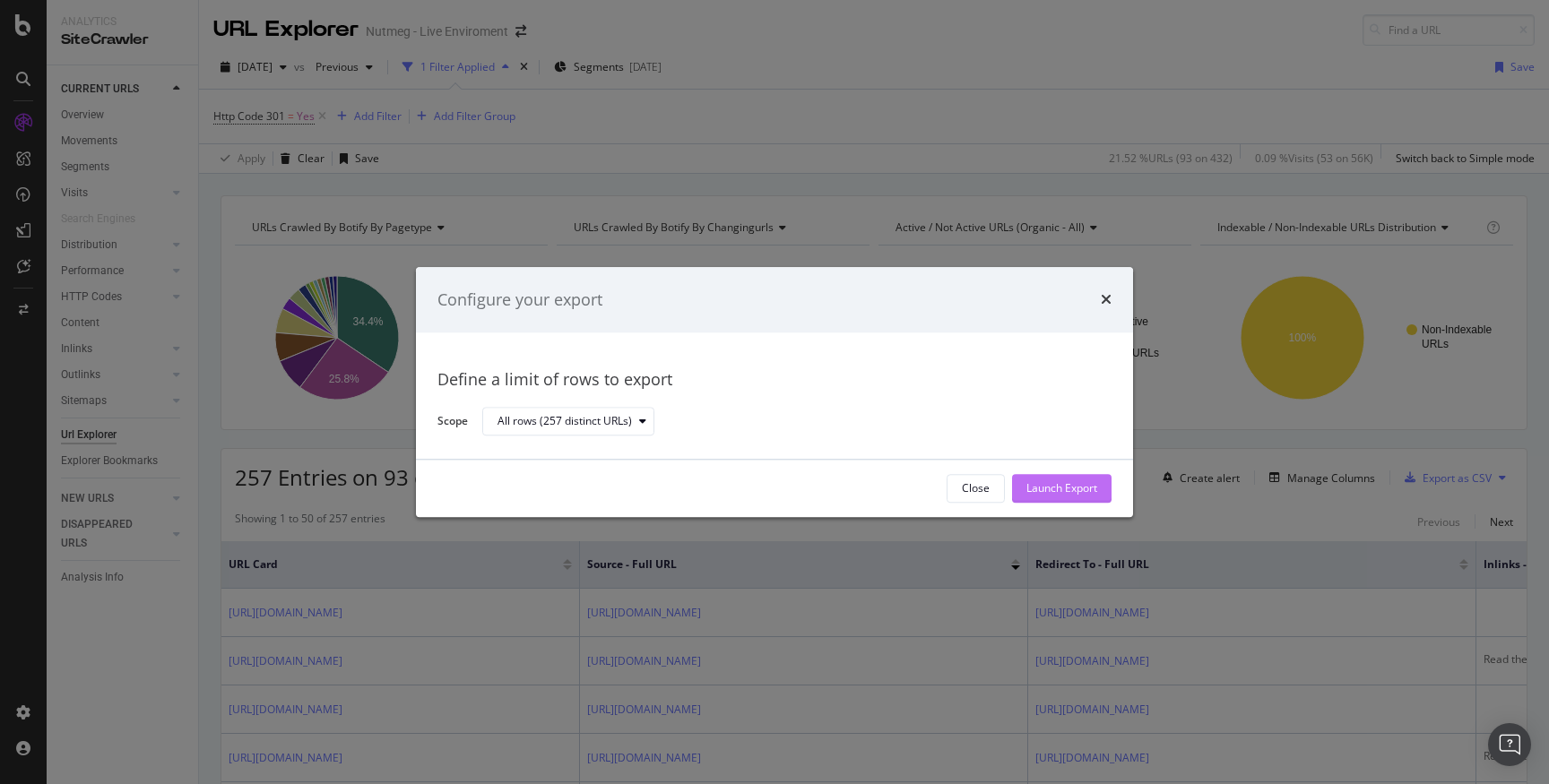
click at [1058, 483] on div "Launch Export" at bounding box center [1062, 488] width 71 height 15
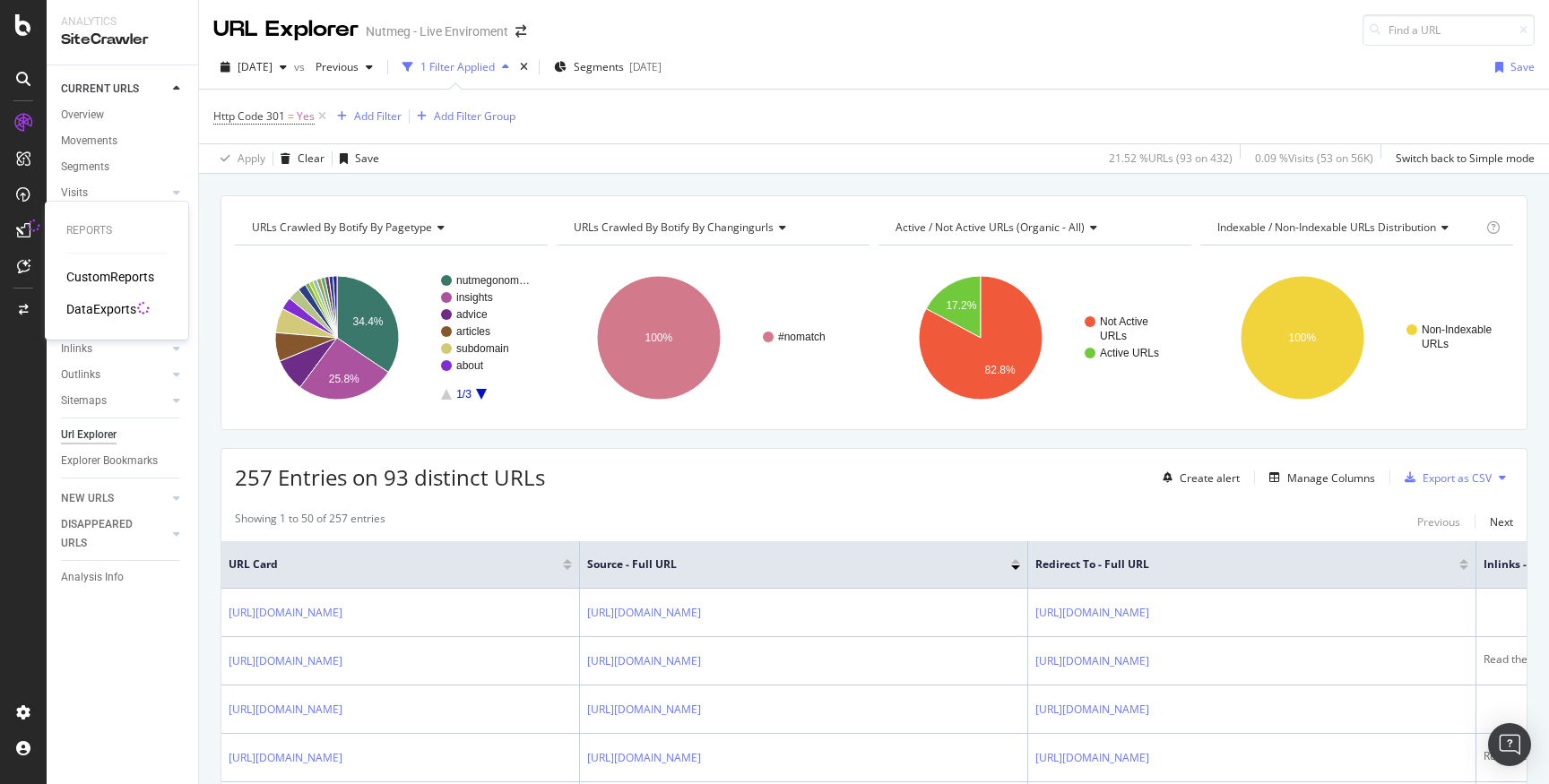
click at [114, 305] on div "DataExports" at bounding box center [101, 309] width 70 height 18
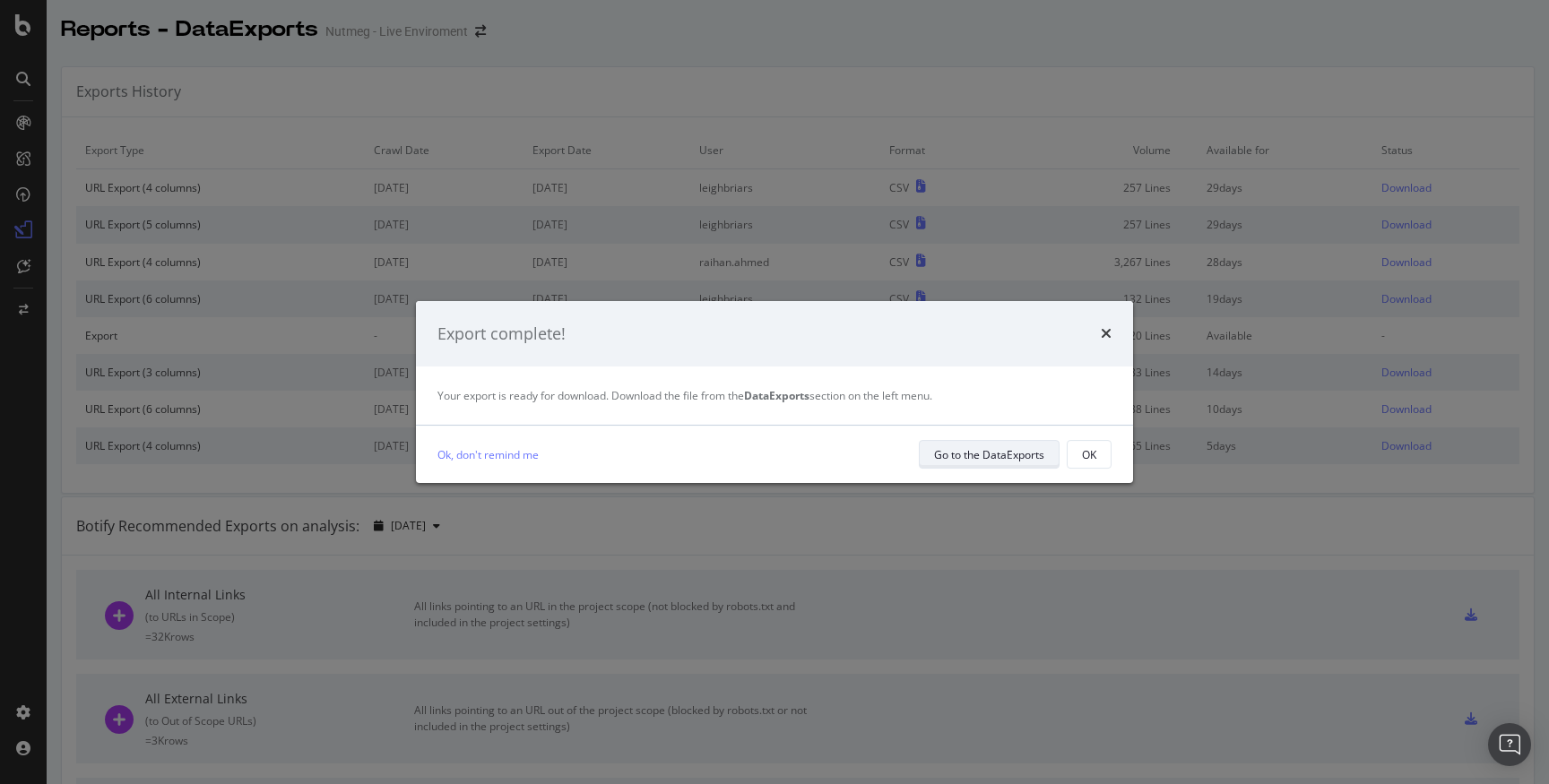
click at [1013, 457] on div "Go to the DataExports" at bounding box center [989, 454] width 110 height 15
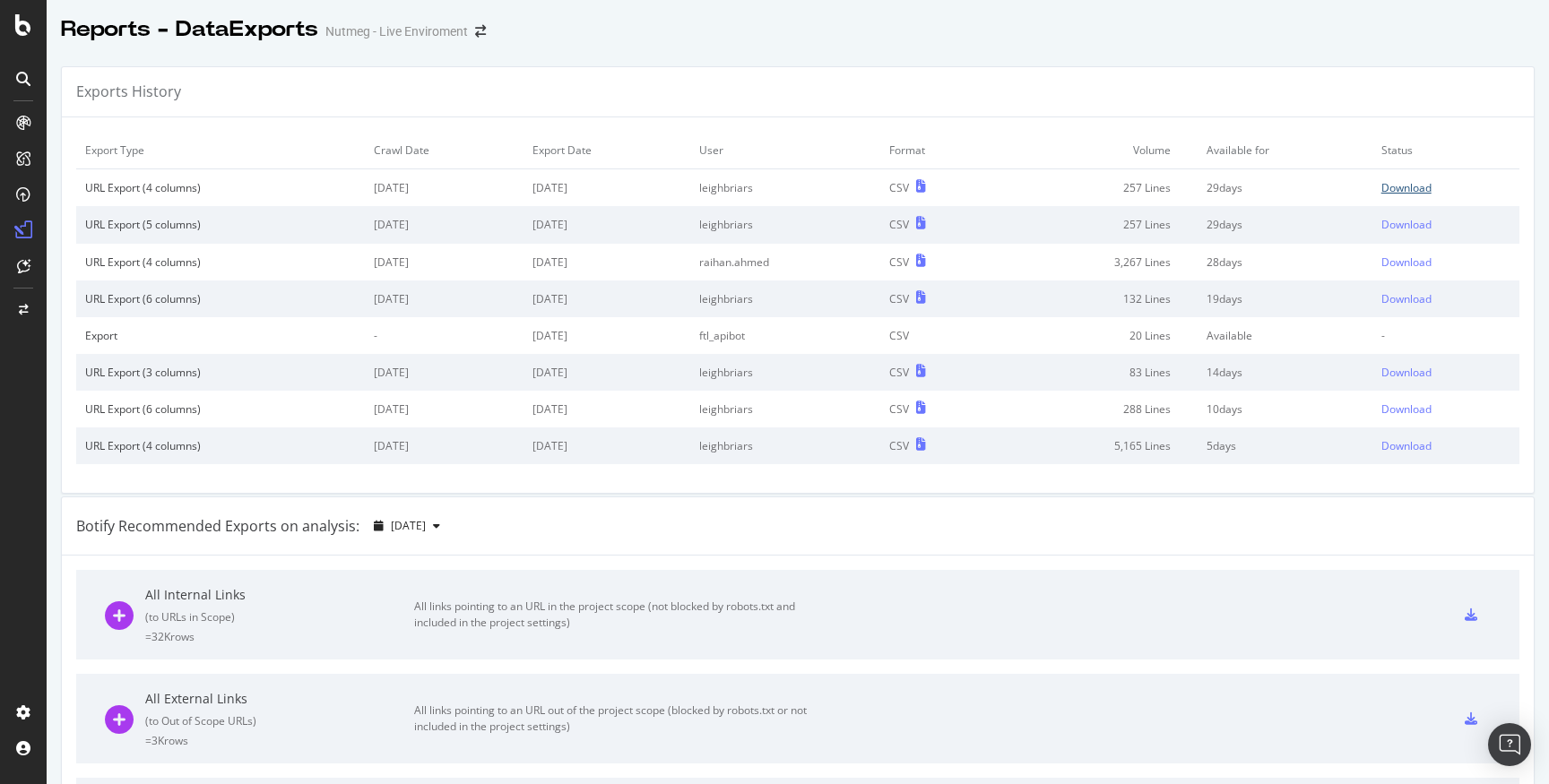
click at [1424, 190] on div "Download" at bounding box center [1407, 187] width 51 height 15
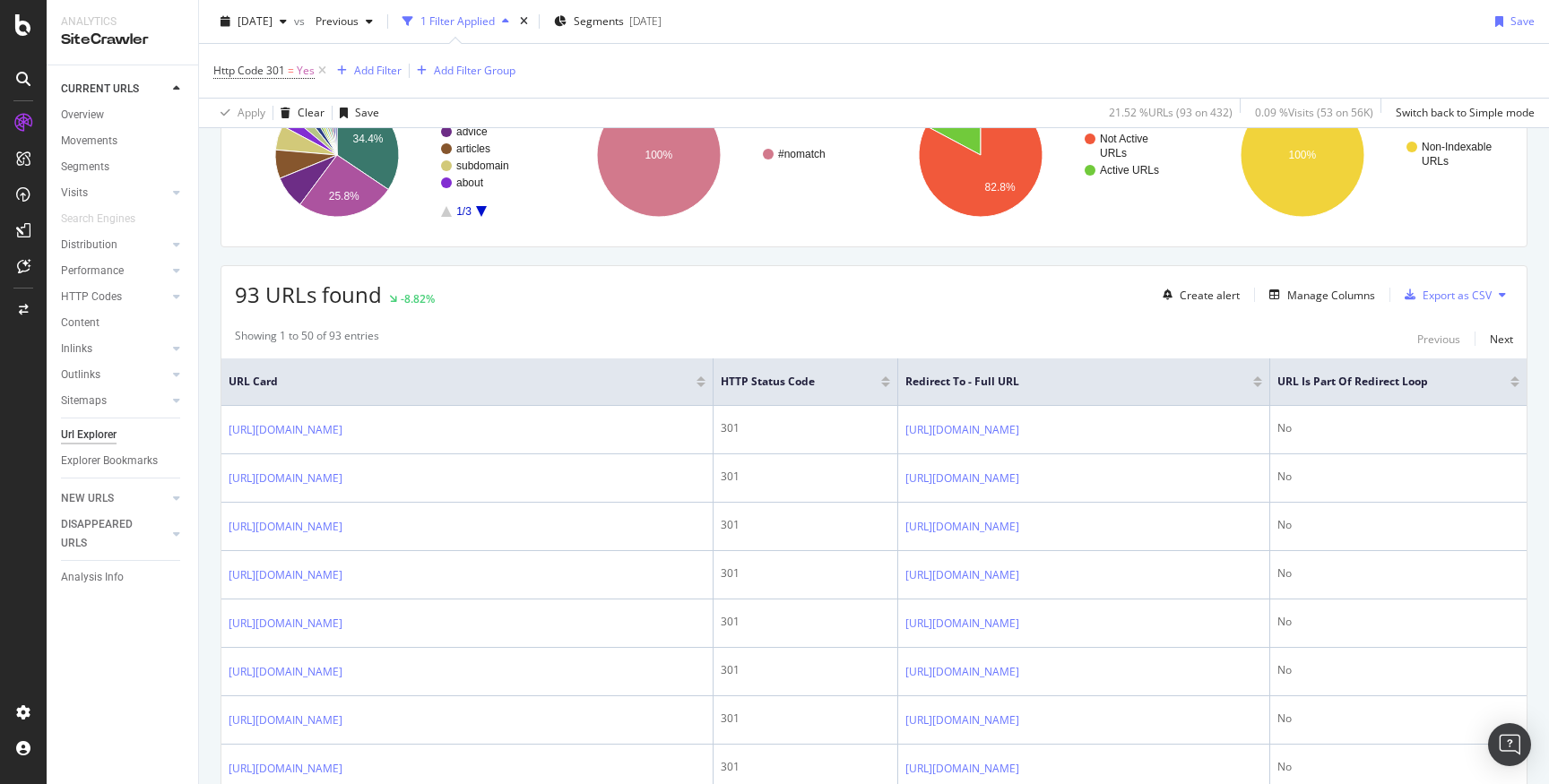
scroll to position [229, 0]
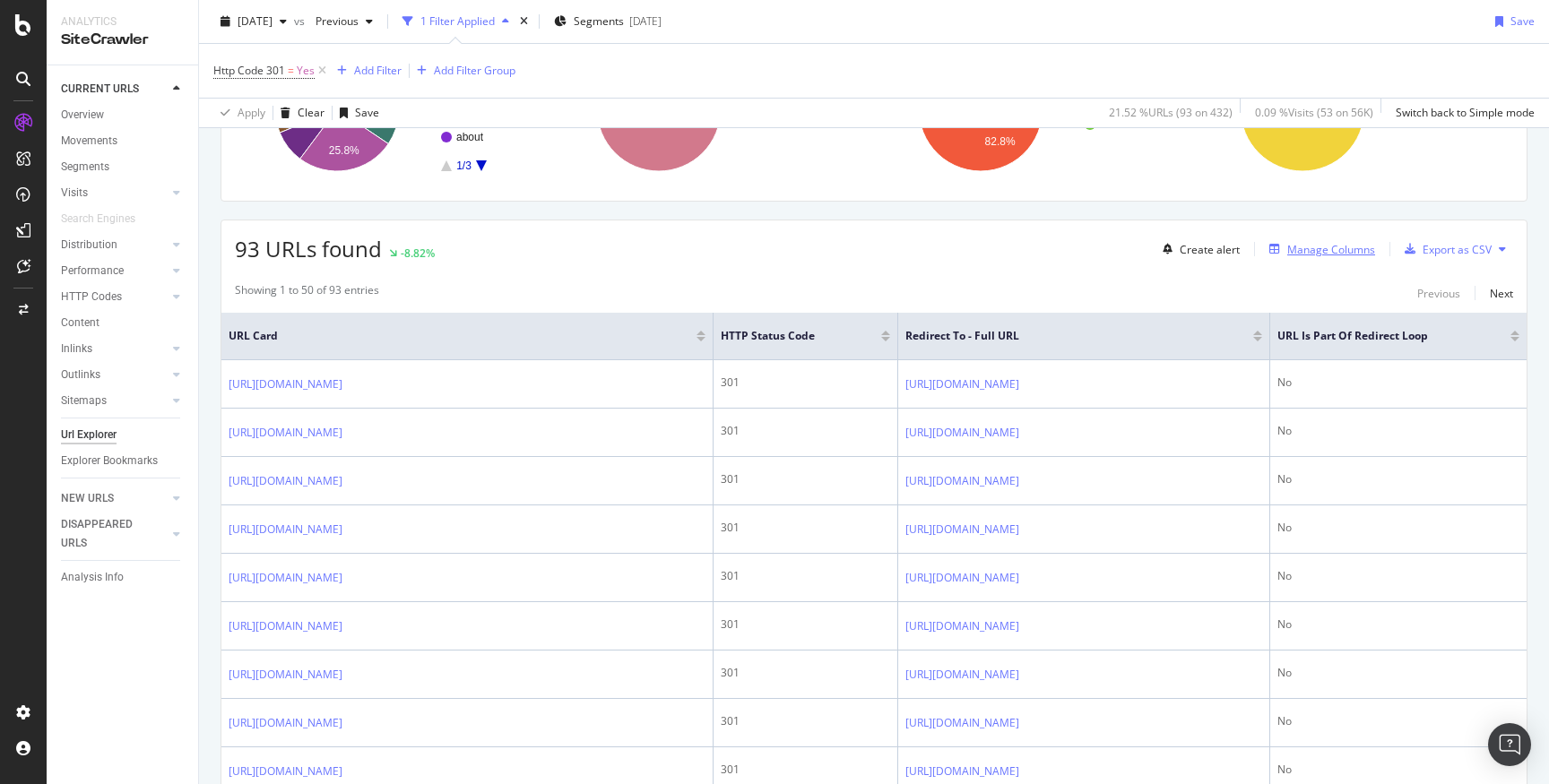
click at [1328, 250] on div "Manage Columns" at bounding box center [1331, 249] width 87 height 15
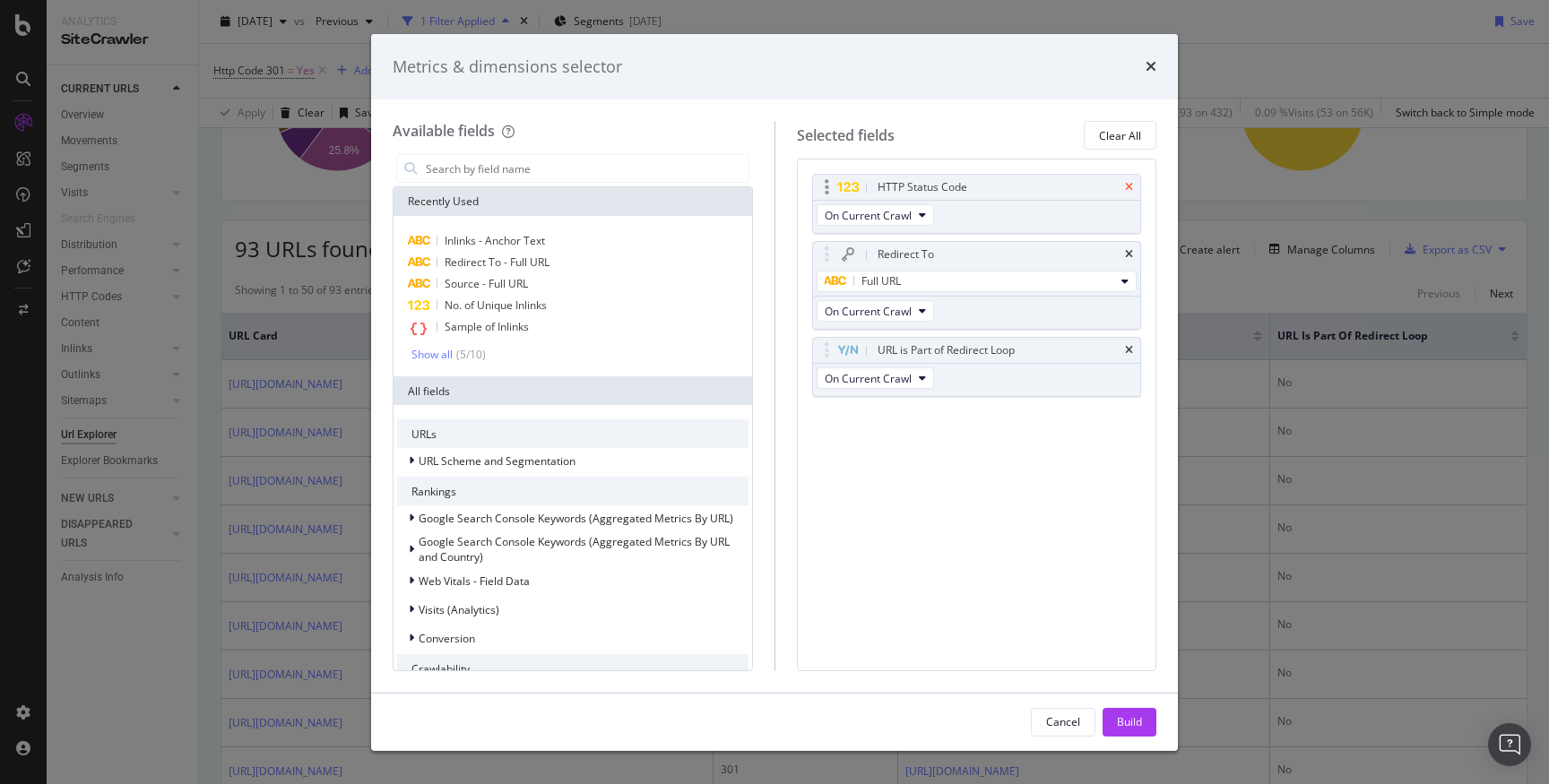
click at [1129, 183] on icon "times" at bounding box center [1129, 187] width 8 height 11
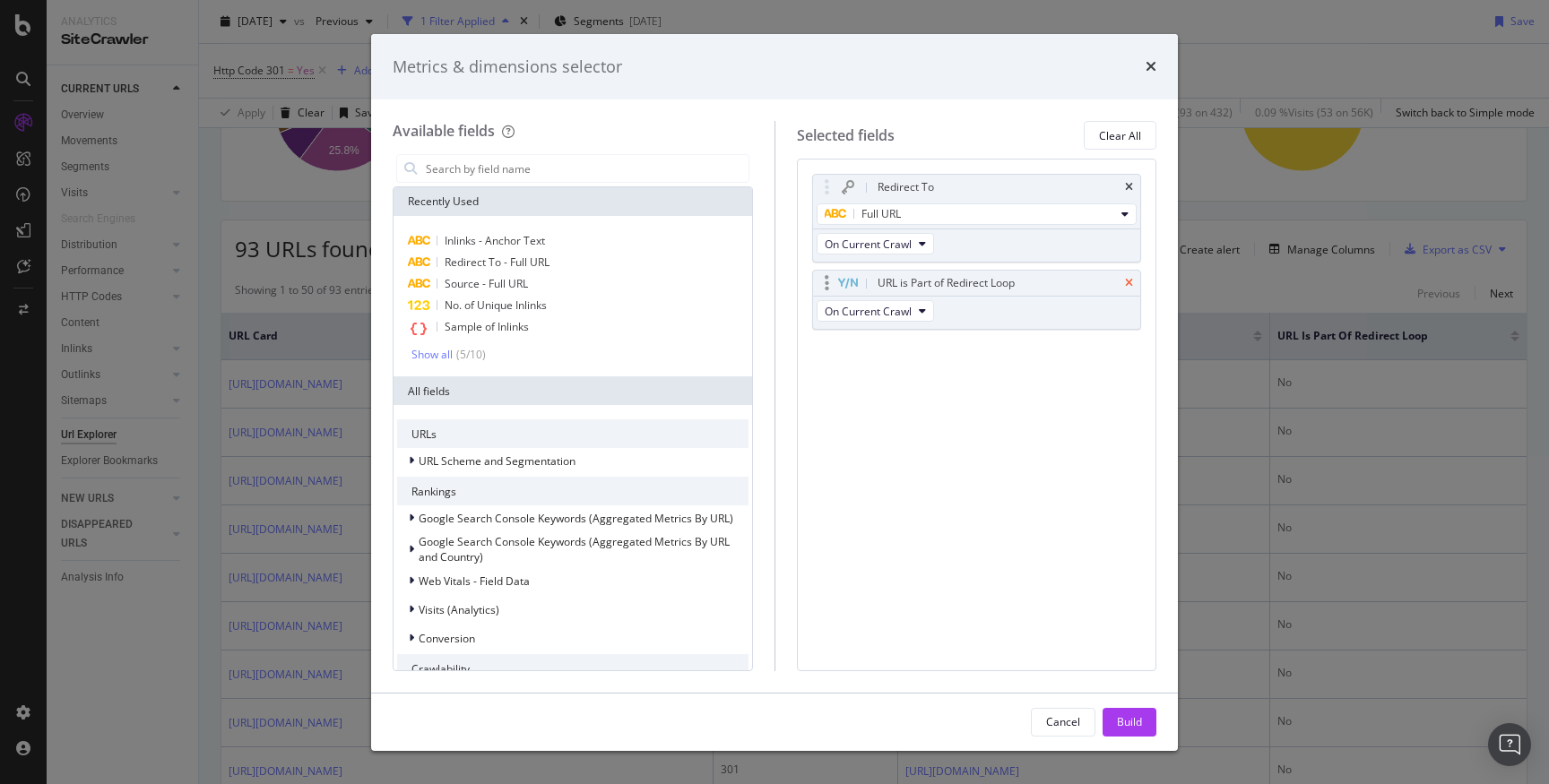
click at [1129, 278] on icon "times" at bounding box center [1129, 283] width 8 height 11
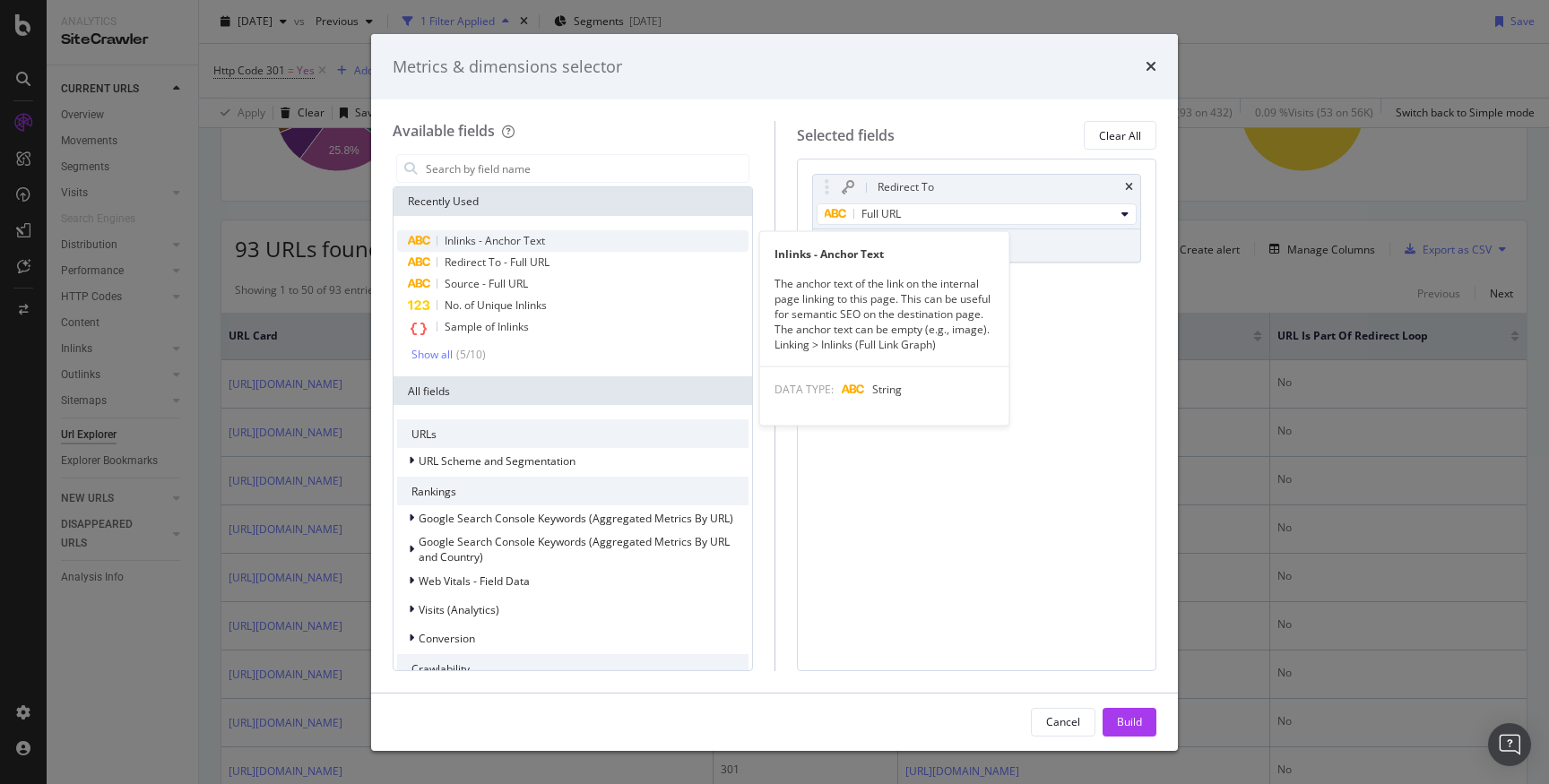
click at [532, 237] on span "Inlinks - Anchor Text" at bounding box center [494, 239] width 100 height 15
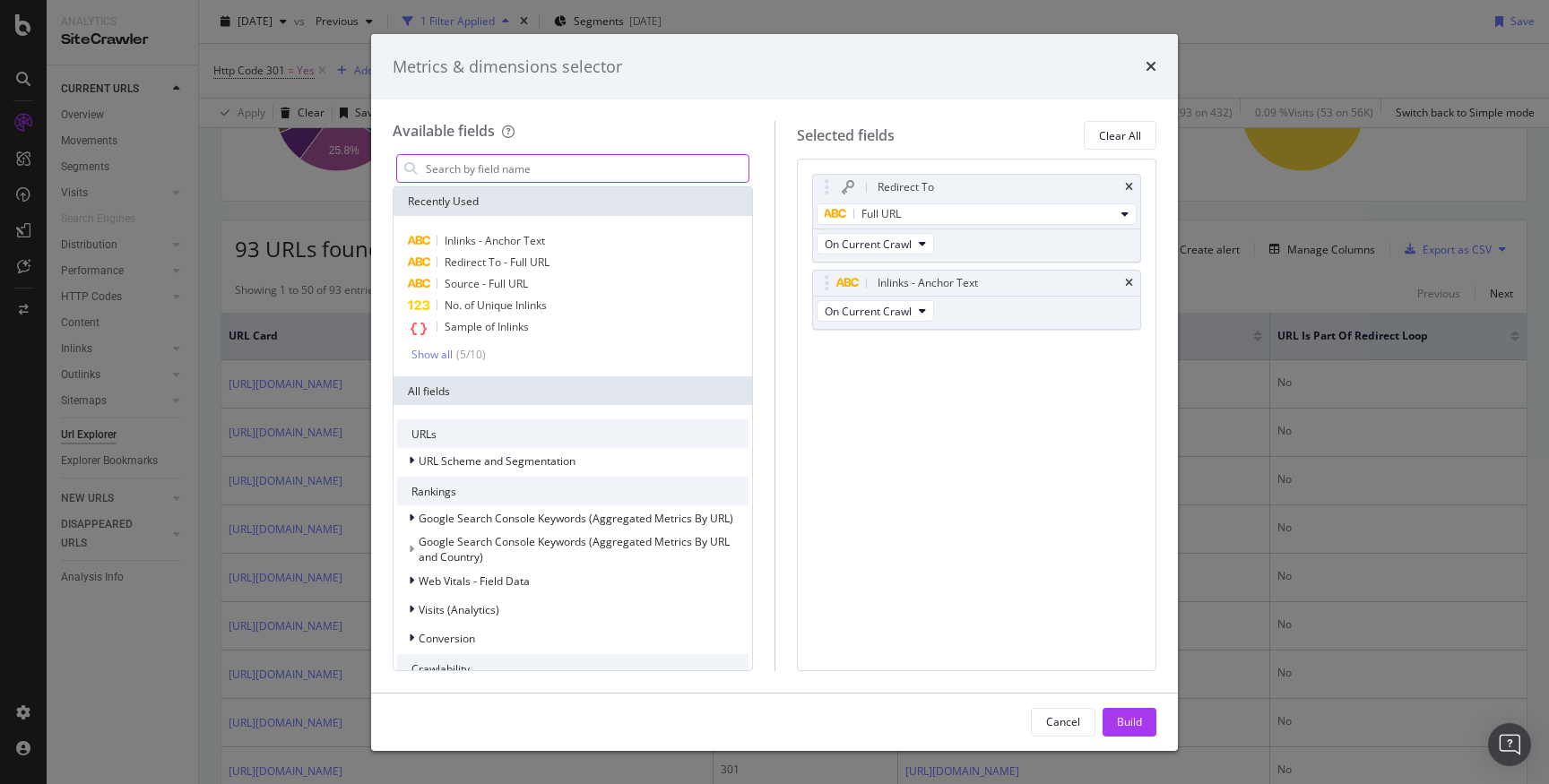
click at [604, 170] on input "modal" at bounding box center [587, 168] width 324 height 27
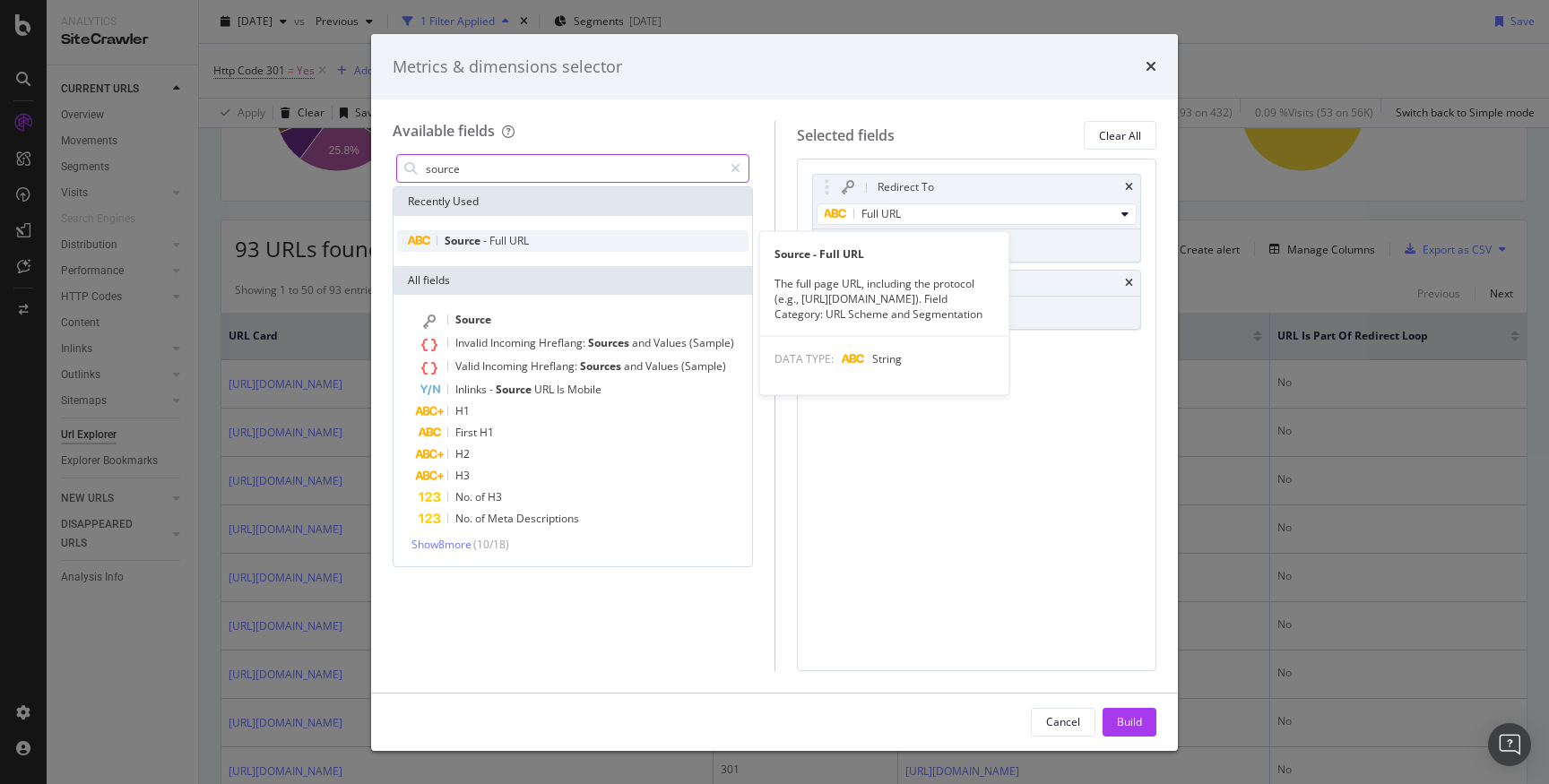
type input "source"
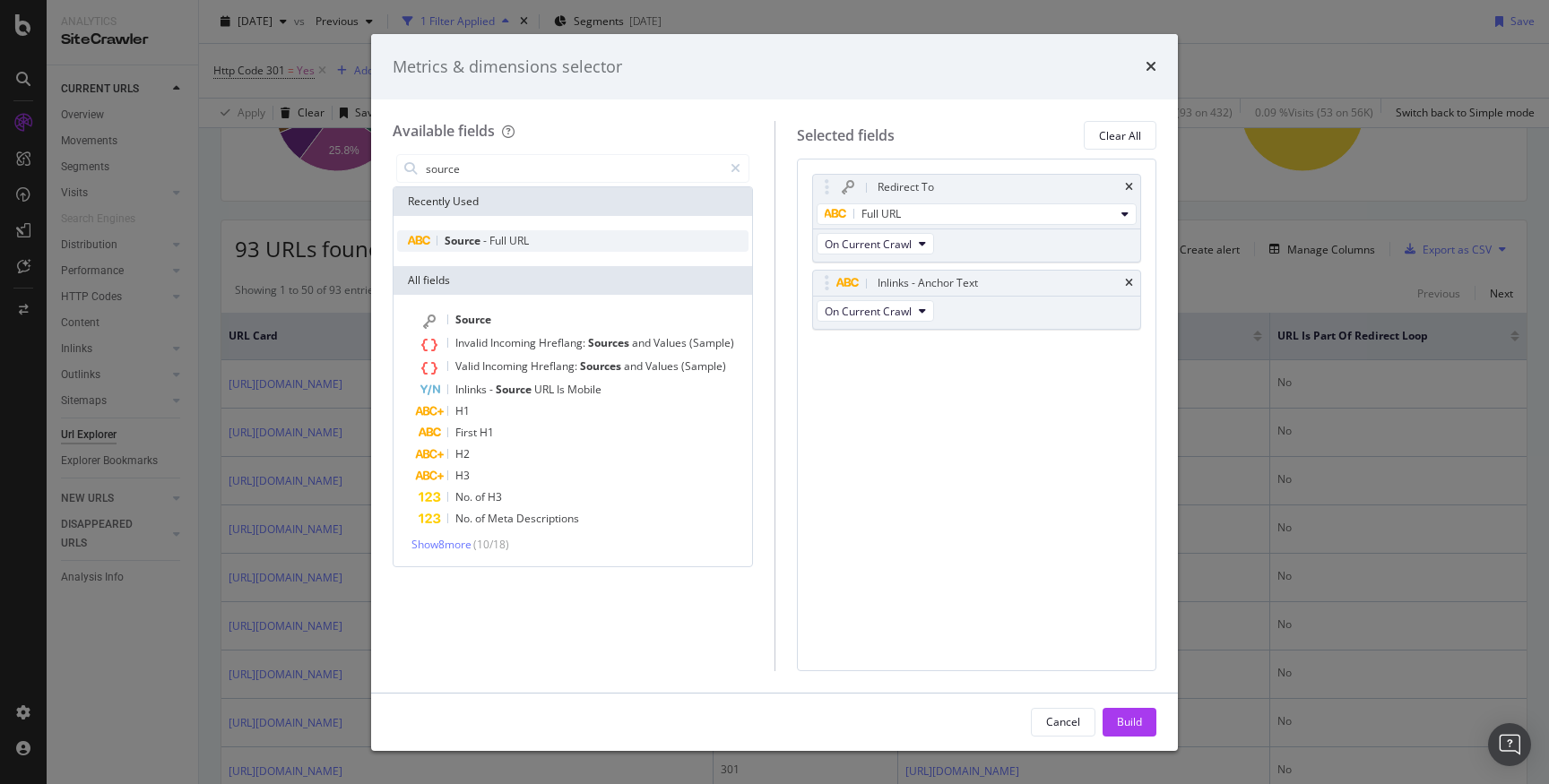
click at [538, 244] on div "Source - Full URL" at bounding box center [574, 241] width 352 height 22
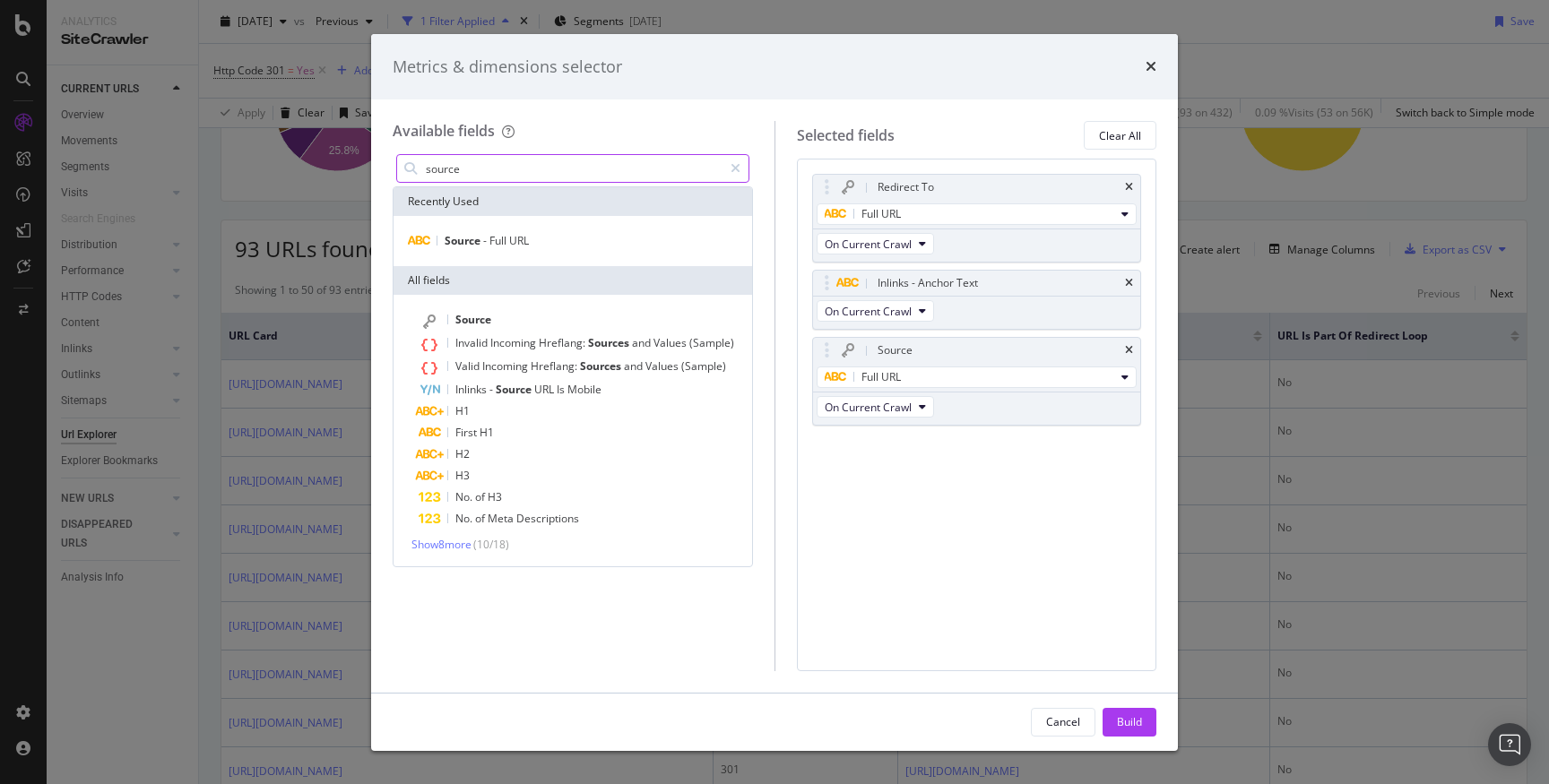
click at [545, 173] on input "source" at bounding box center [574, 168] width 298 height 27
click at [735, 168] on icon "modal" at bounding box center [736, 168] width 10 height 13
